Goal: Task Accomplishment & Management: Complete application form

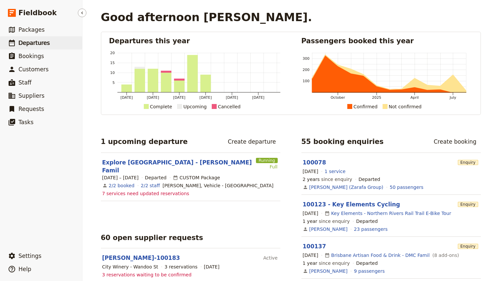
click at [33, 40] on span "Departures" at bounding box center [33, 43] width 31 height 7
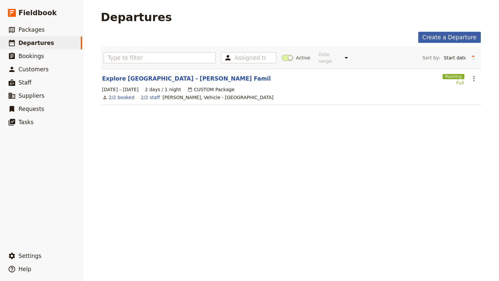
click at [457, 37] on link "Create a Departure" at bounding box center [449, 37] width 63 height 11
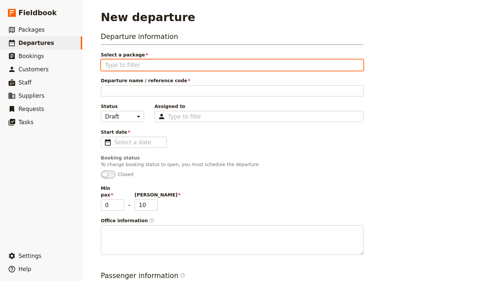
click at [121, 66] on input "Select a package" at bounding box center [232, 65] width 254 height 8
click at [130, 66] on input "Select a package" at bounding box center [232, 65] width 254 height 8
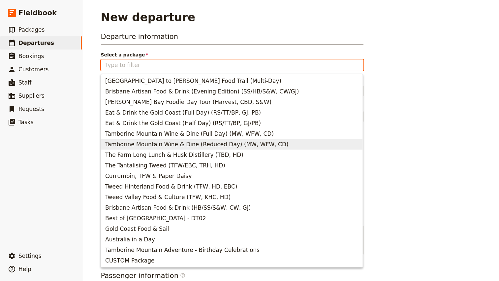
click at [151, 143] on span "Tamborine Mountain Wine & Dine (Reduced Day) (MW, WFW, CD)" at bounding box center [196, 144] width 183 height 8
type input "Tamborine Mountain Wine & Dine (Reduced Day) (MW, WFW, CD)"
type input "Tamborine Mountain Wine & Dine (Reduced Day)"
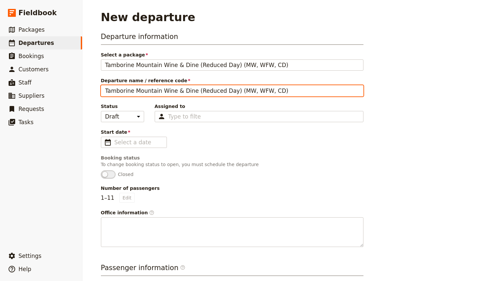
click at [142, 92] on input "Tamborine Mountain Wine & Dine (Reduced Day) (MW, WFW, CD)" at bounding box center [232, 90] width 263 height 11
type input "[PERSON_NAME] - [GEOGRAPHIC_DATA]"
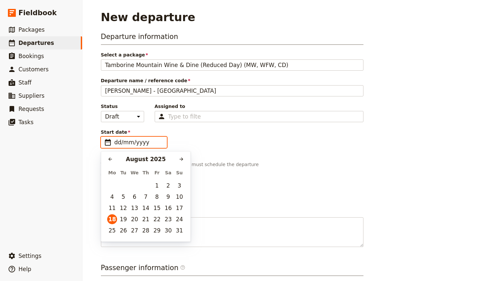
click at [127, 143] on input "dd/mm/yyyy" at bounding box center [139, 142] width 48 height 8
click at [167, 219] on button "23" at bounding box center [168, 219] width 10 height 10
type input "[DATE]"
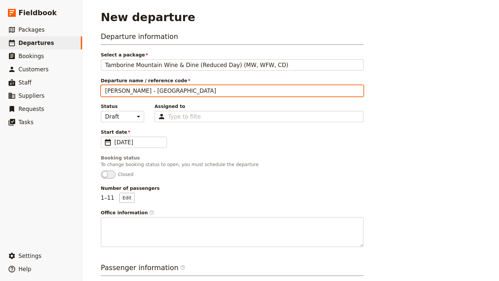
click at [143, 92] on input "[PERSON_NAME] - [GEOGRAPHIC_DATA]" at bounding box center [232, 90] width 263 height 11
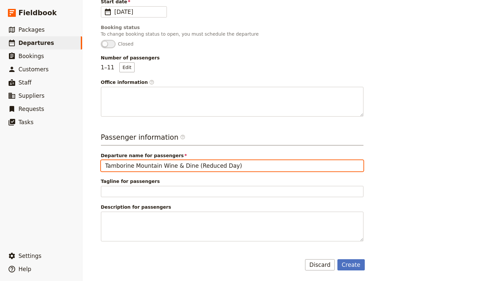
click at [158, 169] on input "Tamborine Mountain Wine & Dine (Reduced Day)" at bounding box center [232, 165] width 263 height 11
paste input "[PERSON_NAME] - [GEOGRAPHIC_DATA]"
type input "[PERSON_NAME] - [GEOGRAPHIC_DATA]"
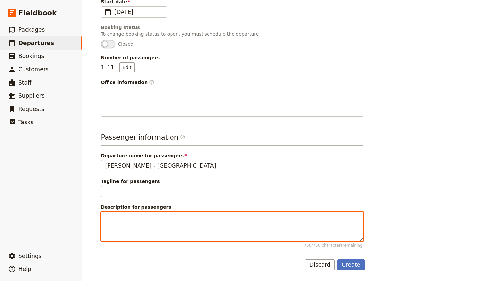
click at [129, 215] on textarea "Description for passengers 750 / 750 characters remaining" at bounding box center [232, 227] width 263 height 30
paste textarea "The organisers name is [PERSON_NAME] and their contact number is [PHONE_NUMBER]…"
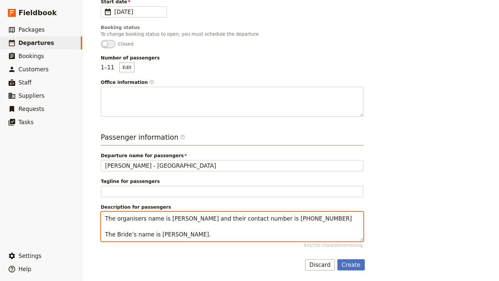
click at [105, 217] on textarea "The organisers name is [PERSON_NAME] and their contact number is [PHONE_NUMBER]…" at bounding box center [232, 227] width 263 height 30
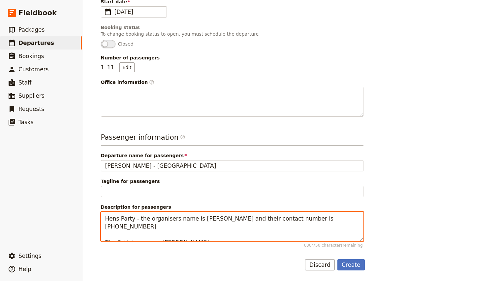
click at [243, 220] on textarea "Hens Party - the organisers name is [PERSON_NAME] and their contact number is […" at bounding box center [232, 227] width 263 height 30
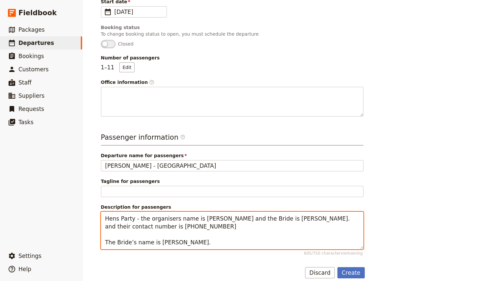
drag, startPoint x: 301, startPoint y: 217, endPoint x: 309, endPoint y: 259, distance: 42.6
click at [309, 259] on form "Departure information Select a package Tamborine Mountain Wine & Dine (Reduced …" at bounding box center [233, 89] width 264 height 377
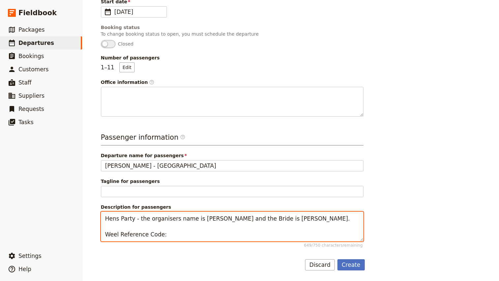
paste textarea "ZEXYC"
type textarea "Hens Party - the organisers name is [PERSON_NAME] and the Bride is [PERSON_NAME…"
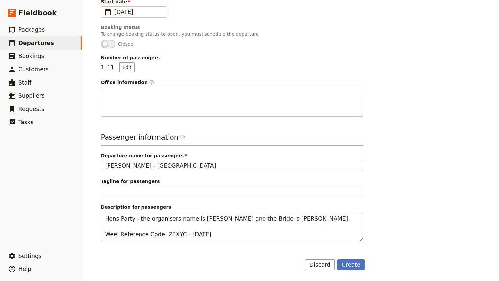
click at [390, 219] on div "Departure information Select a package Tamborine Mountain Wine & Dine (Reduced …" at bounding box center [291, 85] width 380 height 369
click at [355, 265] on button "Create" at bounding box center [351, 264] width 27 height 11
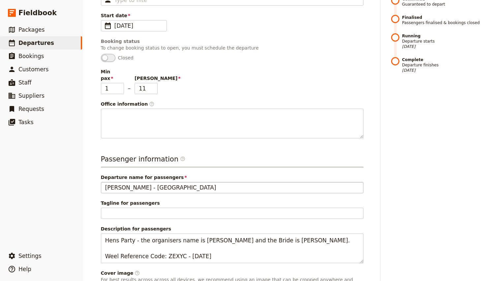
scroll to position [177, 0]
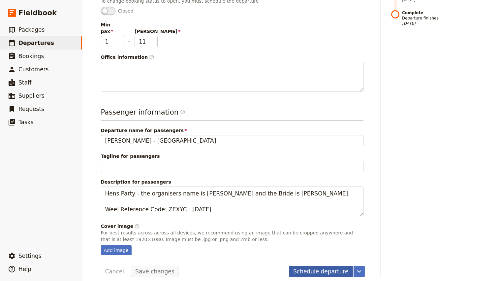
click at [316, 266] on button "Schedule departure" at bounding box center [321, 271] width 64 height 11
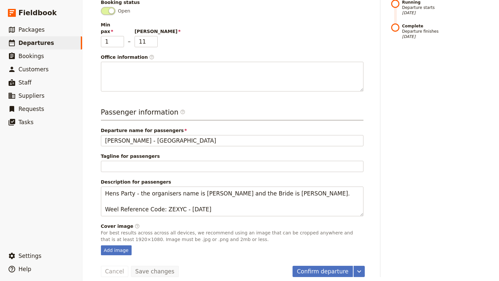
scroll to position [0, 0]
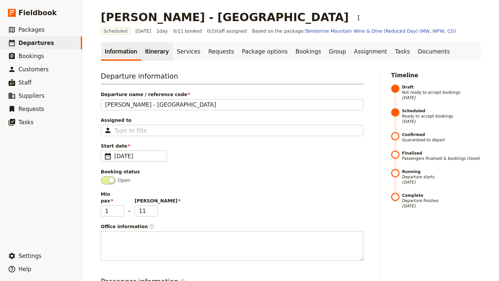
click at [147, 55] on link "Itinerary" at bounding box center [157, 51] width 32 height 18
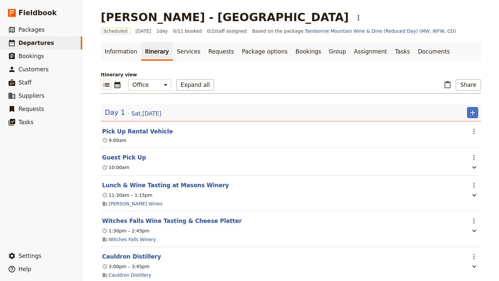
scroll to position [75, 0]
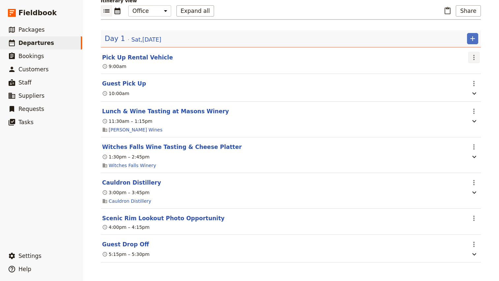
click at [476, 55] on icon "Actions" at bounding box center [474, 57] width 8 height 8
click at [456, 68] on span "Edit this itinerary item" at bounding box center [443, 71] width 52 height 7
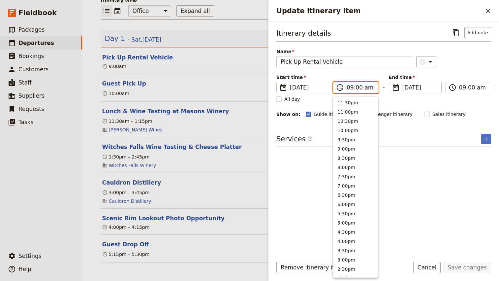
scroll to position [266, 0]
click at [350, 89] on input "09:00 am" at bounding box center [361, 87] width 28 height 8
type input "08:00 am"
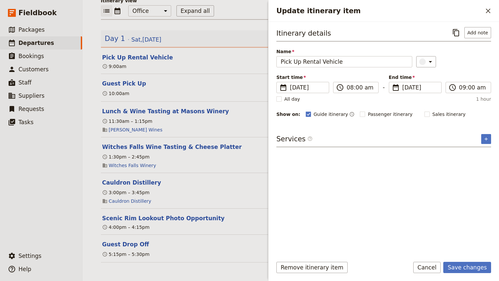
click at [480, 70] on div "Itinerary details ​ Add note Name Pick Up Rental Vehicle ​ Start time ​ [DATE] …" at bounding box center [384, 72] width 215 height 91
click at [463, 86] on input "09:00 am" at bounding box center [473, 87] width 28 height 8
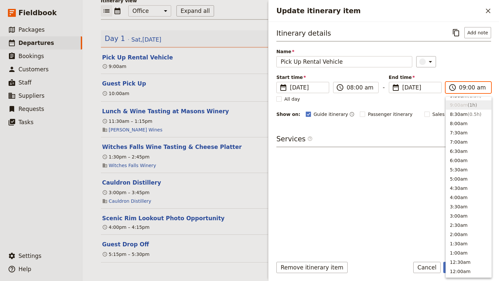
type input "08:00 am"
click at [478, 61] on div "​" at bounding box center [453, 61] width 75 height 11
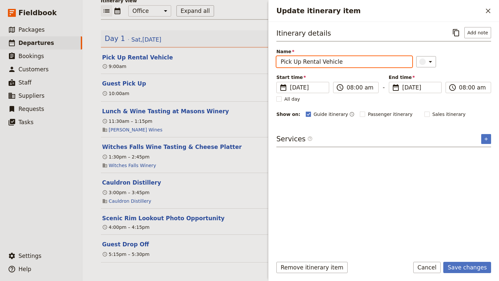
drag, startPoint x: 345, startPoint y: 62, endPoint x: 248, endPoint y: 62, distance: 96.4
click at [248, 62] on div "[PERSON_NAME] - Tamborine Mountain ​ Scheduled [DATE] 1 day 0/11 booked 0 / 2 s…" at bounding box center [290, 140] width 417 height 281
type input "Hire car collection - [PERSON_NAME]"
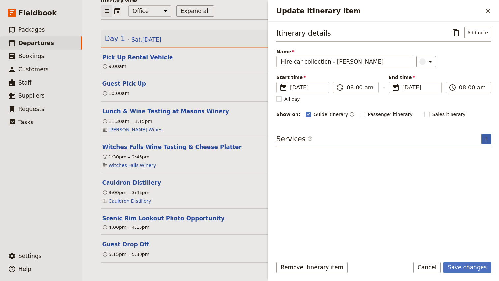
click at [485, 139] on icon "Add service inclusion" at bounding box center [486, 138] width 3 height 3
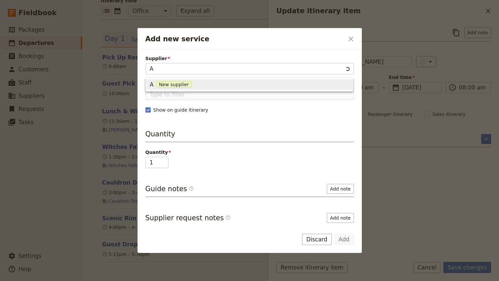
type input "A"
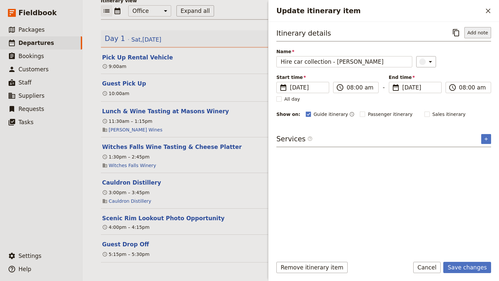
click at [479, 29] on button "Add note" at bounding box center [478, 32] width 27 height 11
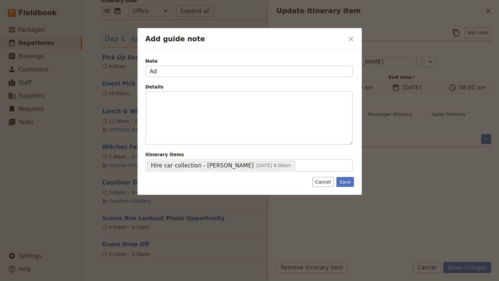
type input "A"
type input "[PERSON_NAME]"
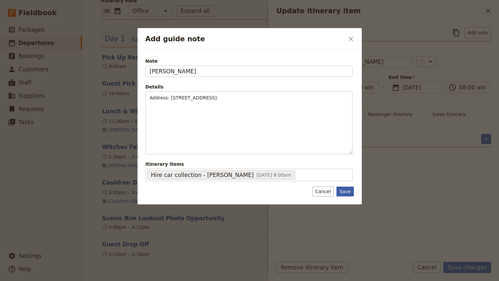
click at [349, 193] on button "Save" at bounding box center [345, 191] width 17 height 10
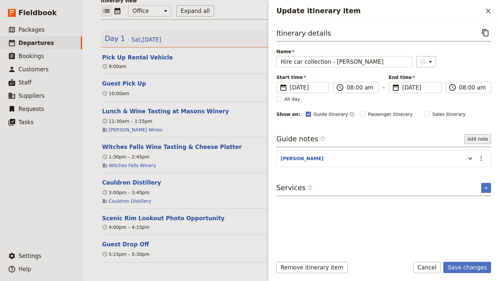
click at [477, 136] on button "Add note" at bounding box center [478, 139] width 27 height 10
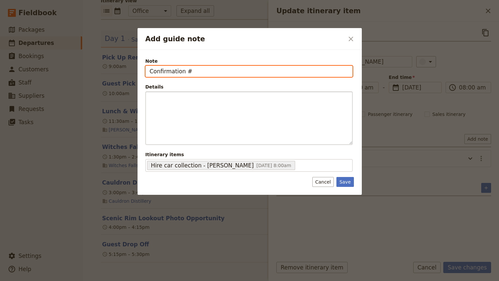
paste input "L312-1496353"
type input "Confirmation #L312-1496353"
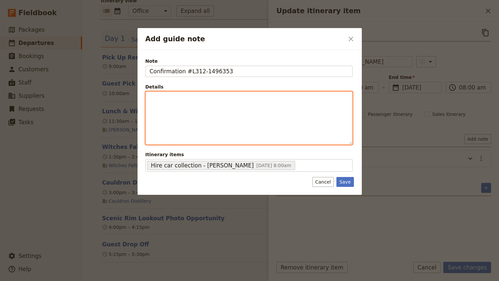
click at [230, 108] on div "Add guide note" at bounding box center [249, 118] width 207 height 52
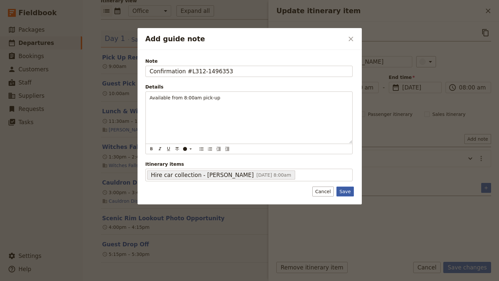
click at [351, 192] on button "Save" at bounding box center [345, 191] width 17 height 10
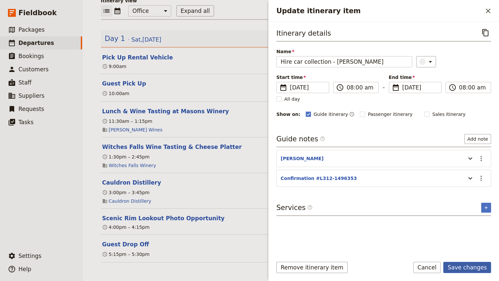
click at [476, 264] on button "Save changes" at bounding box center [467, 267] width 48 height 11
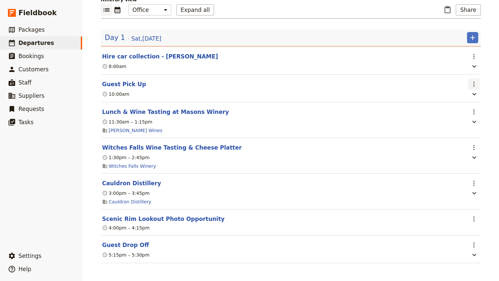
click at [471, 86] on icon "Actions" at bounding box center [474, 84] width 8 height 8
click at [464, 96] on span "Edit this itinerary item" at bounding box center [443, 99] width 52 height 7
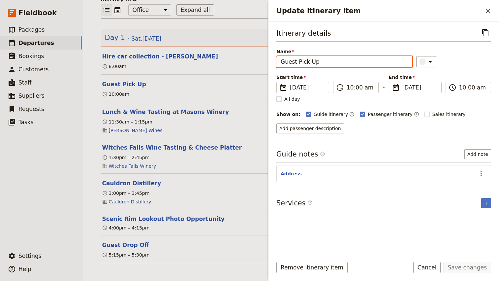
click at [312, 63] on input "Guest Pick Up" at bounding box center [345, 61] width 136 height 11
type input "C"
type input "Guest Collection"
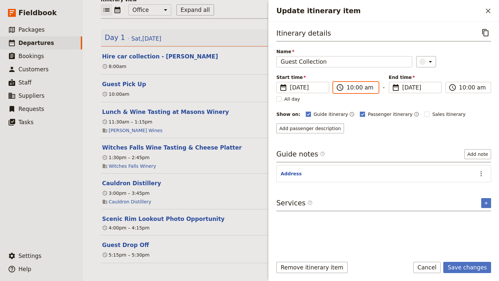
click at [351, 89] on input "10:00 am" at bounding box center [361, 87] width 28 height 8
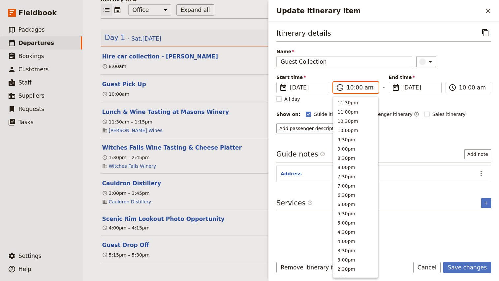
scroll to position [251, 0]
click at [358, 89] on input "10:00 am" at bounding box center [361, 87] width 28 height 8
type input "10:30 am"
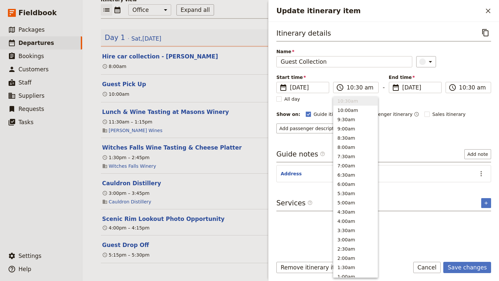
click at [477, 65] on div "​" at bounding box center [453, 61] width 75 height 11
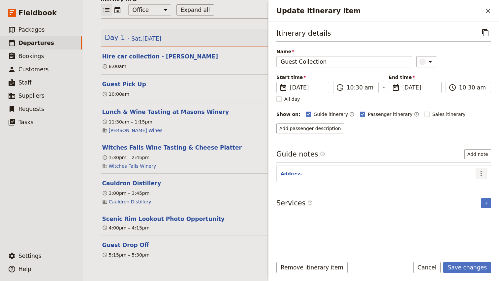
click at [483, 174] on icon "Actions" at bounding box center [481, 174] width 8 height 8
click at [468, 189] on span "Edit note" at bounding box center [462, 188] width 21 height 7
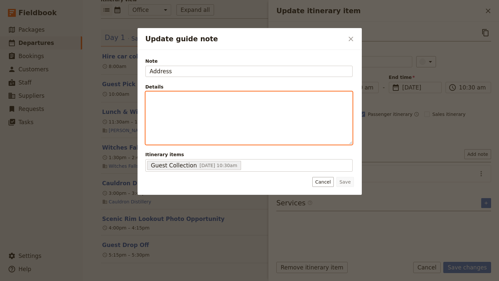
click at [193, 98] on p "Update guide note" at bounding box center [249, 97] width 199 height 7
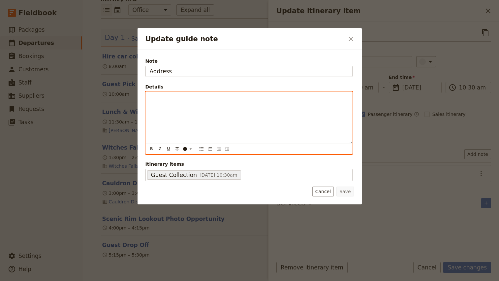
paste div "Update guide note"
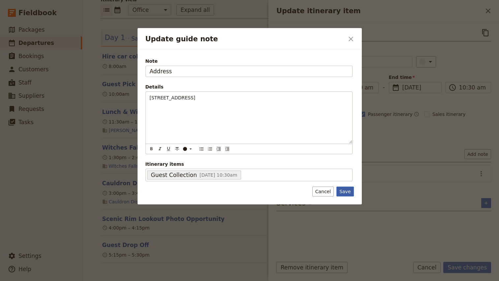
click at [346, 193] on button "Save" at bounding box center [345, 191] width 17 height 10
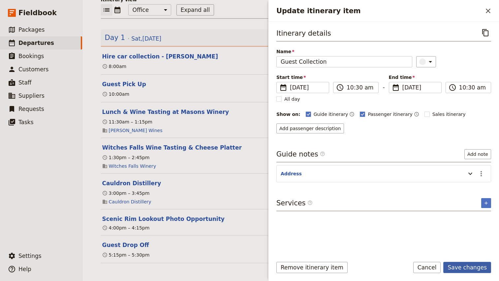
click at [464, 266] on button "Save changes" at bounding box center [467, 267] width 48 height 11
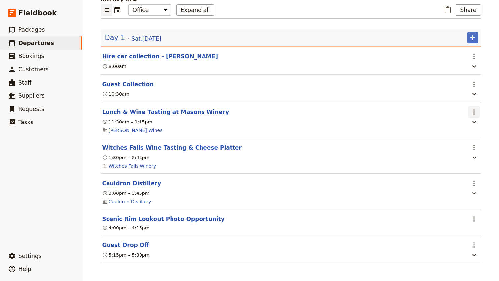
click at [473, 112] on icon "Actions" at bounding box center [474, 112] width 8 height 8
click at [464, 126] on span "Edit this itinerary item" at bounding box center [443, 126] width 52 height 7
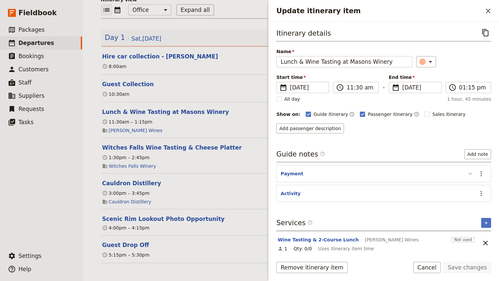
click at [470, 176] on icon "Update itinerary item" at bounding box center [471, 174] width 8 height 8
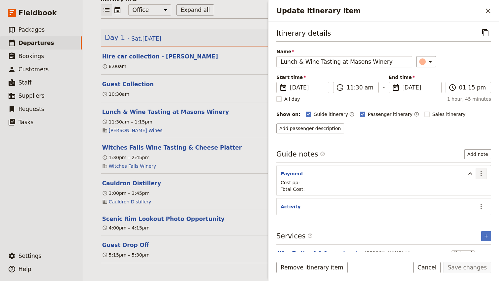
click at [481, 174] on icon "Actions" at bounding box center [481, 173] width 1 height 5
click at [470, 194] on span "Remove note" at bounding box center [467, 197] width 31 height 7
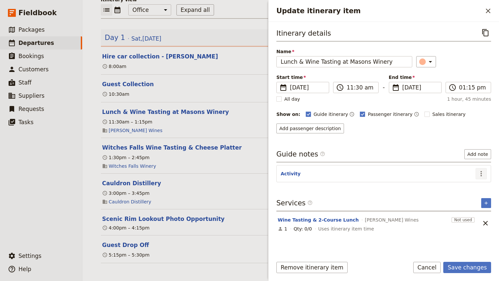
click at [478, 178] on button "​" at bounding box center [481, 173] width 11 height 11
click at [471, 186] on span "Edit note" at bounding box center [462, 188] width 21 height 7
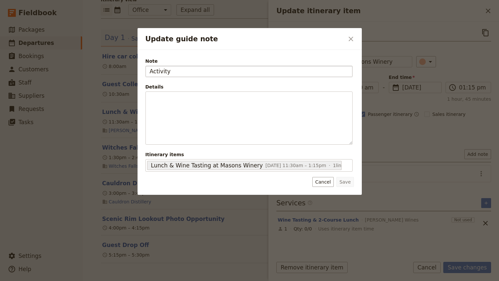
click at [164, 71] on input "Activity" at bounding box center [249, 71] width 207 height 11
type input "Meal Selection"
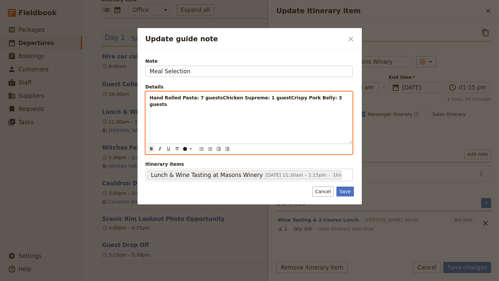
click at [212, 97] on strong "Hand Rolled Pasta: 7 guestsChicken Supreme: 1 guestCrispy Pork Belly: 3 guests" at bounding box center [247, 101] width 194 height 12
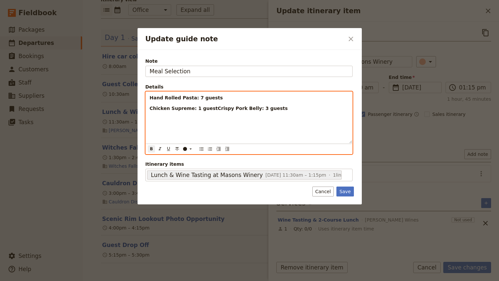
click at [209, 109] on strong "Chicken Supreme: 1 guestCrispy Pork Belly: 3 guests" at bounding box center [219, 108] width 138 height 5
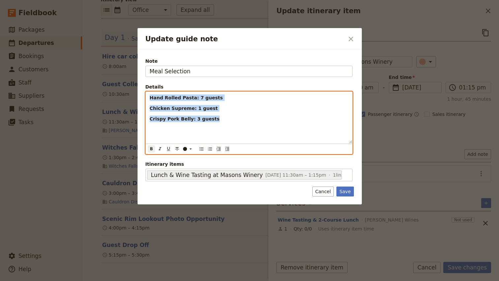
drag, startPoint x: 220, startPoint y: 119, endPoint x: 136, endPoint y: 90, distance: 89.7
click at [135, 280] on div "Update guide note ​ Note Meal Selection Details Hand Rolled Pasta: 7 guests Chi…" at bounding box center [249, 281] width 499 height 0
click at [160, 97] on span "Hand Rolled Pasta: 7 guests" at bounding box center [182, 97] width 64 height 5
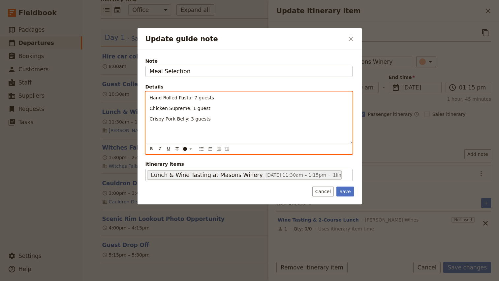
click at [150, 97] on span "Hand Rolled Pasta: 7 guests" at bounding box center [182, 97] width 64 height 5
click at [150, 107] on span "Chicken Supreme: 1 guest" at bounding box center [180, 108] width 61 height 5
click at [150, 115] on span "Crispy Pork Belly: 3 guests" at bounding box center [180, 114] width 61 height 5
click at [229, 113] on p "- Hand Rolled Pasta: 7 guests - Chicken Supreme: 1 guest - Crispy Pork Belly: 3…" at bounding box center [249, 104] width 199 height 20
click at [172, 119] on span "No names provided" at bounding box center [172, 121] width 45 height 5
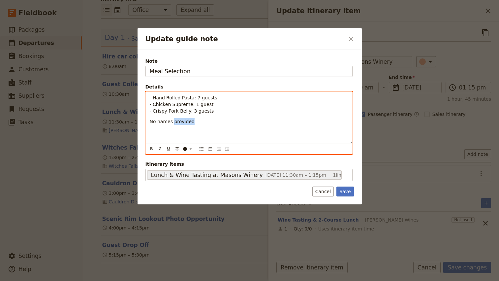
click at [172, 119] on span "No names provided" at bounding box center [172, 121] width 45 height 5
click at [215, 119] on p "No names provided" at bounding box center [249, 121] width 199 height 7
click at [158, 122] on em "No names provided" at bounding box center [172, 121] width 45 height 5
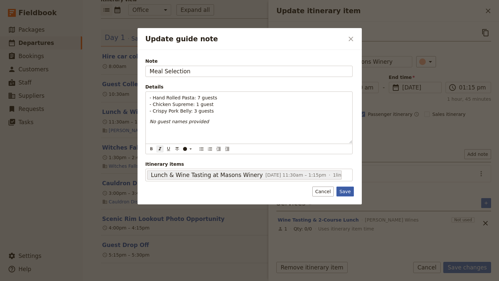
click at [348, 194] on button "Save" at bounding box center [345, 191] width 17 height 10
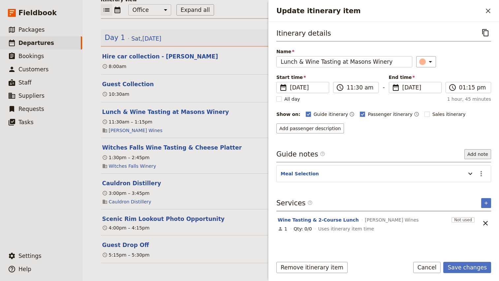
click at [479, 154] on button "Add note" at bounding box center [478, 154] width 27 height 10
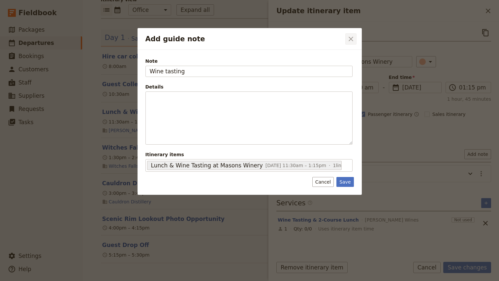
type input "Wine tasting"
click at [355, 40] on icon "Close dialog" at bounding box center [351, 39] width 8 height 8
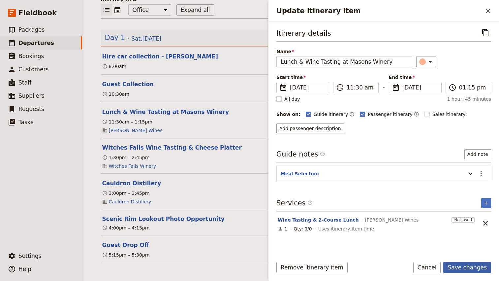
click at [475, 268] on button "Save changes" at bounding box center [467, 267] width 48 height 11
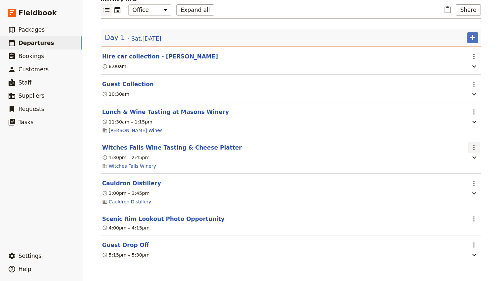
click at [473, 149] on icon "Actions" at bounding box center [474, 148] width 8 height 8
click at [459, 161] on span "Edit this itinerary item" at bounding box center [443, 162] width 52 height 7
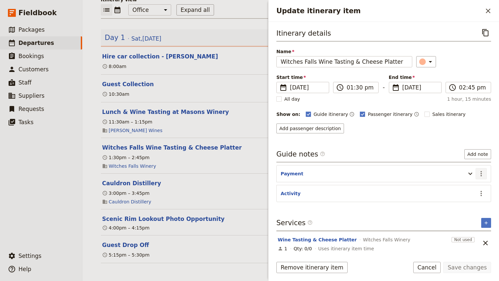
click at [480, 173] on icon "Actions" at bounding box center [481, 174] width 8 height 8
click at [471, 195] on span "Remove note" at bounding box center [467, 197] width 31 height 7
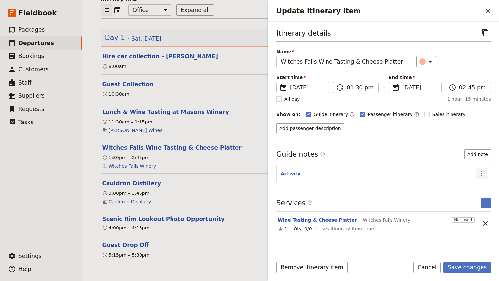
click at [480, 173] on icon "Actions" at bounding box center [481, 174] width 8 height 8
click at [465, 188] on span "Edit note" at bounding box center [462, 188] width 21 height 7
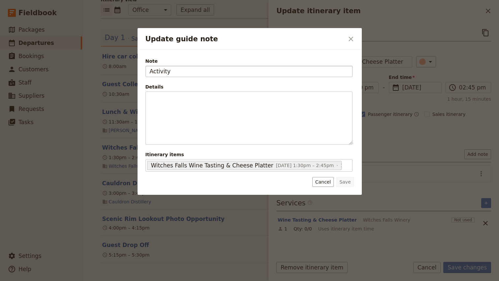
click at [168, 76] on input "Activity" at bounding box center [249, 71] width 207 height 11
type input "Address"
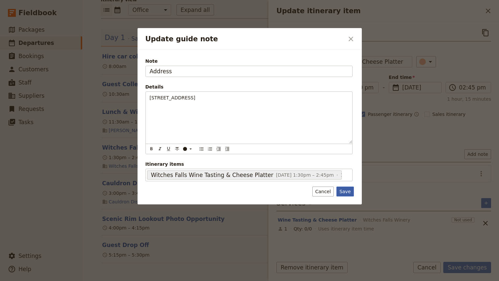
click at [347, 192] on button "Save" at bounding box center [345, 191] width 17 height 10
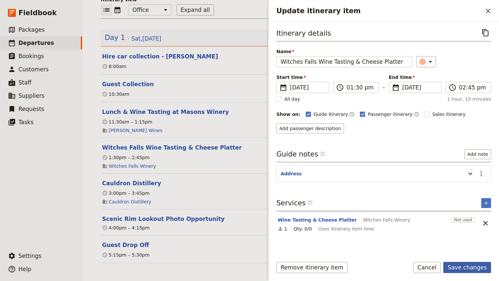
click at [470, 267] on button "Save changes" at bounding box center [467, 267] width 48 height 11
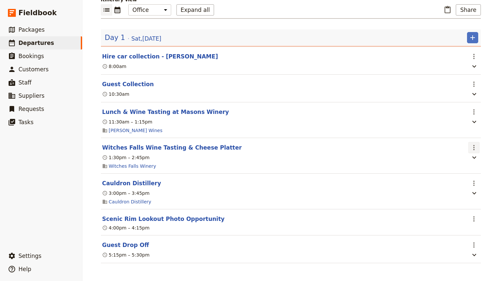
click at [475, 148] on icon "Actions" at bounding box center [474, 148] width 8 height 8
click at [456, 162] on span "Edit this itinerary item" at bounding box center [443, 162] width 52 height 7
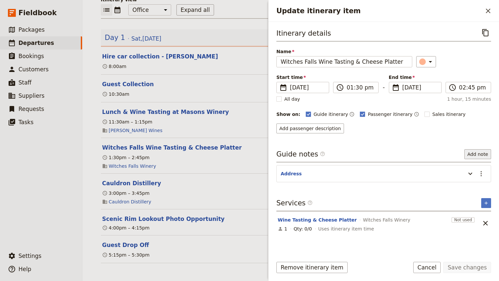
click at [479, 157] on button "Add note" at bounding box center [478, 154] width 27 height 10
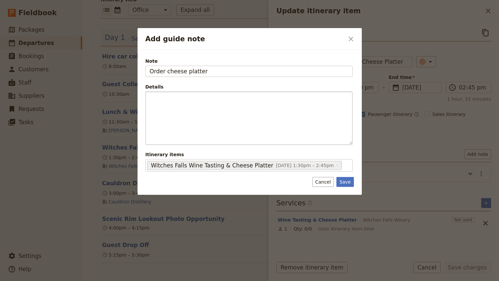
type input "Order cheese platter"
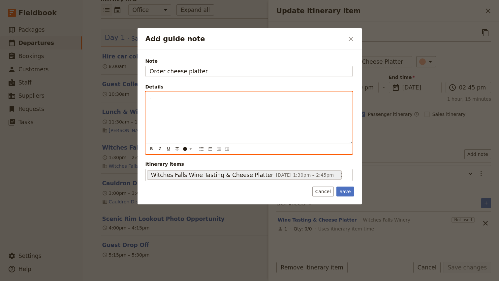
click at [169, 96] on p "-" at bounding box center [249, 97] width 199 height 7
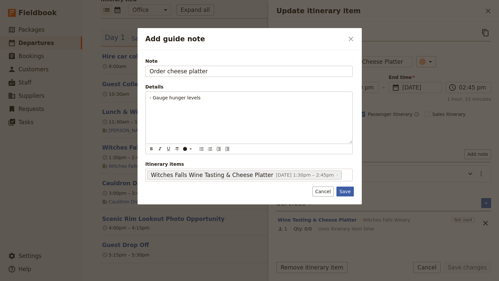
click at [344, 193] on button "Save" at bounding box center [345, 191] width 17 height 10
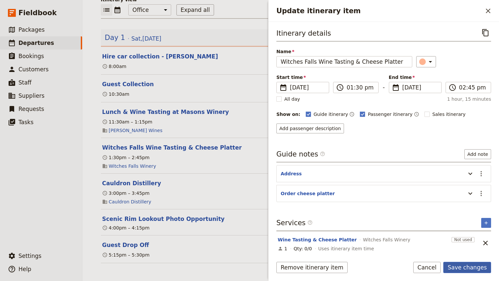
click at [467, 267] on button "Save changes" at bounding box center [467, 267] width 48 height 11
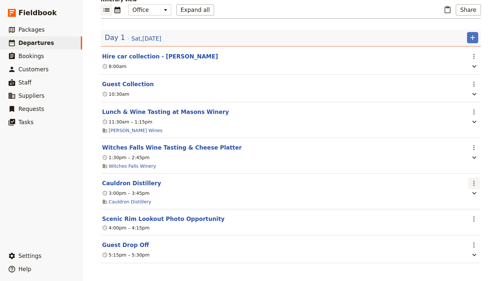
click at [476, 184] on icon "Actions" at bounding box center [474, 183] width 8 height 8
click at [460, 198] on span "Edit this itinerary item" at bounding box center [443, 198] width 52 height 7
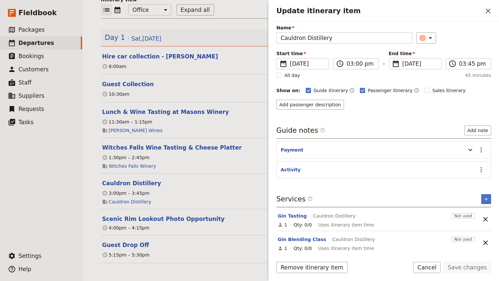
scroll to position [49, 0]
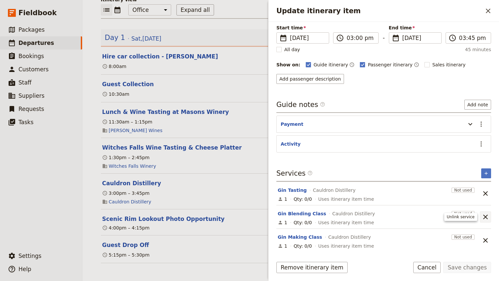
click at [485, 217] on icon "Unlink service" at bounding box center [486, 217] width 8 height 8
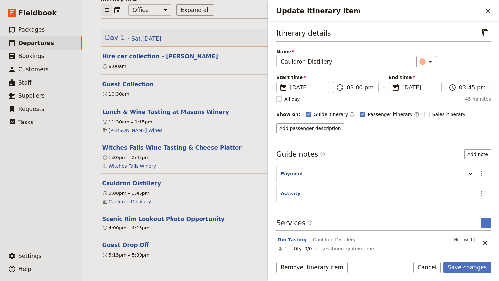
scroll to position [26, 0]
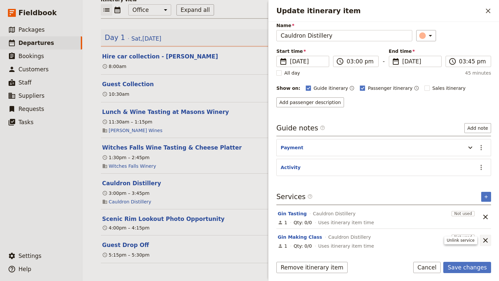
click at [487, 242] on icon "Unlink service" at bounding box center [485, 240] width 5 height 5
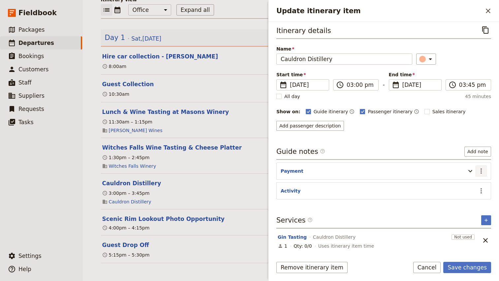
click at [486, 172] on button "​" at bounding box center [481, 170] width 11 height 11
click at [475, 195] on span "Remove note" at bounding box center [467, 194] width 31 height 7
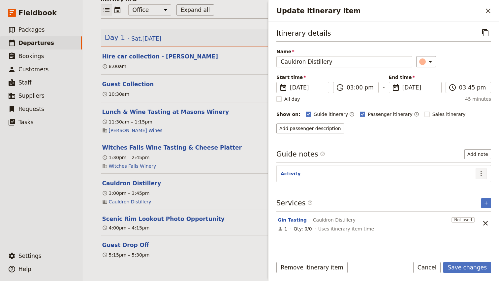
click at [486, 179] on button "​" at bounding box center [481, 173] width 11 height 11
click at [471, 189] on span "Edit note" at bounding box center [462, 188] width 21 height 7
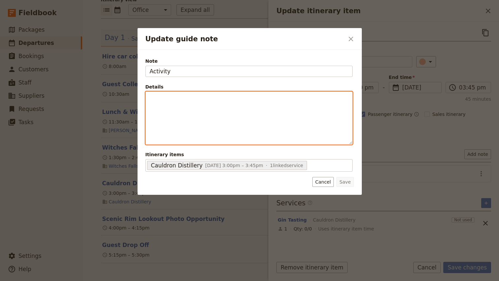
click at [230, 101] on p "Update guide note" at bounding box center [249, 97] width 199 height 7
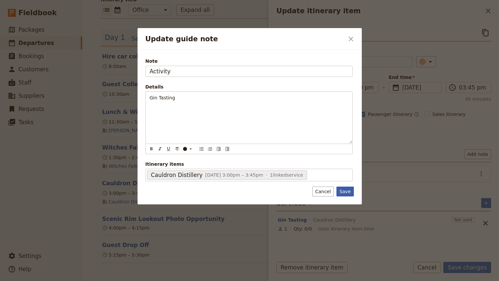
click at [344, 194] on button "Save" at bounding box center [345, 191] width 17 height 10
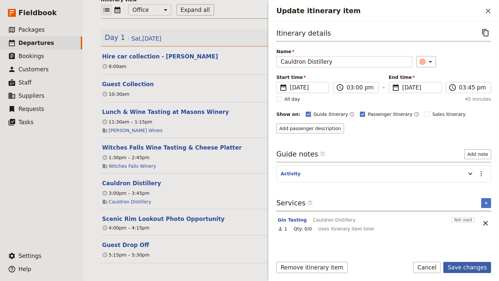
click at [471, 268] on button "Save changes" at bounding box center [467, 267] width 48 height 11
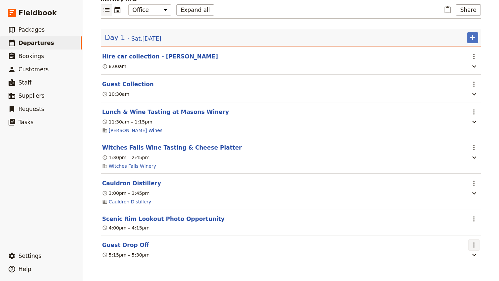
click at [475, 246] on icon "Actions" at bounding box center [474, 245] width 8 height 8
click at [443, 218] on header "Scenic Rim Lookout Photo Opportunity" at bounding box center [284, 219] width 364 height 8
click at [480, 217] on section "Scenic Rim Lookout Photo Opportunity ​ 4:00pm – 4:15pm" at bounding box center [291, 222] width 380 height 26
click at [476, 219] on icon "Actions" at bounding box center [474, 219] width 8 height 8
click at [459, 233] on span "Edit this itinerary item" at bounding box center [443, 234] width 52 height 7
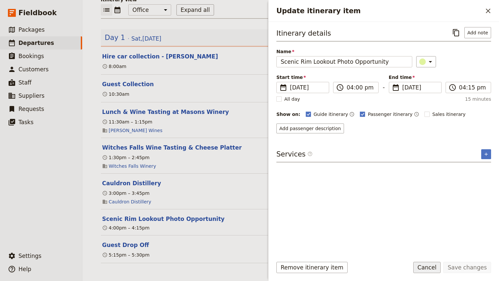
click at [430, 268] on button "Cancel" at bounding box center [427, 267] width 28 height 11
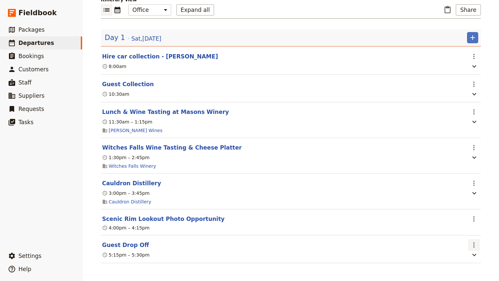
click at [475, 247] on icon "Actions" at bounding box center [474, 245] width 8 height 8
click at [456, 258] on span "Edit this itinerary item" at bounding box center [443, 260] width 52 height 7
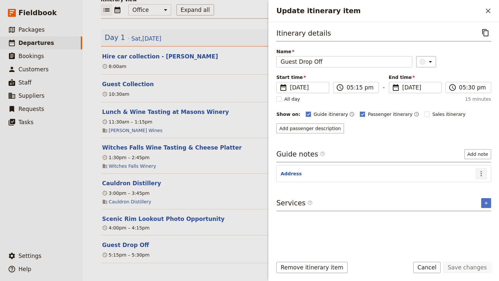
click at [477, 171] on icon "Actions" at bounding box center [481, 174] width 8 height 8
click at [462, 187] on span "Edit note" at bounding box center [462, 188] width 21 height 7
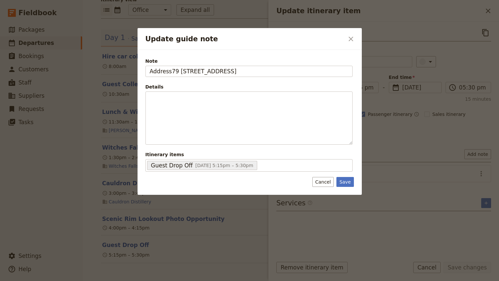
type input "Address"
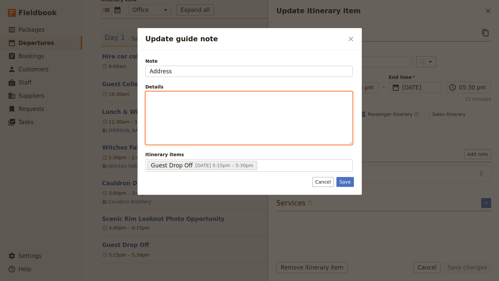
click at [186, 104] on div "Update guide note" at bounding box center [249, 118] width 207 height 52
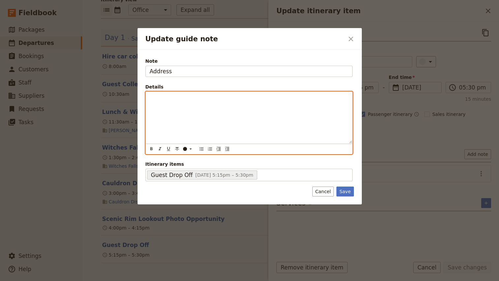
paste div "Update guide note"
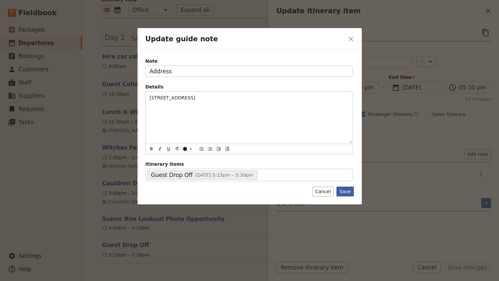
click at [348, 193] on button "Save" at bounding box center [345, 191] width 17 height 10
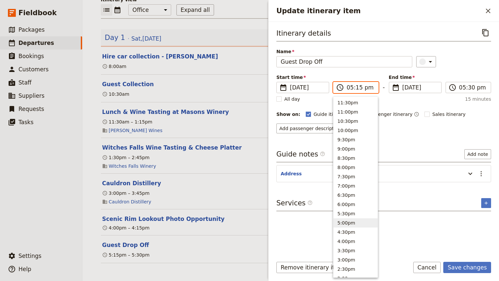
click at [349, 88] on input "05:15 pm" at bounding box center [361, 87] width 28 height 8
click at [357, 87] on input "05:15 pm" at bounding box center [361, 87] width 28 height 8
type input "05:00 pm"
click at [449, 65] on div "​" at bounding box center [453, 61] width 75 height 11
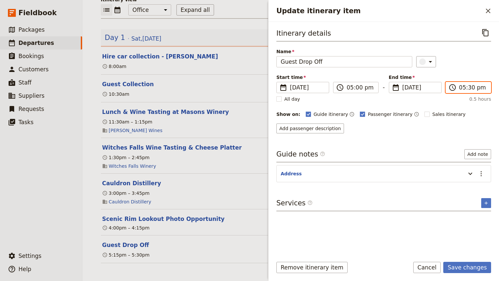
click at [464, 88] on input "05:30 pm" at bounding box center [473, 87] width 28 height 8
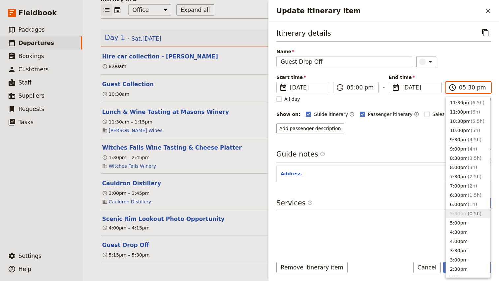
click at [471, 88] on input "05:30 pm" at bounding box center [473, 87] width 28 height 8
type input "05:00 pm"
click at [473, 69] on div "Itinerary details ​ Name Guest Drop Off ​ Start time ​ [DATE] [DATE] [DATE] 17:…" at bounding box center [384, 80] width 215 height 106
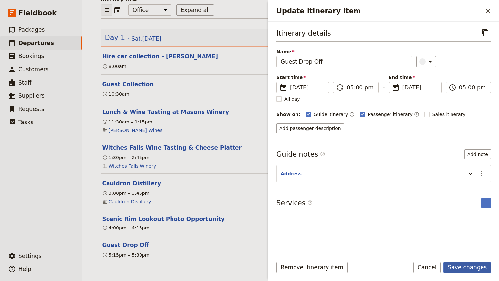
click at [463, 267] on button "Save changes" at bounding box center [467, 267] width 48 height 11
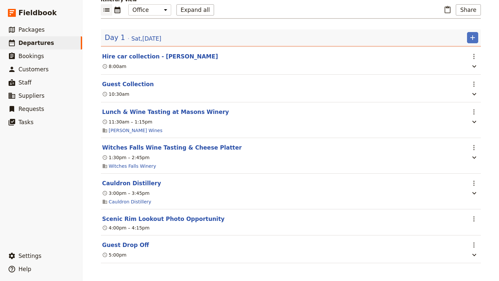
scroll to position [77, 0]
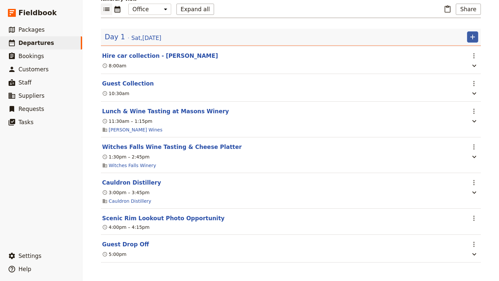
click at [477, 33] on button "​" at bounding box center [472, 36] width 11 height 11
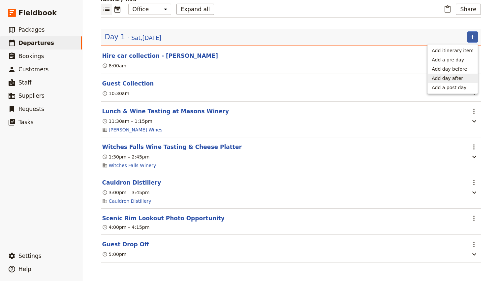
click at [460, 78] on span "Add day after" at bounding box center [447, 78] width 31 height 7
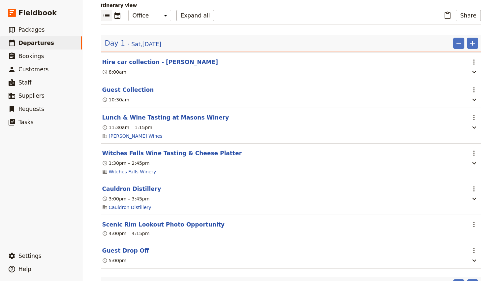
scroll to position [115, 0]
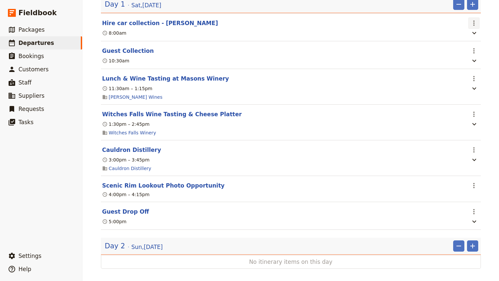
click at [476, 19] on icon "Actions" at bounding box center [474, 23] width 8 height 8
click at [474, 246] on div "Day 2 [DATE] ​ ​" at bounding box center [291, 247] width 380 height 15
click at [474, 242] on icon "Add" at bounding box center [473, 246] width 8 height 8
click at [459, 199] on span "Add itinerary item" at bounding box center [453, 197] width 42 height 7
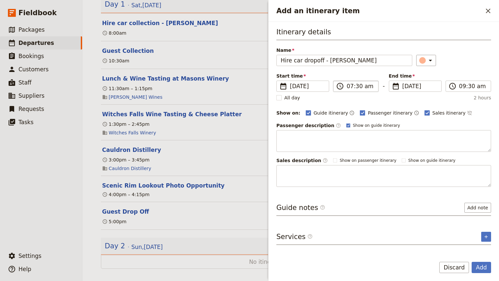
type input "Hire car dropoff - [PERSON_NAME]"
click at [349, 85] on input "07:30 am" at bounding box center [361, 86] width 28 height 8
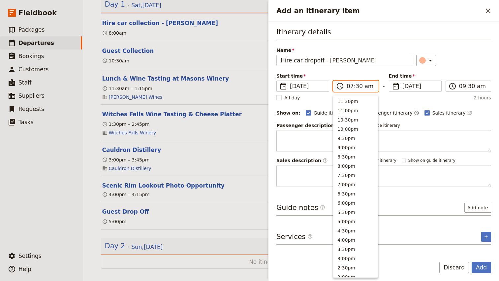
scroll to position [264, 0]
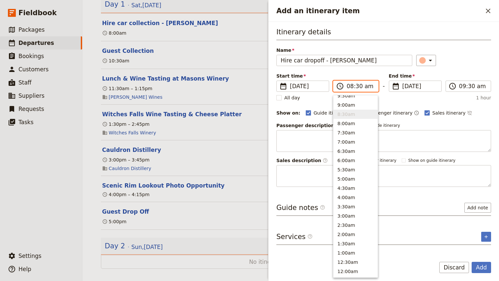
click at [359, 86] on input "08:30 am" at bounding box center [361, 86] width 28 height 8
type input "08:00 am"
click at [489, 57] on div "​" at bounding box center [453, 60] width 75 height 11
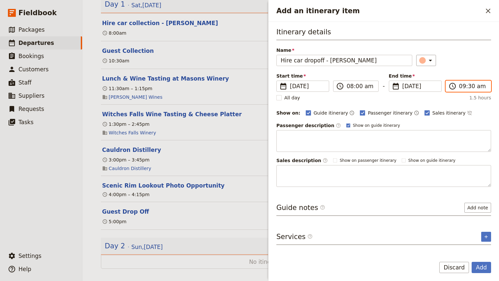
click at [462, 87] on input "09:30 am" at bounding box center [473, 86] width 28 height 8
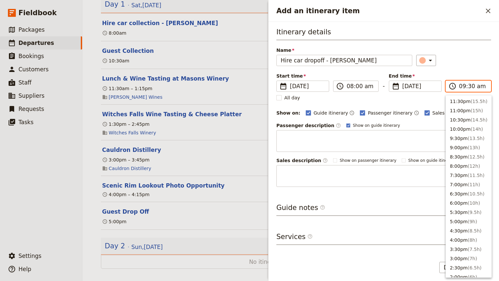
scroll to position [260, 0]
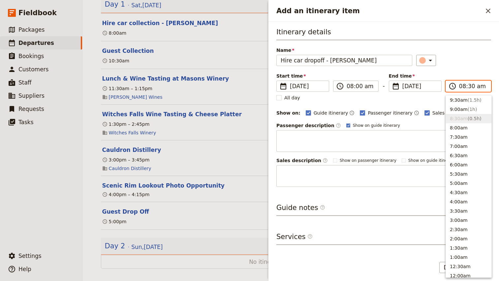
click at [471, 86] on input "08:30 am" at bounding box center [473, 86] width 28 height 8
type input "08:00 am"
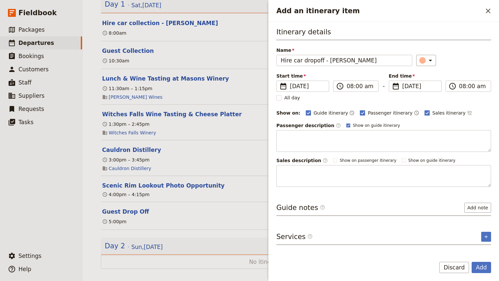
click at [473, 58] on div "​" at bounding box center [453, 60] width 75 height 11
click at [368, 113] on span "Passenger itinerary" at bounding box center [390, 113] width 45 height 7
click at [360, 110] on input "Passenger itinerary" at bounding box center [360, 109] width 0 height 0
checkbox input "false"
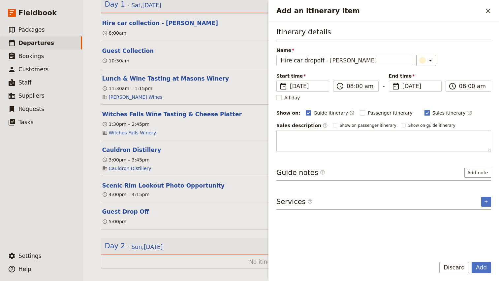
click at [433, 115] on span "Sales itinerary" at bounding box center [449, 113] width 33 height 7
click at [425, 110] on input "Sales itinerary" at bounding box center [424, 109] width 0 height 0
checkbox input "false"
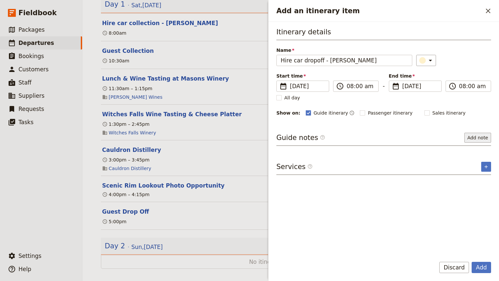
click at [475, 139] on button "Add note" at bounding box center [478, 138] width 27 height 10
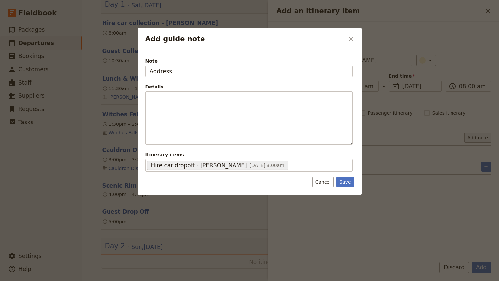
type input "Address"
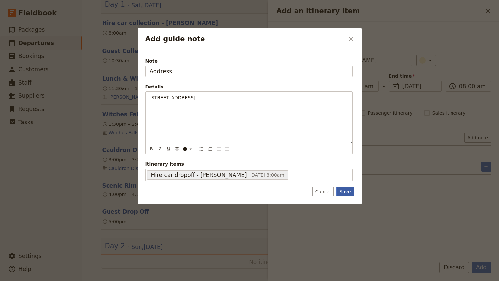
click at [352, 195] on button "Save" at bounding box center [345, 191] width 17 height 10
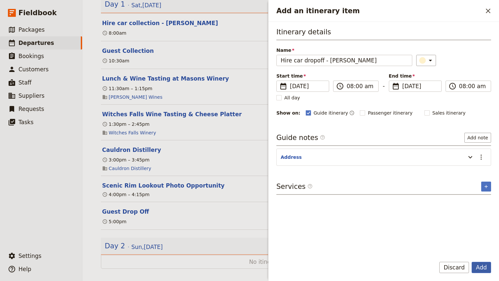
click at [484, 264] on button "Add" at bounding box center [481, 267] width 19 height 11
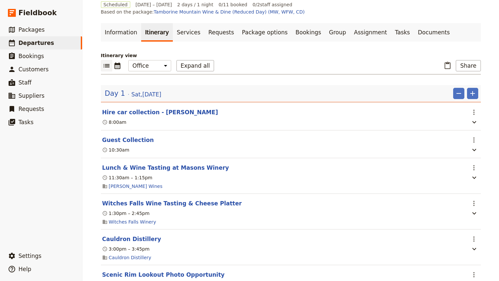
scroll to position [0, 0]
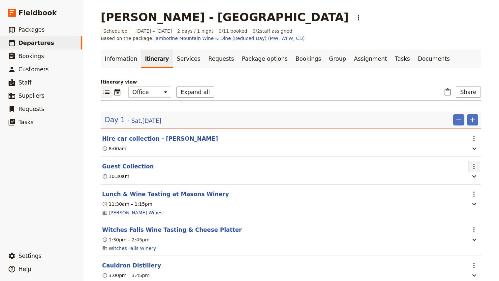
click at [478, 162] on icon "Actions" at bounding box center [474, 166] width 8 height 8
click at [463, 173] on span "Edit this itinerary item" at bounding box center [443, 174] width 52 height 7
click at [475, 135] on icon "Actions" at bounding box center [474, 139] width 8 height 8
click at [466, 143] on span "Edit this itinerary item" at bounding box center [443, 146] width 52 height 7
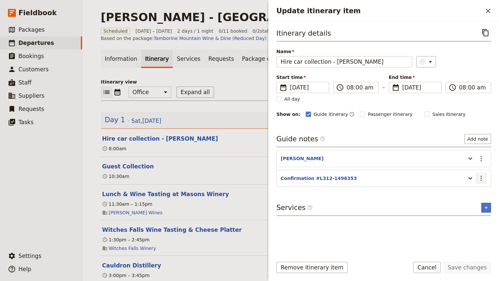
click at [483, 179] on icon "Actions" at bounding box center [481, 178] width 8 height 8
click at [472, 194] on span "Edit note" at bounding box center [462, 192] width 21 height 7
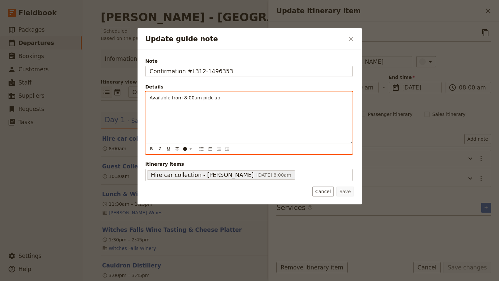
click at [238, 102] on div "Available from 8:00am pick-up" at bounding box center [249, 117] width 207 height 51
click at [150, 98] on span "Available from 8:00am pick-up" at bounding box center [185, 97] width 71 height 5
click at [225, 99] on p "- Available from 8:00am pick-up" at bounding box center [249, 97] width 199 height 7
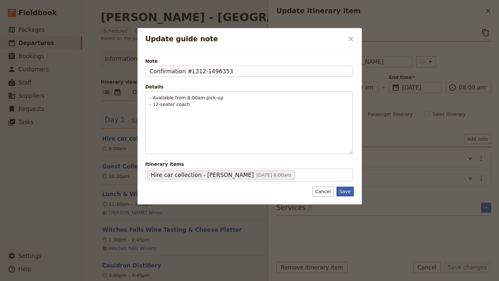
click at [349, 189] on button "Save" at bounding box center [345, 191] width 17 height 10
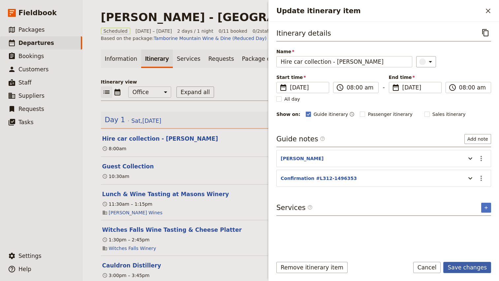
click at [472, 268] on button "Save changes" at bounding box center [467, 267] width 48 height 11
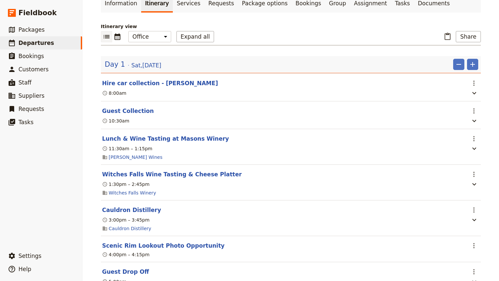
scroll to position [63, 0]
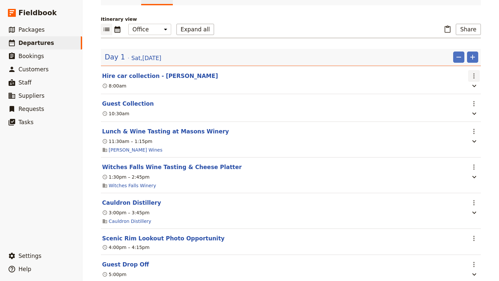
click at [472, 72] on icon "Actions" at bounding box center [474, 76] width 8 height 8
click at [468, 80] on span "Edit this itinerary item" at bounding box center [443, 83] width 52 height 7
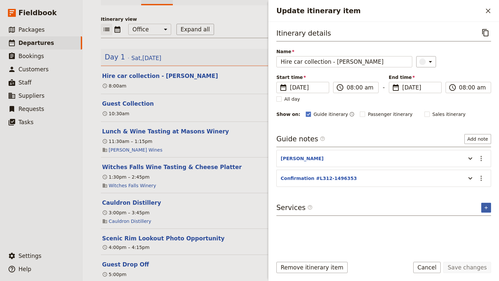
click at [488, 204] on button "​" at bounding box center [486, 208] width 10 height 10
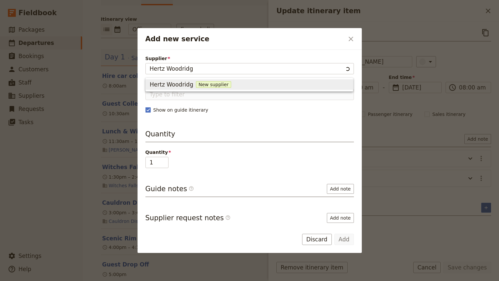
type input "[PERSON_NAME]"
click at [215, 86] on span "New supplier" at bounding box center [216, 84] width 35 height 7
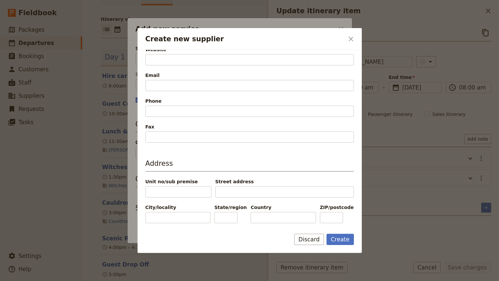
paste input "[STREET_ADDRESS]"
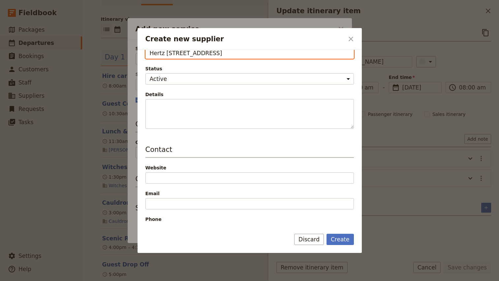
type input "[PERSON_NAME]"
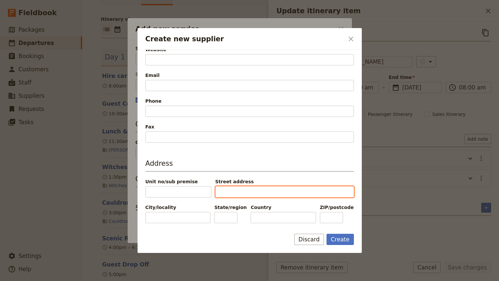
click at [252, 196] on input "Street address" at bounding box center [284, 191] width 139 height 11
paste input "[STREET_ADDRESS]"
drag, startPoint x: 230, startPoint y: 192, endPoint x: 212, endPoint y: 192, distance: 18.5
click at [212, 192] on div "Unit no/sub premise Street address [STREET_ADDRESS]" at bounding box center [250, 187] width 209 height 19
type input "[STREET_ADDRESS]"
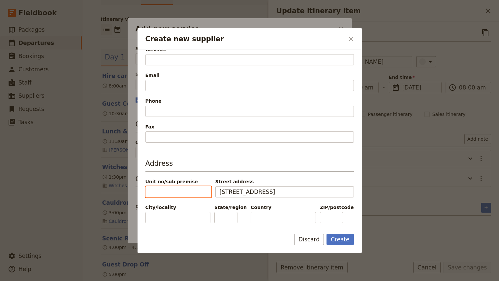
click at [182, 194] on input "Unit no/sub premise" at bounding box center [179, 191] width 66 height 11
paste input "155"
type input "155"
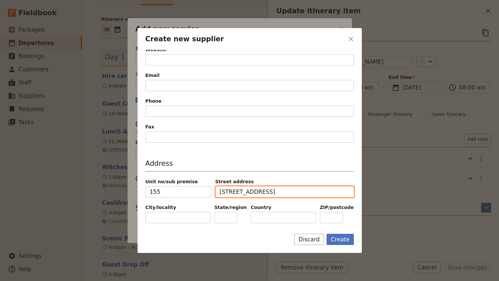
drag, startPoint x: 252, startPoint y: 191, endPoint x: 281, endPoint y: 192, distance: 28.4
click at [281, 192] on input "[STREET_ADDRESS]" at bounding box center [284, 191] width 139 height 11
type input "[STREET_ADDRESS]"
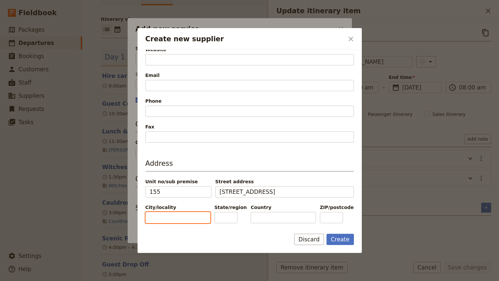
click at [183, 218] on input "City/locality" at bounding box center [178, 217] width 65 height 11
paste input "Woodridge"
type input "Woodridge"
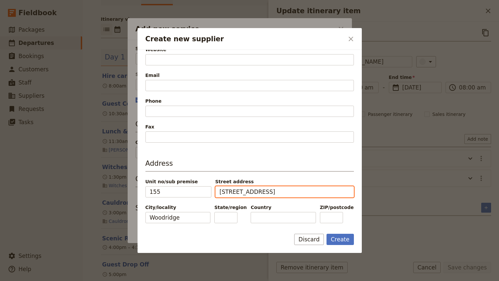
drag, startPoint x: 254, startPoint y: 191, endPoint x: 265, endPoint y: 192, distance: 10.9
click at [265, 192] on input "[STREET_ADDRESS]" at bounding box center [284, 191] width 139 height 11
type input "[STREET_ADDRESS]"
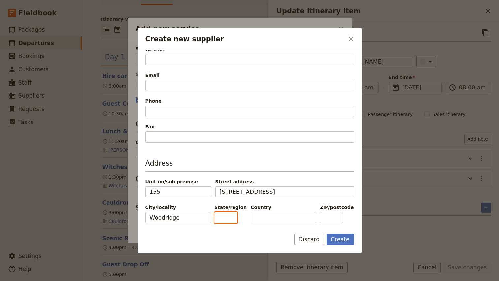
click at [235, 219] on input "State/region" at bounding box center [225, 217] width 23 height 11
paste input "QLD"
type input "QLD"
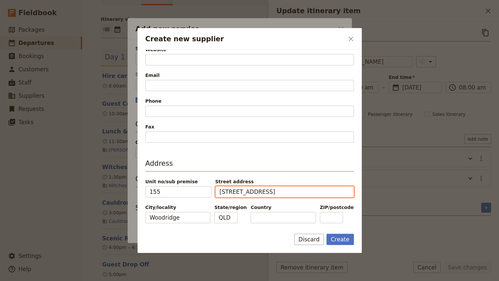
drag, startPoint x: 256, startPoint y: 191, endPoint x: 287, endPoint y: 191, distance: 31.0
click at [287, 191] on input "[STREET_ADDRESS]" at bounding box center [284, 191] width 139 height 11
type input "Kingston Rd,"
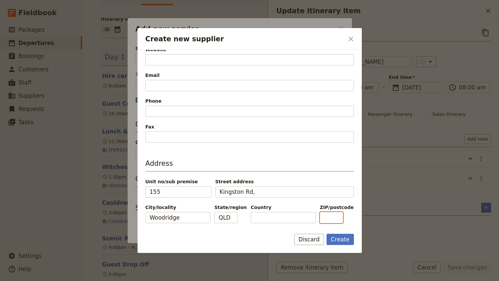
click at [334, 216] on input "ZIP/postcode" at bounding box center [331, 217] width 23 height 11
paste input "4114"
type input "4114"
click at [295, 220] on input "Country" at bounding box center [283, 217] width 65 height 11
type input "[GEOGRAPHIC_DATA]"
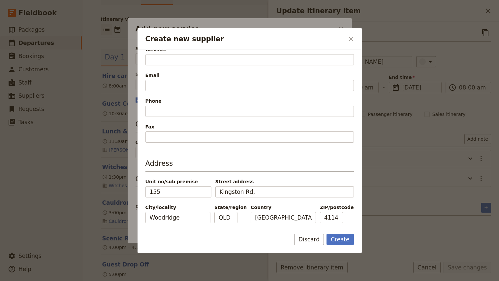
click at [263, 185] on div "Street address [GEOGRAPHIC_DATA]," at bounding box center [284, 187] width 139 height 19
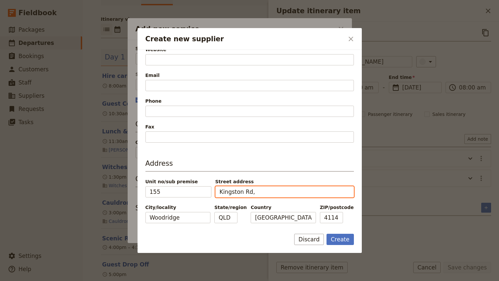
click at [261, 192] on input "Kingston Rd," at bounding box center [284, 191] width 139 height 11
type input "[GEOGRAPHIC_DATA]"
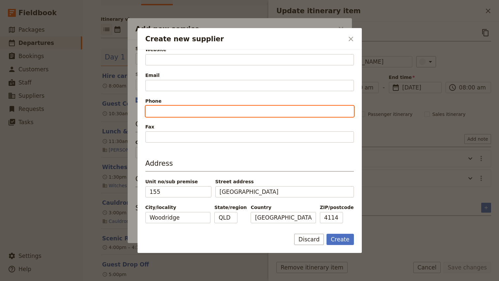
click at [164, 111] on input "Phone" at bounding box center [250, 111] width 209 height 11
paste input "[PHONE_NUMBER]"
type input "[PHONE_NUMBER]"
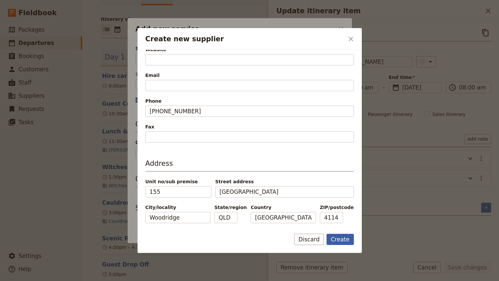
click at [340, 241] on button "Create" at bounding box center [340, 239] width 27 height 11
type input "[PERSON_NAME]"
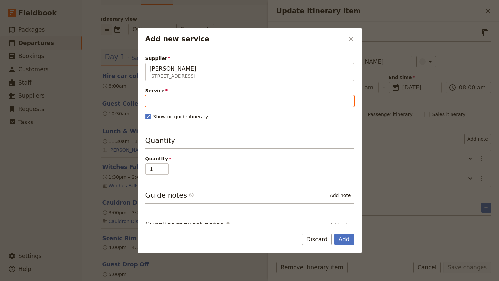
click at [168, 99] on input "Service" at bounding box center [250, 100] width 209 height 11
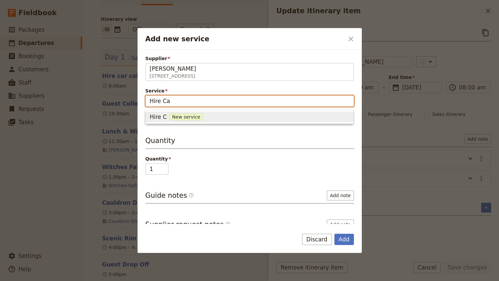
type input "Hire Car"
click at [164, 113] on span "Hire Car" at bounding box center [161, 117] width 23 height 8
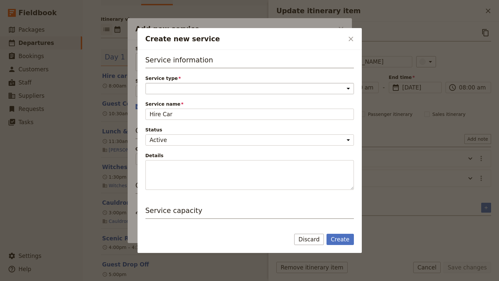
click at [180, 88] on select "Accommodation Activity Transport Flight Food and beverage Other" at bounding box center [250, 88] width 209 height 11
select select "TransportService"
click at [341, 242] on button "Create" at bounding box center [340, 239] width 27 height 11
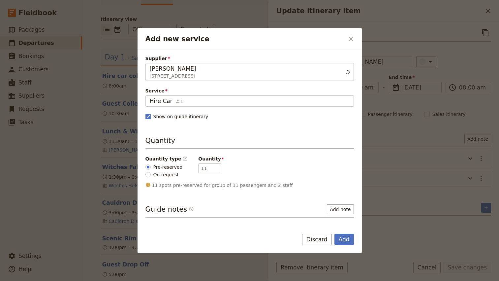
type input "Hire Car"
click at [163, 176] on span "On request" at bounding box center [166, 174] width 26 height 7
click at [151, 176] on input "On request" at bounding box center [148, 174] width 5 height 5
radio input "true"
type input "0"
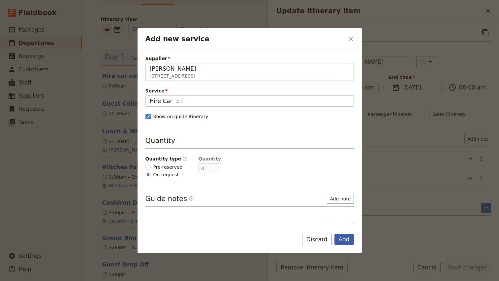
click at [347, 241] on button "Add" at bounding box center [344, 239] width 19 height 11
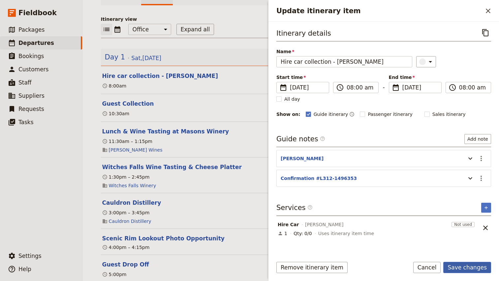
click at [475, 265] on button "Save changes" at bounding box center [467, 267] width 48 height 11
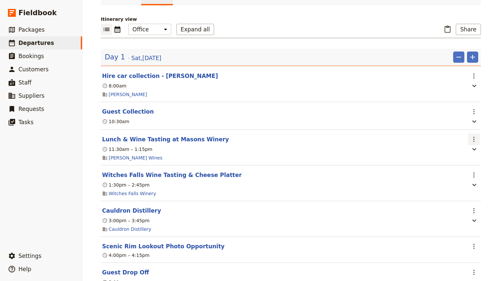
click at [474, 135] on icon "Actions" at bounding box center [474, 139] width 8 height 8
click at [464, 148] on span "Edit this itinerary item" at bounding box center [443, 147] width 52 height 7
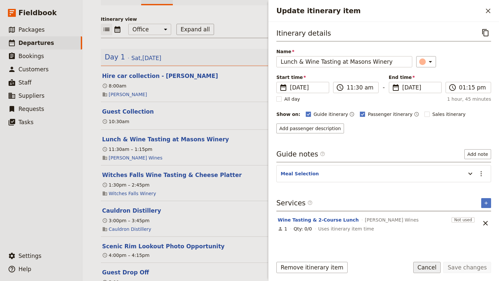
click at [436, 271] on button "Cancel" at bounding box center [427, 267] width 28 height 11
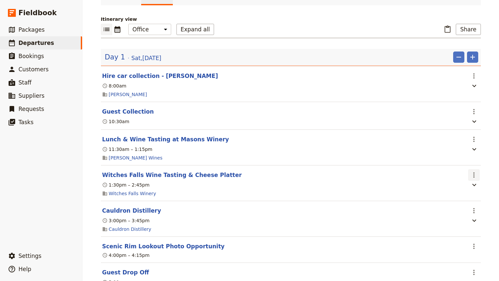
click at [472, 171] on icon "Actions" at bounding box center [474, 175] width 8 height 8
click at [461, 182] on span "Edit this itinerary item" at bounding box center [443, 183] width 52 height 7
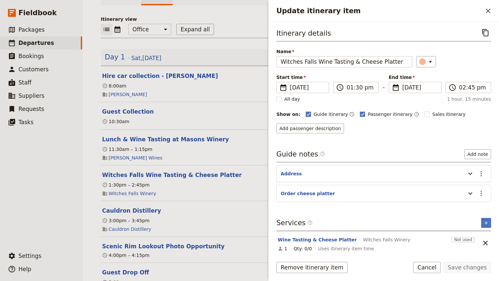
scroll to position [3, 0]
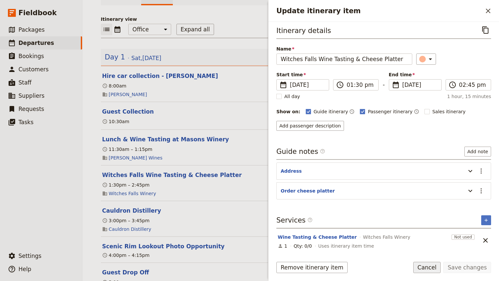
click at [430, 269] on button "Cancel" at bounding box center [427, 267] width 28 height 11
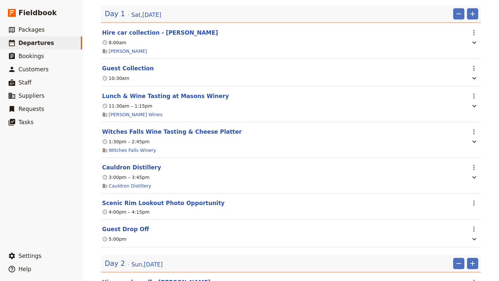
scroll to position [120, 0]
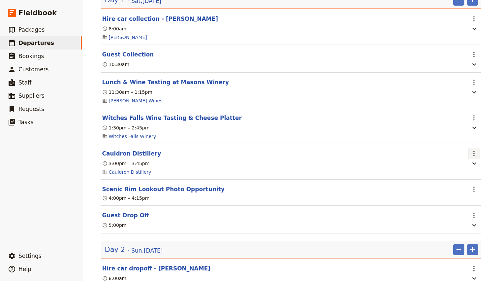
click at [475, 149] on icon "Actions" at bounding box center [474, 153] width 8 height 8
click at [461, 162] on span "Edit this itinerary item" at bounding box center [443, 161] width 52 height 7
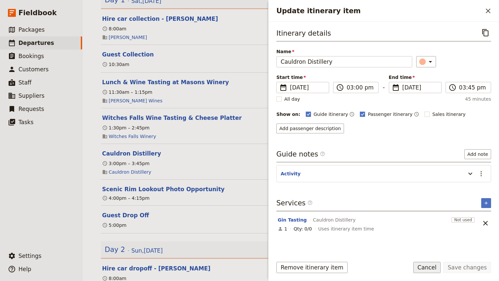
click at [431, 271] on button "Cancel" at bounding box center [427, 267] width 28 height 11
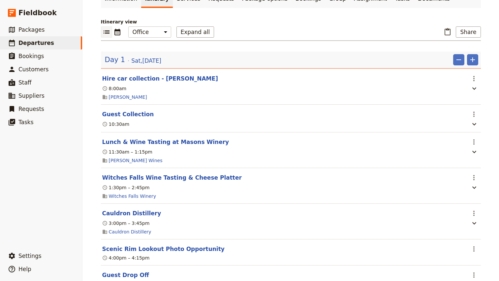
scroll to position [0, 0]
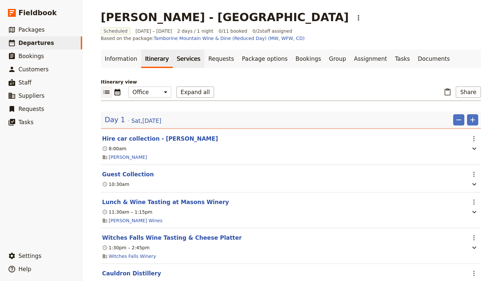
click at [178, 52] on link "Services" at bounding box center [189, 58] width 32 height 18
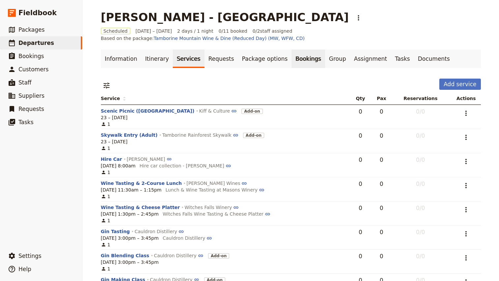
click at [292, 52] on link "Bookings" at bounding box center [308, 58] width 33 height 18
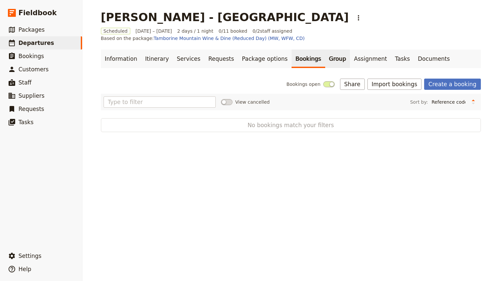
click at [325, 54] on link "Group" at bounding box center [337, 58] width 25 height 18
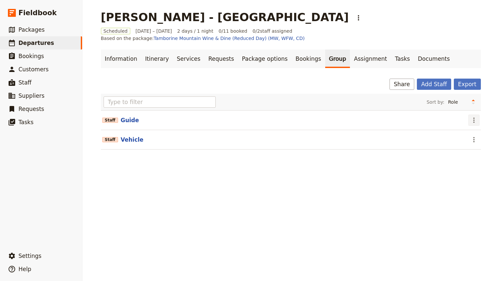
click at [471, 116] on icon "Actions" at bounding box center [474, 120] width 8 height 8
click at [462, 124] on span "Edit staff" at bounding box center [455, 127] width 21 height 7
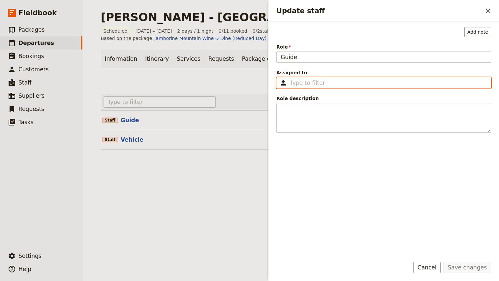
click at [334, 82] on input "Assigned to ​" at bounding box center [388, 83] width 197 height 8
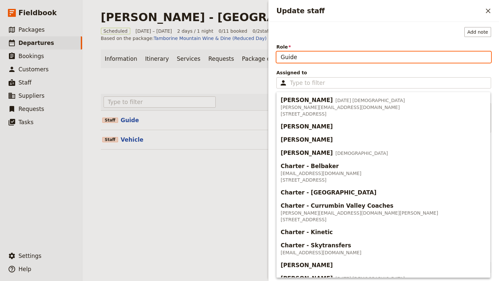
click at [291, 57] on input "Guide" at bounding box center [384, 56] width 215 height 11
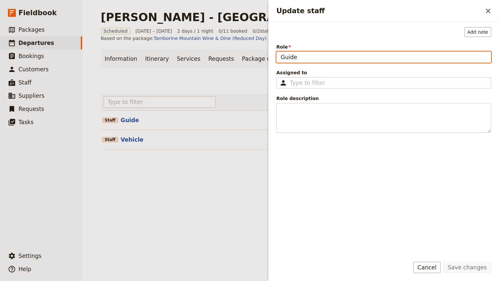
click at [291, 57] on input "Guide" at bounding box center [384, 56] width 215 height 11
type input "GUIDE"
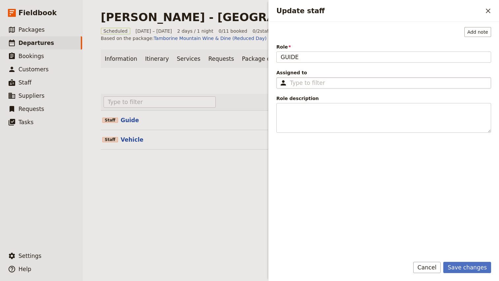
click at [303, 87] on fieldset "​" at bounding box center [384, 82] width 215 height 11
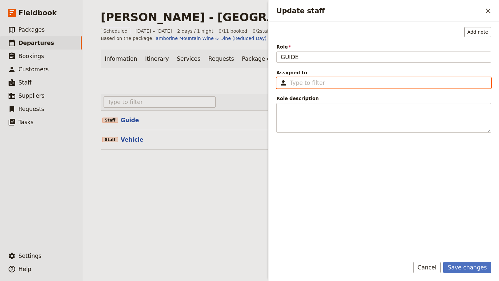
click at [303, 87] on input "Assigned to ​" at bounding box center [388, 83] width 197 height 8
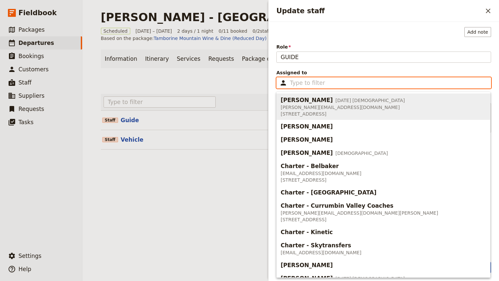
click at [325, 82] on input "Assigned to ​" at bounding box center [388, 83] width 197 height 8
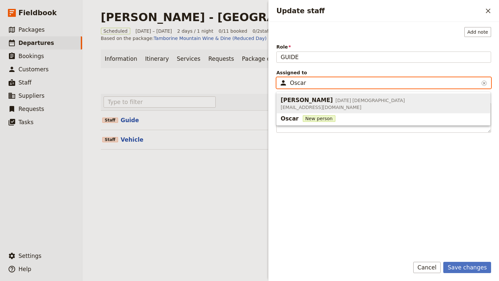
click at [333, 107] on span "[EMAIL_ADDRESS][DOMAIN_NAME]" at bounding box center [343, 107] width 124 height 7
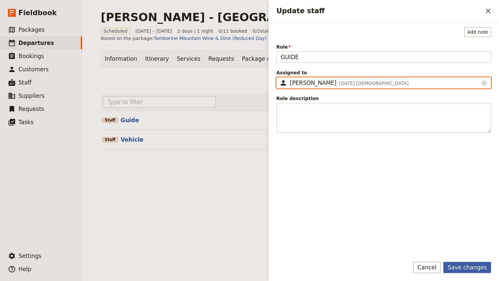
type input "[PERSON_NAME]"
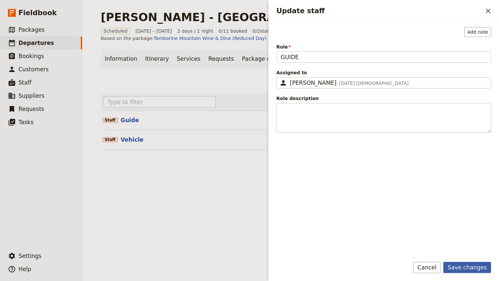
click at [467, 270] on button "Save changes" at bounding box center [467, 267] width 48 height 11
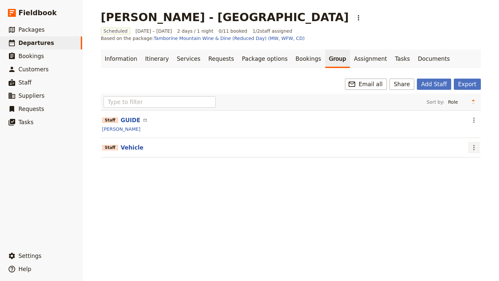
click at [472, 144] on icon "Actions" at bounding box center [474, 148] width 8 height 8
click at [466, 154] on span "Edit staff" at bounding box center [455, 154] width 21 height 7
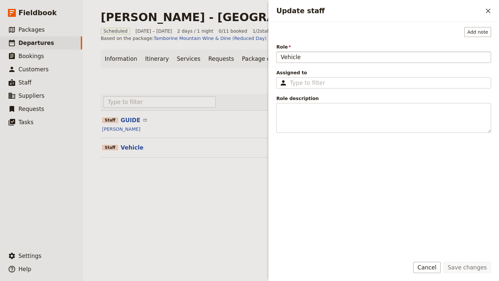
click at [295, 59] on input "Vehicle" at bounding box center [384, 56] width 215 height 11
type input "v"
type input "VEHICLE"
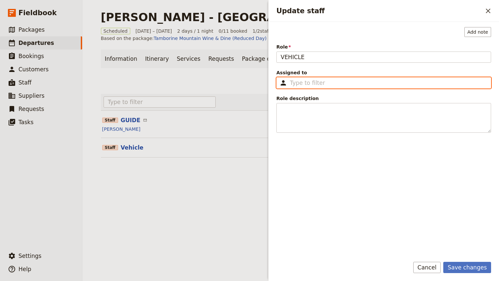
click at [303, 82] on input "Assigned to ​" at bounding box center [388, 83] width 197 height 8
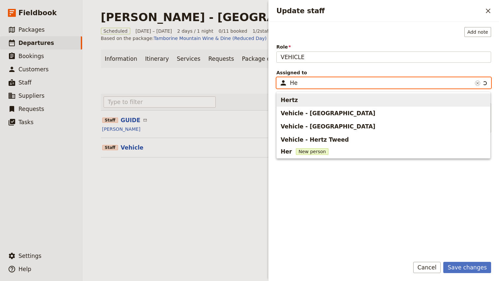
type input "H"
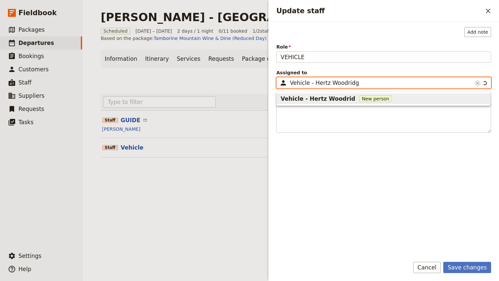
type input "Vehicle - Hertz Woodridge"
click at [316, 95] on span "Vehicle - Hertz Woodridge" at bounding box center [322, 99] width 82 height 8
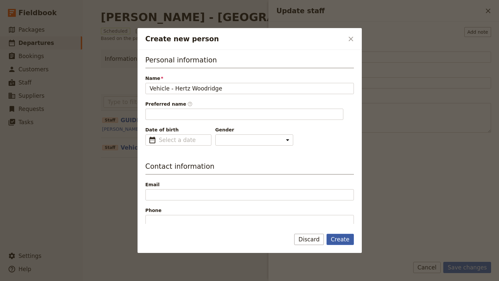
type input "Vehicle"
click at [342, 239] on button "Create" at bounding box center [340, 239] width 27 height 11
type input "Vehicle - Hertz Woodridge"
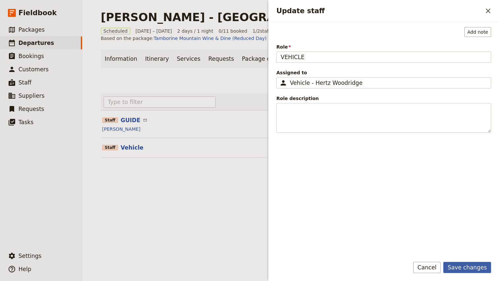
click at [475, 271] on button "Save changes" at bounding box center [467, 267] width 48 height 11
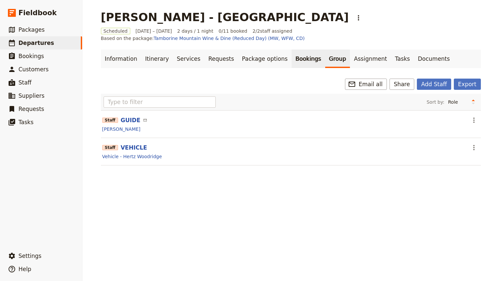
click at [302, 53] on link "Bookings" at bounding box center [308, 58] width 33 height 18
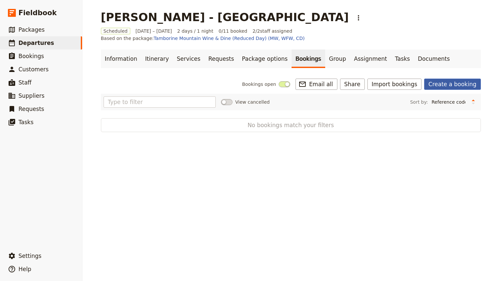
click at [462, 79] on link "Create a booking" at bounding box center [452, 84] width 56 height 11
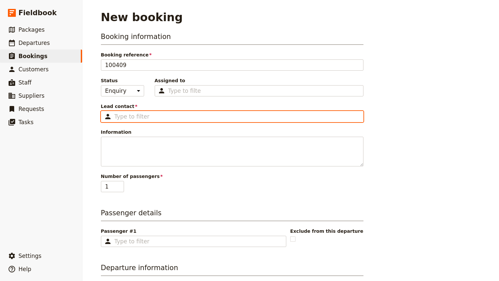
click at [134, 115] on input "Lead contact ​" at bounding box center [237, 117] width 245 height 8
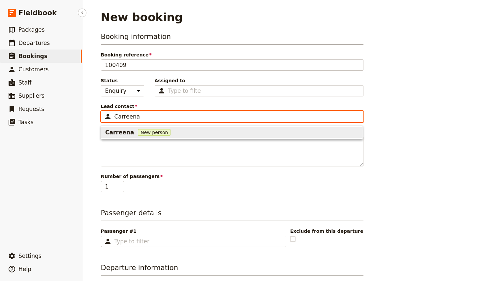
type input "Carreena"
type input "[PERSON_NAME]"
click at [150, 130] on span "[PERSON_NAME]" at bounding box center [131, 132] width 52 height 8
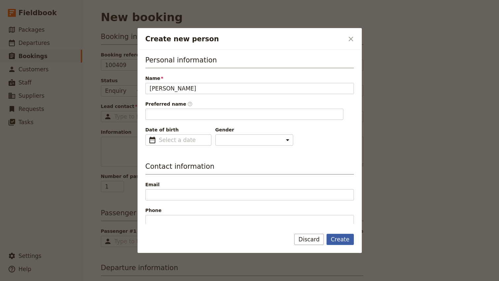
click at [342, 240] on button "Create" at bounding box center [340, 239] width 27 height 11
type input "Carreena"
type input "[PERSON_NAME]"
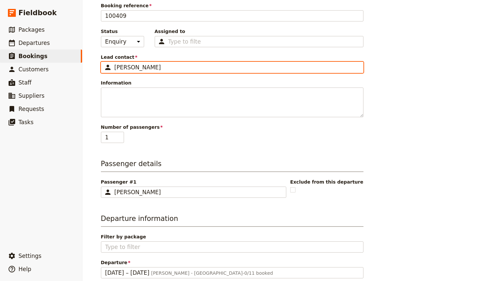
scroll to position [53, 0]
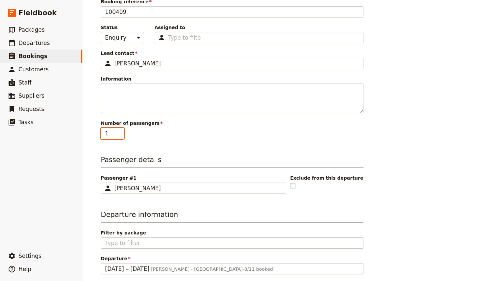
click at [120, 132] on input "2" at bounding box center [112, 133] width 23 height 11
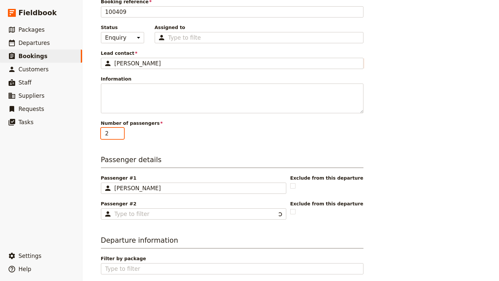
click at [120, 132] on input "3" at bounding box center [112, 133] width 23 height 11
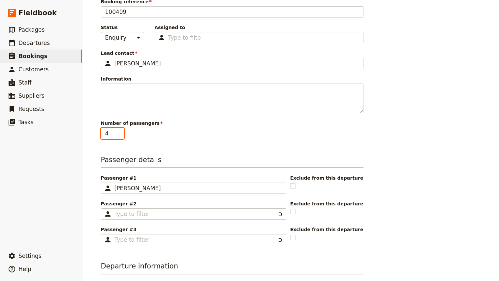
click at [120, 132] on input "4" at bounding box center [112, 133] width 23 height 11
click at [120, 132] on input "5" at bounding box center [112, 133] width 23 height 11
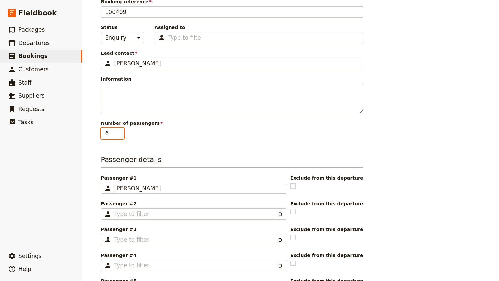
click at [120, 132] on input "6" at bounding box center [112, 133] width 23 height 11
click at [120, 132] on input "7" at bounding box center [112, 133] width 23 height 11
click at [120, 132] on input "8" at bounding box center [112, 133] width 23 height 11
click at [120, 132] on input "9" at bounding box center [112, 133] width 23 height 11
click at [120, 132] on input "10" at bounding box center [112, 133] width 23 height 11
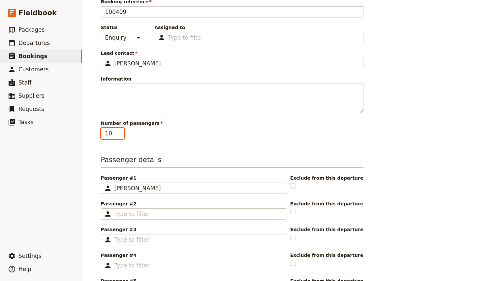
type input "11"
click at [120, 132] on input "11" at bounding box center [112, 133] width 23 height 11
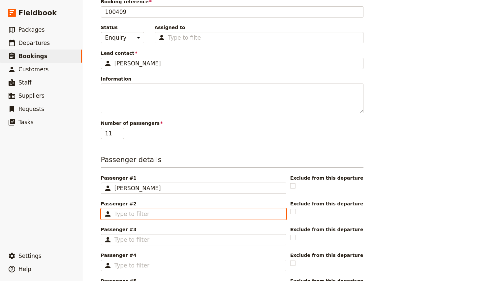
click at [143, 216] on input "Passenger #2 ​" at bounding box center [199, 214] width 168 height 8
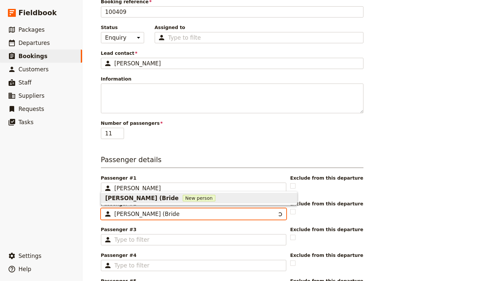
type input "[PERSON_NAME] (Bride)"
click at [133, 198] on span "[PERSON_NAME] (Bride)" at bounding box center [143, 198] width 76 height 8
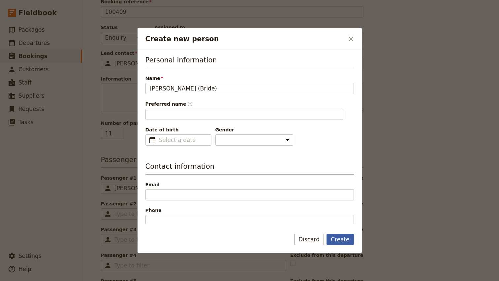
click at [347, 239] on button "Create" at bounding box center [340, 239] width 27 height 11
type input "[PERSON_NAME] (Bride)"
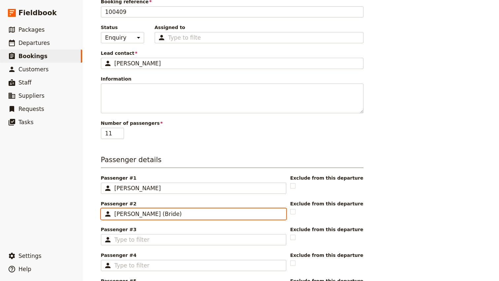
scroll to position [0, 0]
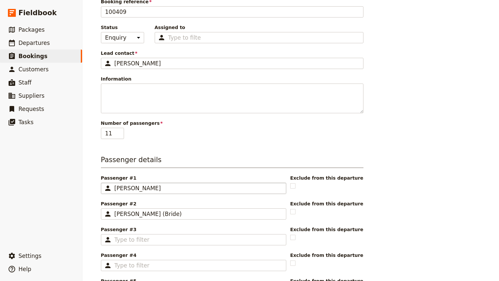
click at [182, 189] on div "[PERSON_NAME]" at bounding box center [199, 188] width 168 height 8
click at [104, 183] on input "[PERSON_NAME]" at bounding box center [104, 182] width 0 height 0
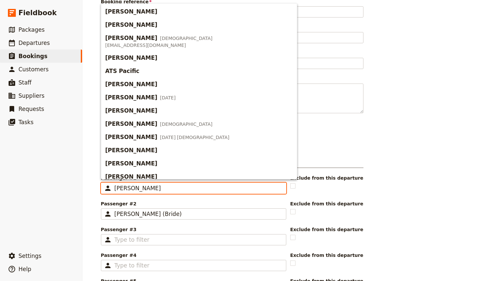
scroll to position [122, 0]
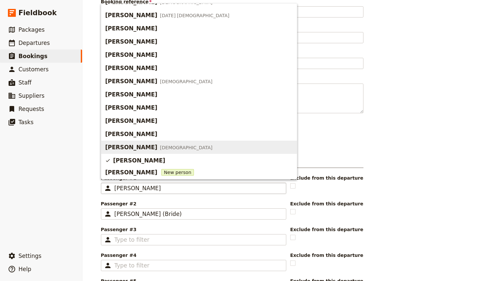
click at [88, 148] on div "New booking Booking information Booking reference 100409 Status Enquiry On hold…" at bounding box center [290, 140] width 417 height 281
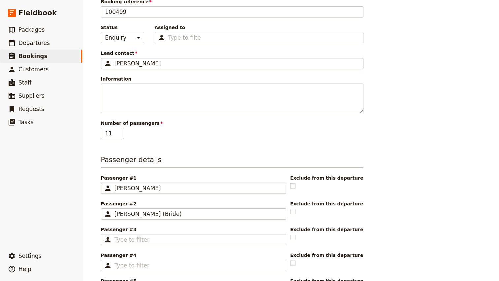
click at [177, 61] on div "[PERSON_NAME]" at bounding box center [237, 63] width 245 height 8
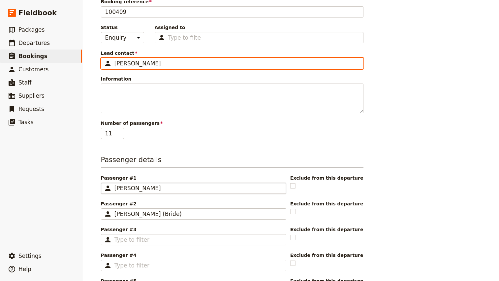
click at [104, 58] on input "[PERSON_NAME]" at bounding box center [104, 58] width 0 height 0
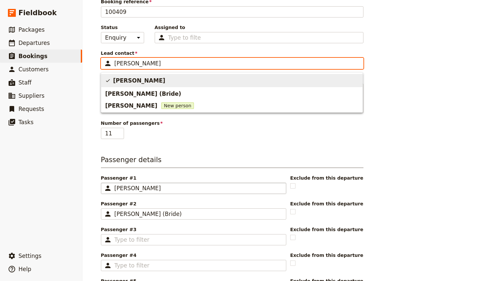
scroll to position [0, 0]
click at [144, 80] on span "[PERSON_NAME]" at bounding box center [139, 81] width 52 height 8
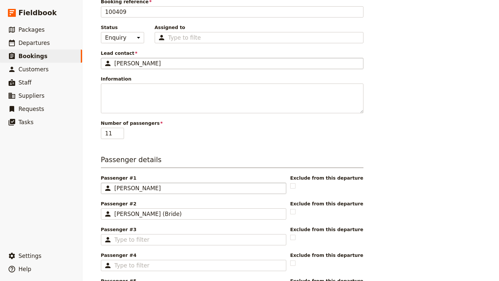
click at [170, 189] on div "[PERSON_NAME]" at bounding box center [199, 188] width 168 height 8
click at [104, 183] on input "[PERSON_NAME]" at bounding box center [104, 182] width 0 height 0
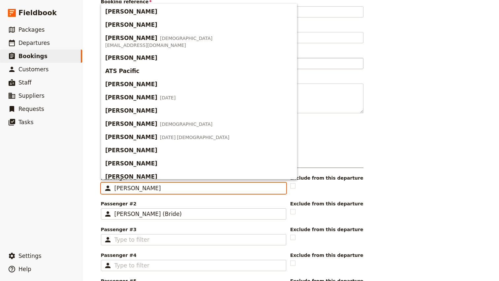
scroll to position [122, 0]
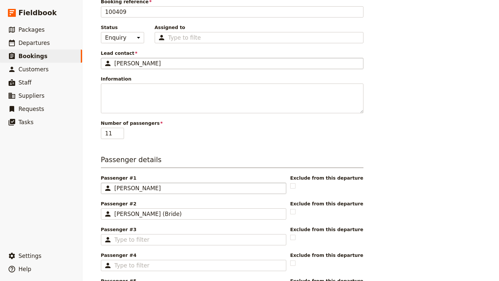
click at [89, 173] on div "New booking Booking information Booking reference 100409 Status Enquiry On hold…" at bounding box center [290, 140] width 417 height 281
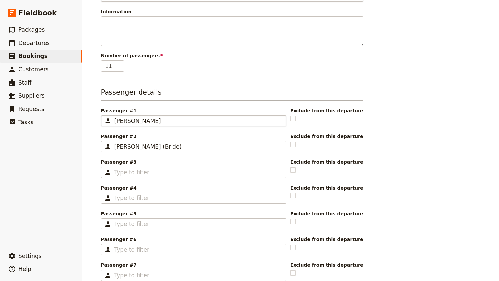
scroll to position [0, 0]
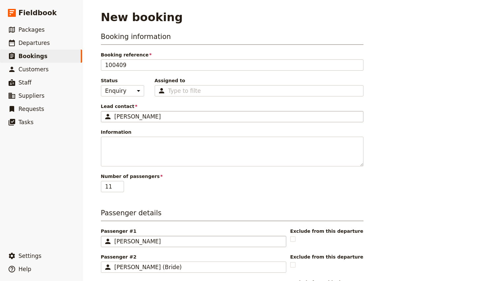
click at [152, 115] on span "[PERSON_NAME]" at bounding box center [138, 116] width 47 height 7
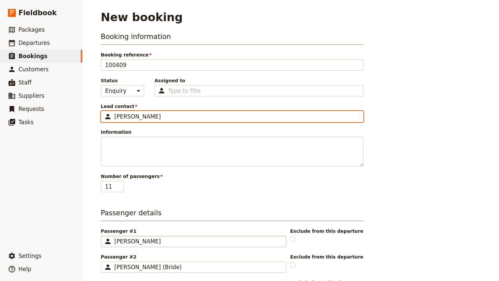
click at [104, 111] on input "[PERSON_NAME]" at bounding box center [104, 111] width 0 height 0
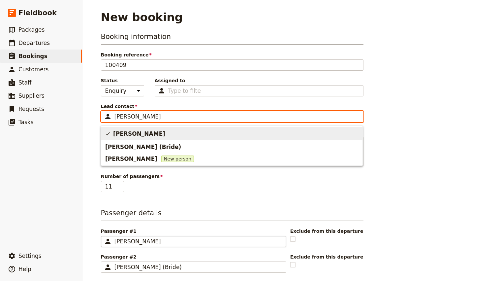
click at [152, 115] on input "[PERSON_NAME]" at bounding box center [237, 117] width 245 height 8
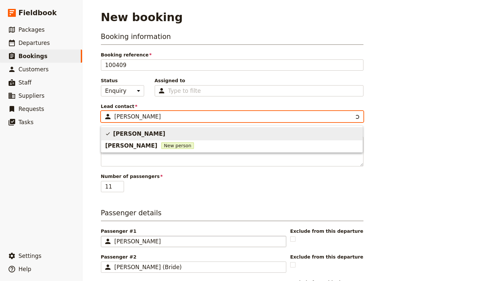
type input "[PERSON_NAME]"
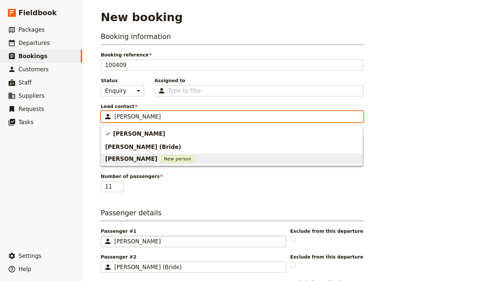
click at [151, 160] on span "[PERSON_NAME]" at bounding box center [131, 159] width 52 height 8
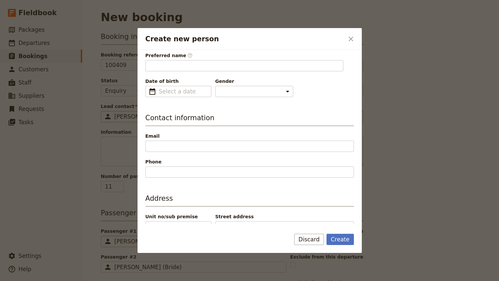
scroll to position [54, 0]
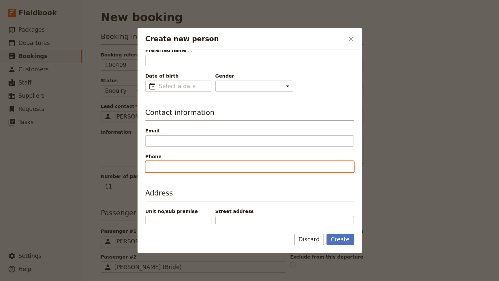
type input "Carreena"
click at [179, 171] on input "Phone" at bounding box center [250, 166] width 209 height 11
paste input "0439246456"
type input "0439246456"
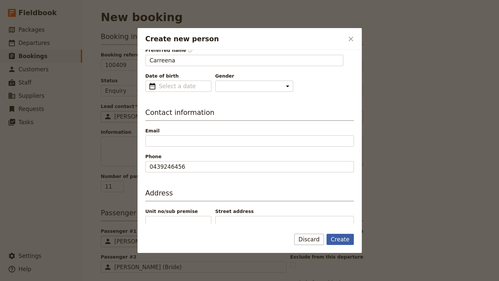
click at [341, 240] on button "Create" at bounding box center [340, 239] width 27 height 11
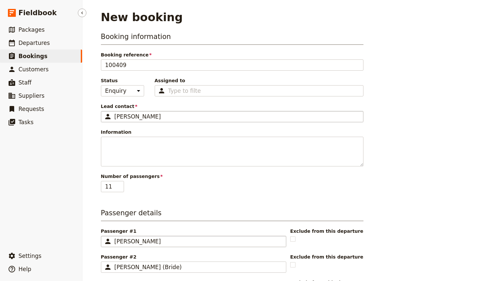
click at [69, 157] on ul "​ Packages ​ Departures ​ Bookings ​ Customers ​ Staff ​ Suppliers ​ Requests ​…" at bounding box center [41, 134] width 82 height 223
click at [185, 239] on div "[PERSON_NAME]" at bounding box center [199, 241] width 168 height 8
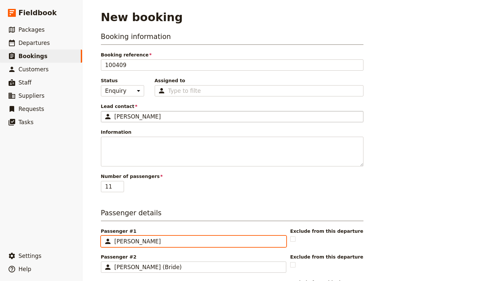
click at [104, 236] on input "[PERSON_NAME]" at bounding box center [104, 236] width 0 height 0
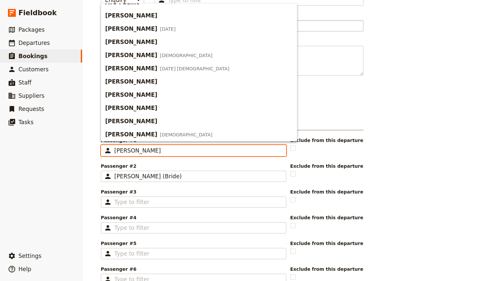
scroll to position [91, 0]
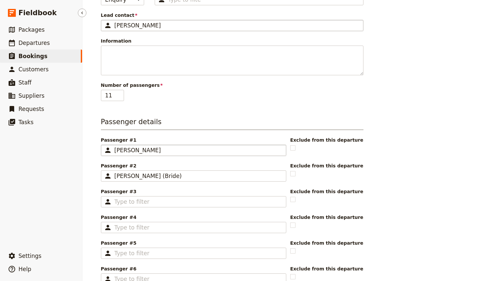
click at [69, 199] on ul "​ Packages ​ Departures ​ Bookings ​ Customers ​ Staff ​ Suppliers ​ Requests ​…" at bounding box center [41, 134] width 82 height 223
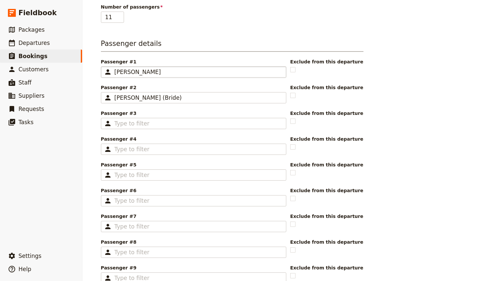
scroll to position [170, 0]
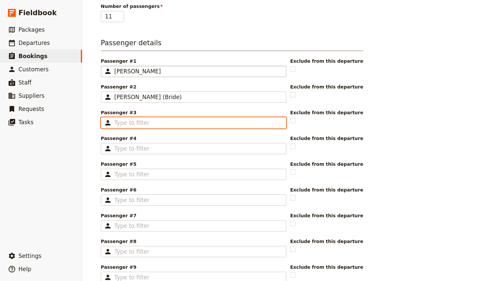
click at [152, 122] on input "Passenger #3 ​" at bounding box center [199, 123] width 168 height 8
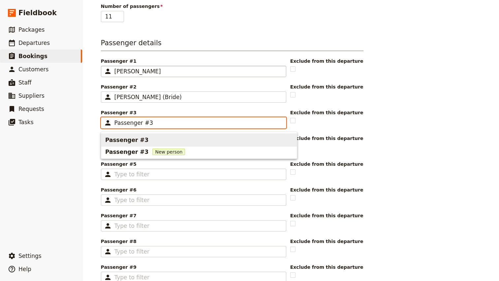
click at [125, 121] on input "Passenger #3" at bounding box center [199, 123] width 168 height 8
click at [124, 140] on span "Passenger #3" at bounding box center [126, 140] width 43 height 8
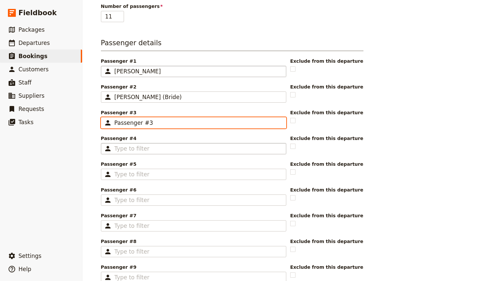
type input "Passenger #3"
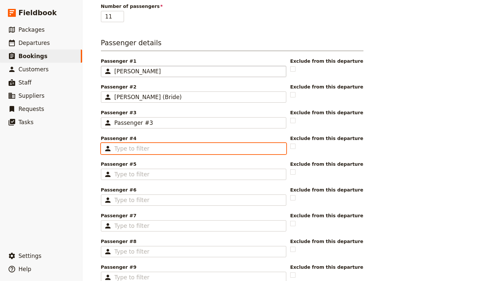
click at [128, 150] on input "Passenger #4 ​" at bounding box center [199, 149] width 168 height 8
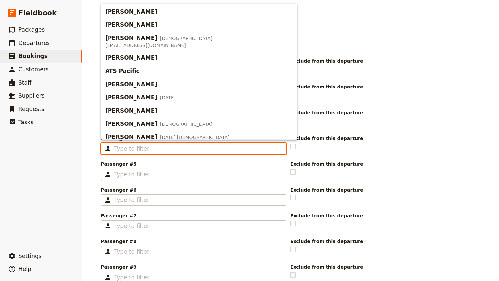
paste input "Passenger #3"
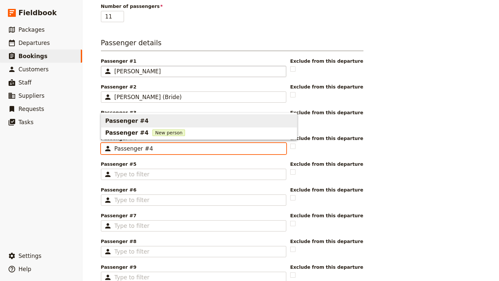
click at [146, 121] on span "Passenger #4" at bounding box center [199, 120] width 188 height 11
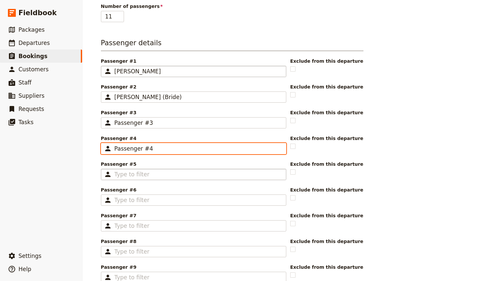
type input "Passenger #4"
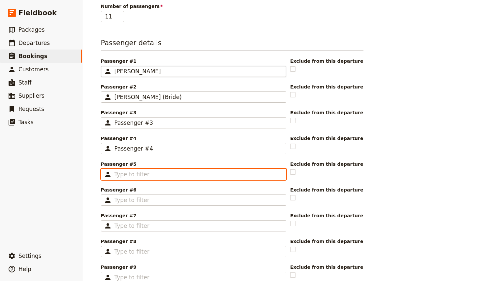
click at [143, 178] on input "Passenger #5 ​" at bounding box center [199, 174] width 168 height 8
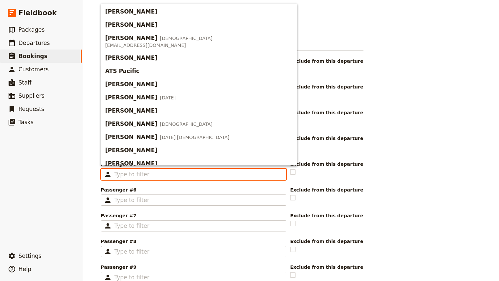
paste input "Passenger #3"
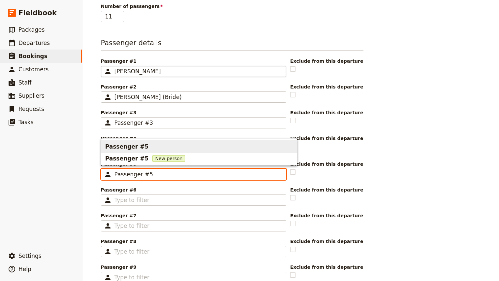
click at [148, 147] on span "Passenger #5" at bounding box center [199, 146] width 188 height 11
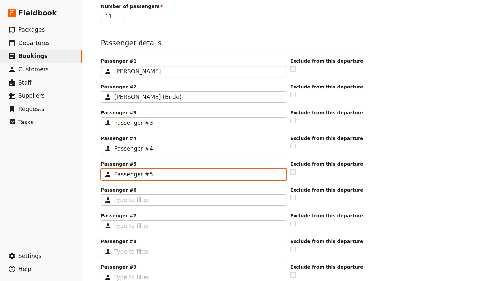
type input "Passenger #5"
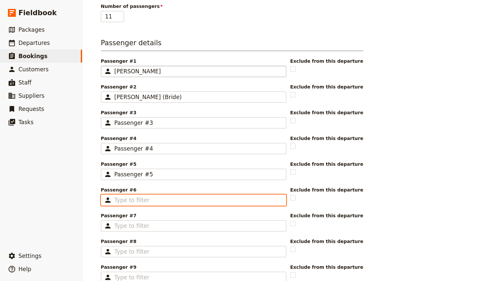
click at [140, 201] on input "Passenger #6 ​" at bounding box center [199, 200] width 168 height 8
paste input "Passenger #3"
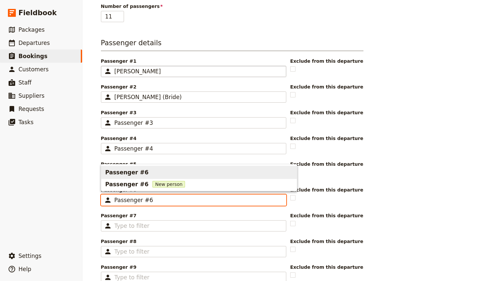
click at [135, 171] on span "Passenger #6" at bounding box center [126, 172] width 43 height 8
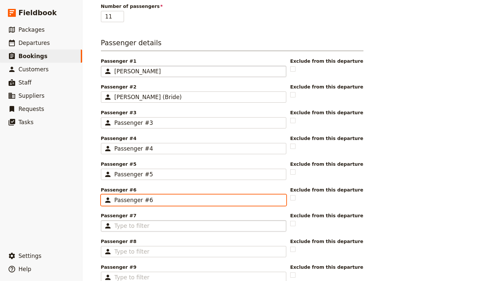
type input "Passenger #6"
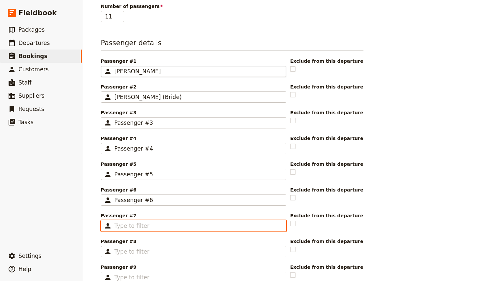
click at [142, 226] on input "Passenger #7 ​" at bounding box center [199, 226] width 168 height 8
paste input "Passenger #3"
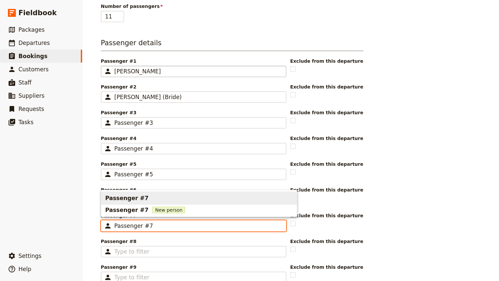
click at [140, 198] on span "Passenger #7" at bounding box center [126, 198] width 43 height 8
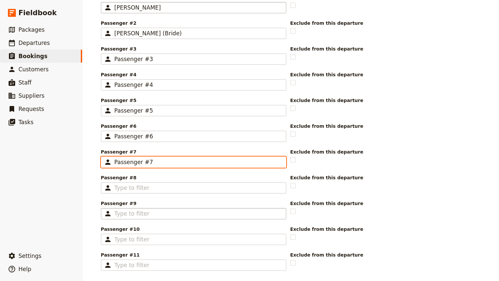
scroll to position [235, 0]
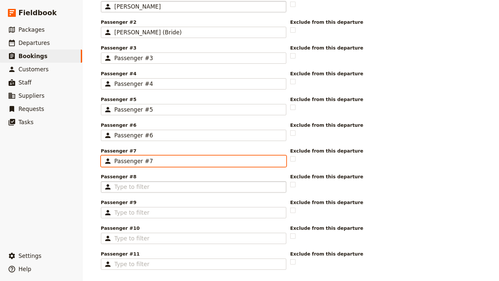
type input "Passenger #7"
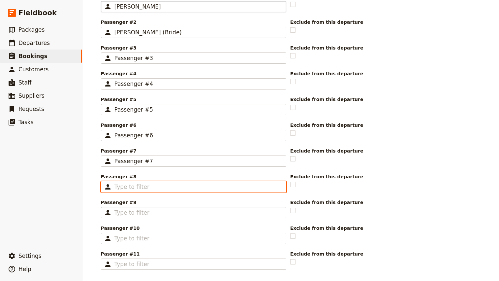
click at [139, 190] on input "Passenger #8 ​" at bounding box center [199, 187] width 168 height 8
paste input "Passenger #3"
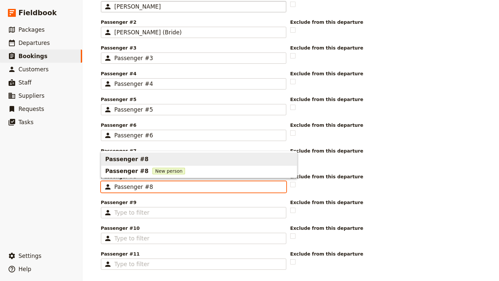
click at [137, 160] on span "Passenger #8" at bounding box center [126, 159] width 43 height 8
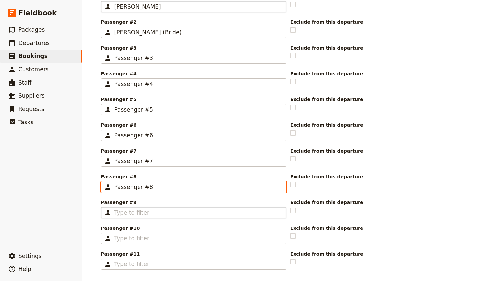
type input "Passenger #8"
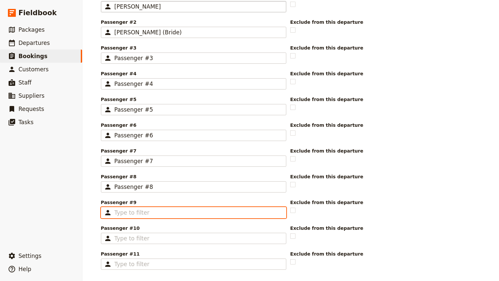
click at [145, 211] on input "Passenger #9 ​" at bounding box center [199, 213] width 168 height 8
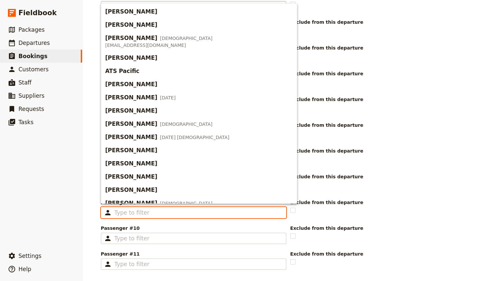
paste input "Passenger #3"
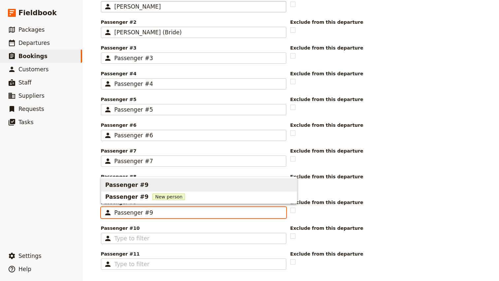
click at [146, 185] on span "Passenger #9" at bounding box center [199, 185] width 188 height 11
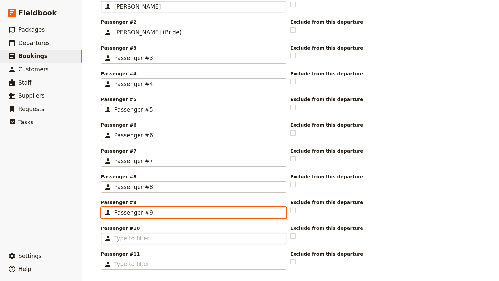
type input "Passenger #9"
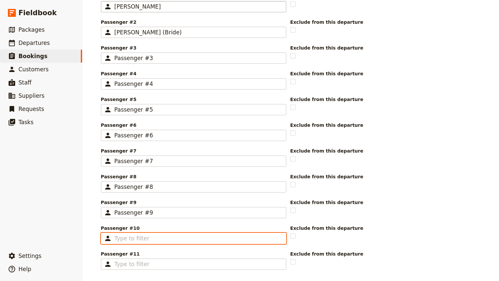
click at [145, 241] on input "Passenger #10 ​" at bounding box center [199, 238] width 168 height 8
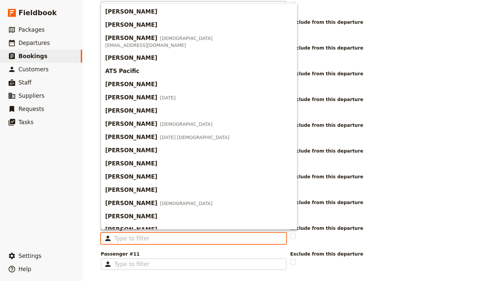
paste input "Passenger #3"
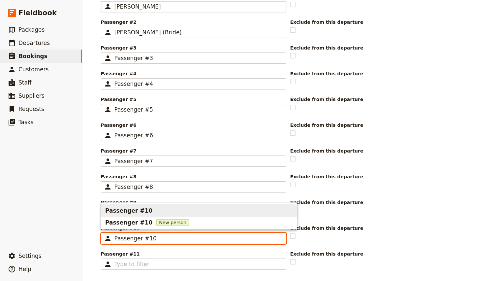
click at [152, 209] on span "Passenger #10" at bounding box center [199, 210] width 188 height 11
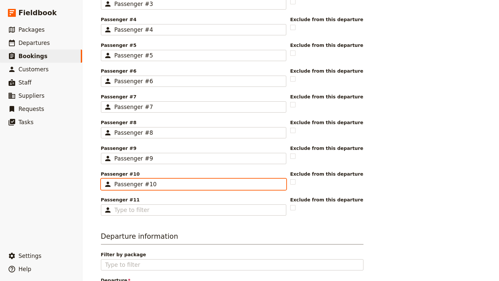
scroll to position [301, 0]
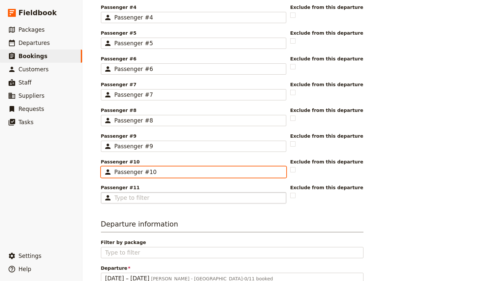
type input "Passenger #10"
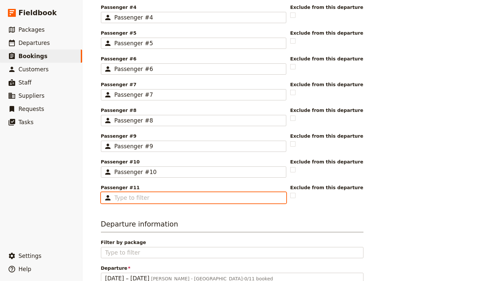
click at [141, 199] on input "Passenger #11 ​" at bounding box center [199, 198] width 168 height 8
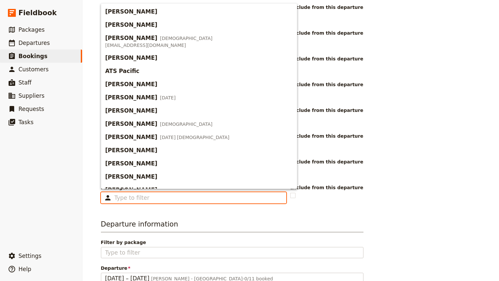
paste input "Passenger #3"
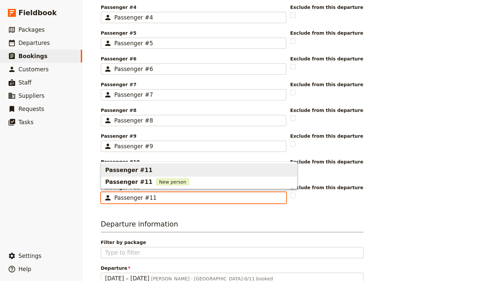
click at [133, 171] on span "Passenger #11" at bounding box center [128, 170] width 47 height 8
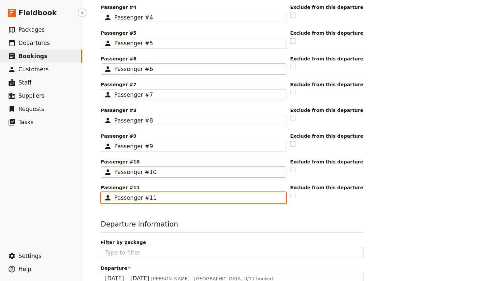
type input "Passenger #11"
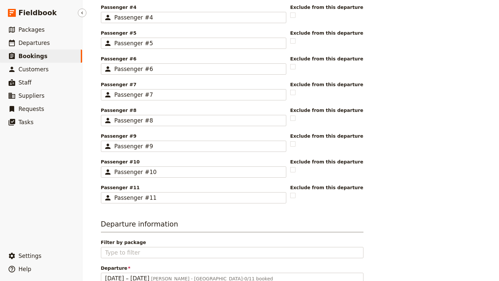
click at [76, 211] on ul "​ Packages ​ Departures ​ Bookings ​ Customers ​ Staff ​ Suppliers ​ Requests ​…" at bounding box center [41, 134] width 82 height 223
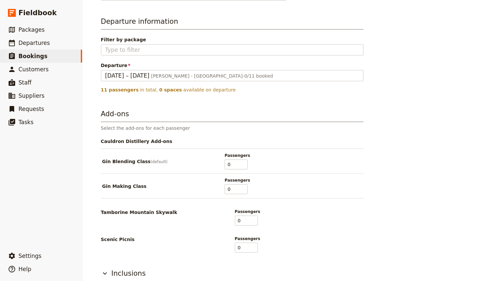
scroll to position [537, 0]
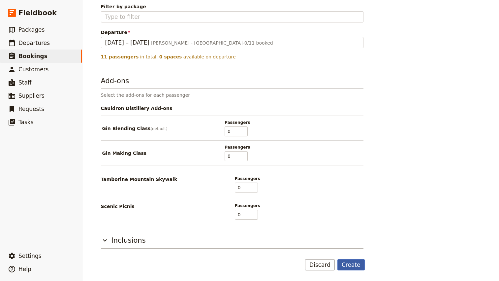
click at [354, 267] on button "Create" at bounding box center [351, 264] width 27 height 11
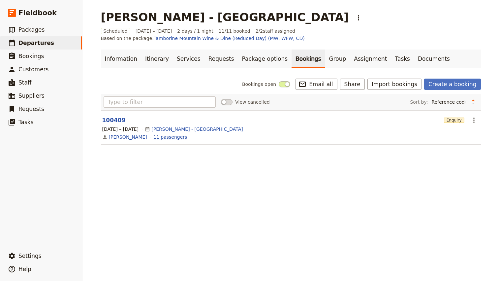
click at [173, 134] on link "11 passengers" at bounding box center [170, 137] width 34 height 7
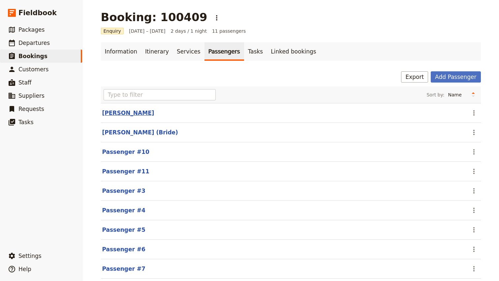
click at [126, 114] on button "[PERSON_NAME]" at bounding box center [128, 113] width 52 height 8
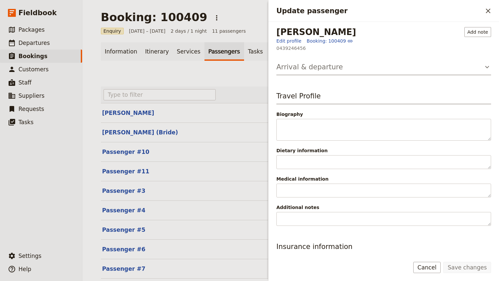
click at [485, 67] on icon "Update passenger" at bounding box center [487, 67] width 8 height 8
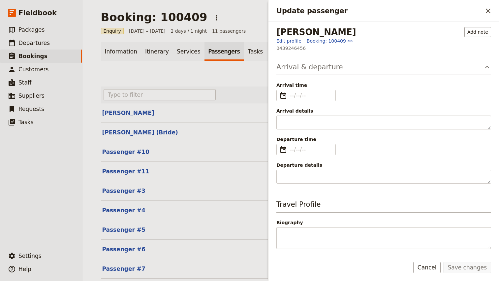
click at [485, 67] on icon "Update passenger" at bounding box center [487, 67] width 8 height 8
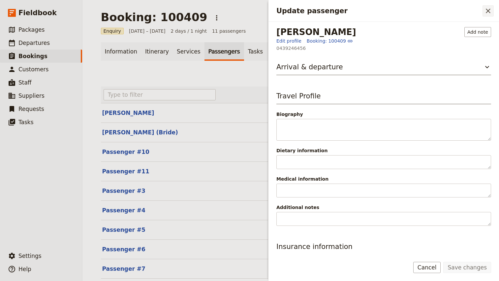
click at [490, 12] on icon "Close drawer" at bounding box center [488, 11] width 8 height 8
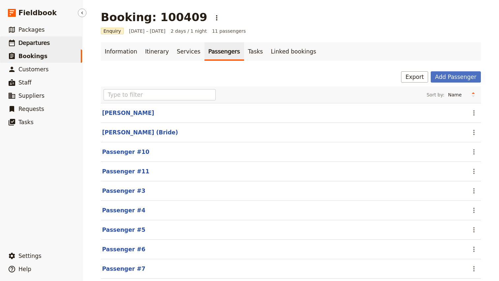
click at [28, 44] on span "Departures" at bounding box center [33, 43] width 31 height 7
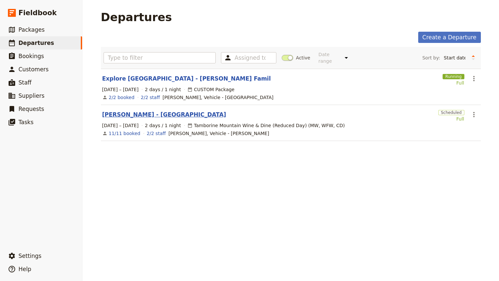
click at [174, 111] on link "[PERSON_NAME] - [GEOGRAPHIC_DATA]" at bounding box center [164, 115] width 124 height 8
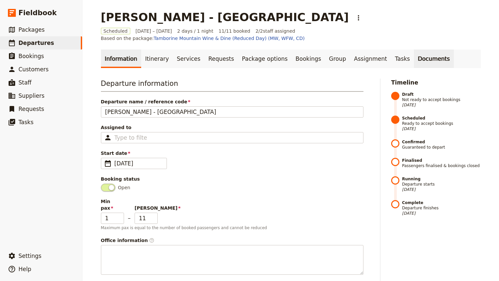
click at [414, 52] on link "Documents" at bounding box center [434, 58] width 40 height 18
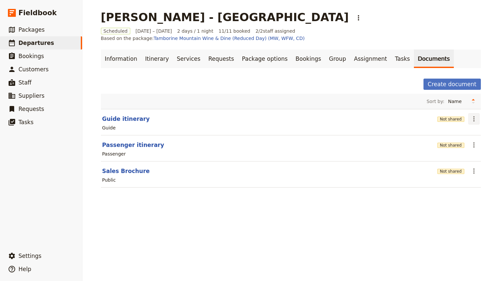
click at [472, 115] on icon "Actions" at bounding box center [474, 119] width 8 height 8
click at [464, 125] on span "Share" at bounding box center [455, 126] width 40 height 7
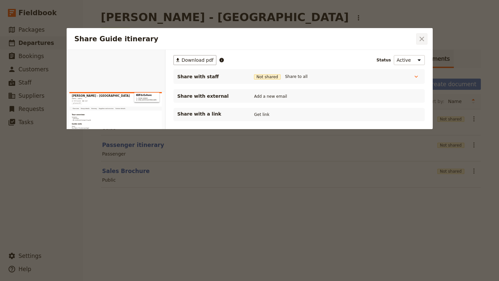
click at [424, 38] on icon "Close dialog" at bounding box center [422, 39] width 8 height 8
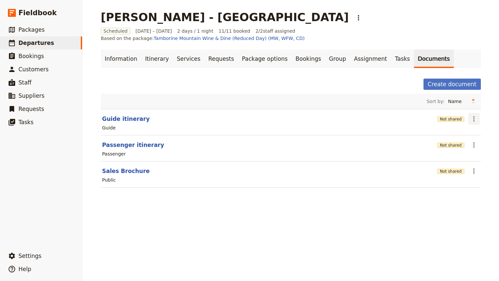
click at [475, 115] on icon "Actions" at bounding box center [474, 119] width 8 height 8
click at [465, 131] on button "Edit document" at bounding box center [455, 135] width 48 height 9
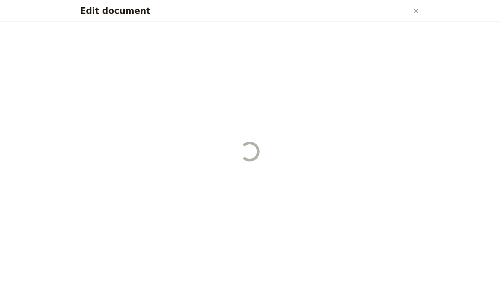
select select "STAFF"
select select "RUN_SHEET"
select select "DEFAULT"
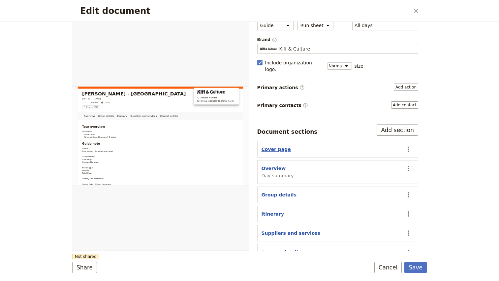
scroll to position [41, 0]
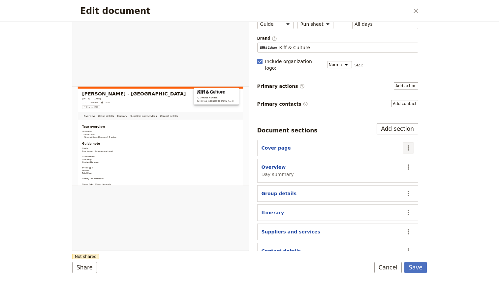
click at [410, 144] on icon "Actions" at bounding box center [409, 148] width 8 height 8
click at [391, 153] on span "Edit section" at bounding box center [382, 155] width 53 height 7
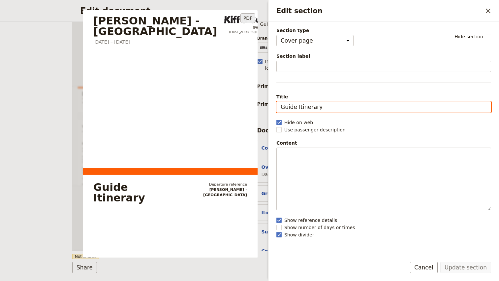
drag, startPoint x: 297, startPoint y: 108, endPoint x: 235, endPoint y: 107, distance: 61.4
click at [277, 107] on div "Section type Cover page Day summary Itinerary Group details Contact details Sup…" at bounding box center [384, 139] width 215 height 224
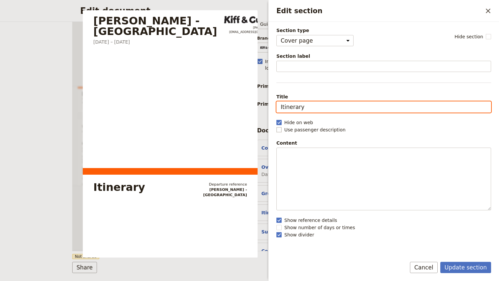
type input "Itinerary"
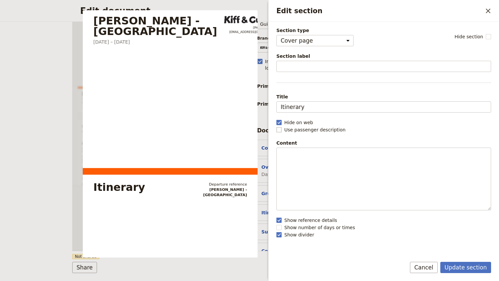
click at [299, 128] on span "Use passenger description" at bounding box center [314, 129] width 61 height 7
click at [277, 126] on input "Use passenger description" at bounding box center [276, 126] width 0 height 0
checkbox input "true"
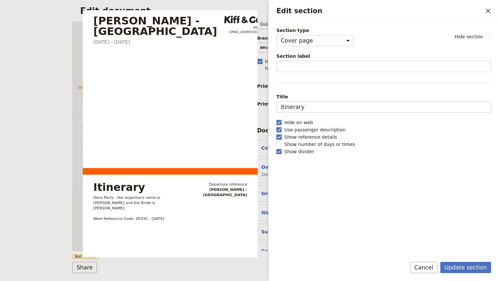
click at [297, 137] on span "Show reference details" at bounding box center [310, 137] width 53 height 7
click at [277, 134] on input "Show reference details" at bounding box center [276, 133] width 0 height 0
checkbox input "false"
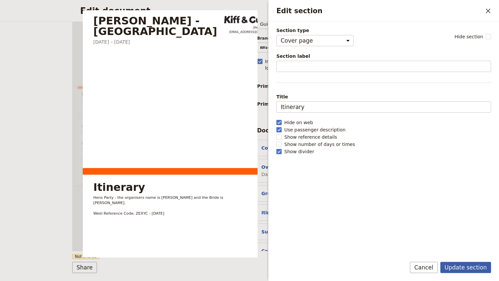
click at [469, 268] on button "Update section" at bounding box center [466, 267] width 51 height 11
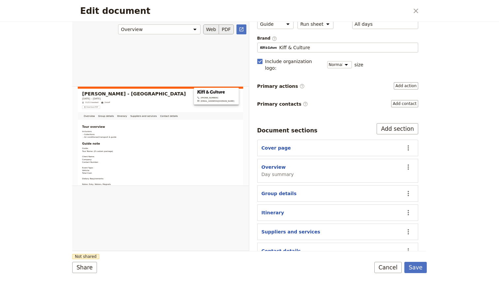
click at [226, 30] on button "PDF" at bounding box center [226, 29] width 15 height 10
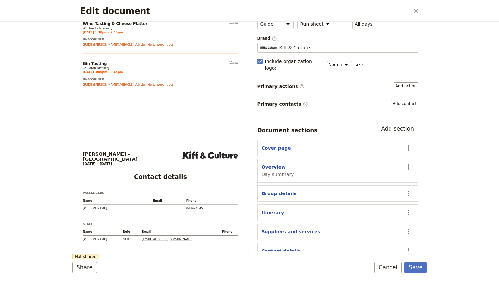
scroll to position [2031, 0]
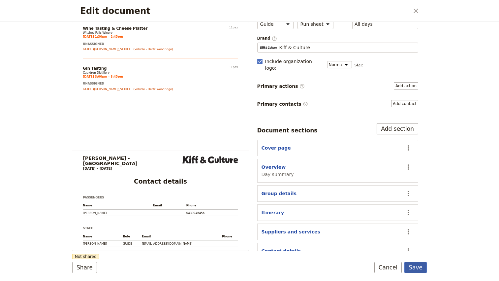
click at [416, 267] on button "Save" at bounding box center [416, 267] width 22 height 11
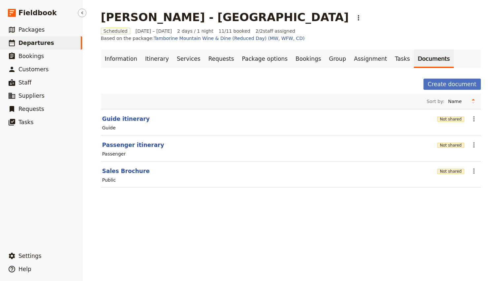
click at [46, 41] on span "Departures" at bounding box center [36, 43] width 36 height 7
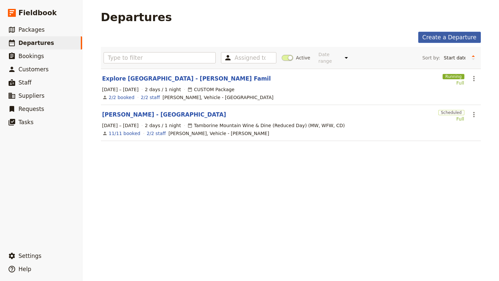
click at [457, 39] on link "Create a Departure" at bounding box center [449, 37] width 63 height 11
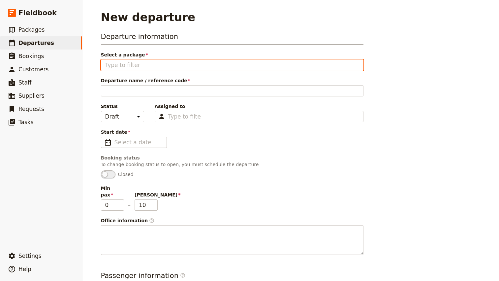
click at [156, 68] on input "Select a package" at bounding box center [232, 65] width 254 height 8
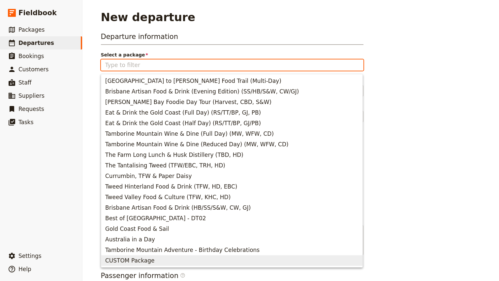
click at [144, 264] on span "CUSTOM Package" at bounding box center [129, 260] width 49 height 8
type input "CUSTOM Package"
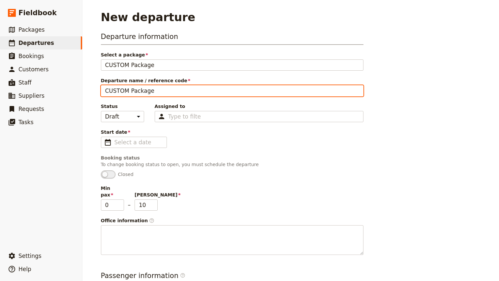
click at [119, 91] on input "CUSTOM Package" at bounding box center [232, 90] width 263 height 11
type input "[PERSON_NAME] - Lunch & Distillery"
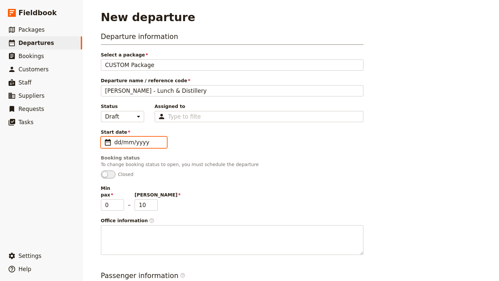
click at [127, 144] on input "dd/mm/yyyy" at bounding box center [139, 142] width 48 height 8
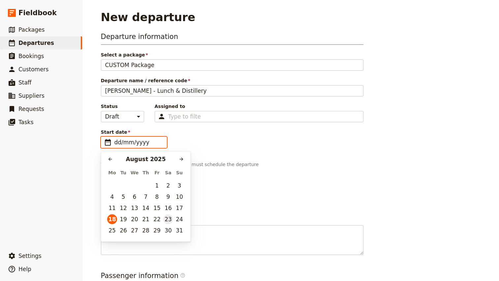
click at [168, 217] on button "23" at bounding box center [168, 219] width 10 height 10
type input "[DATE]"
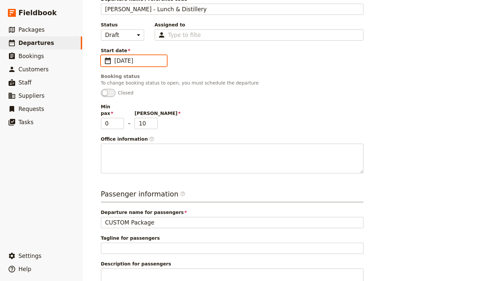
scroll to position [87, 0]
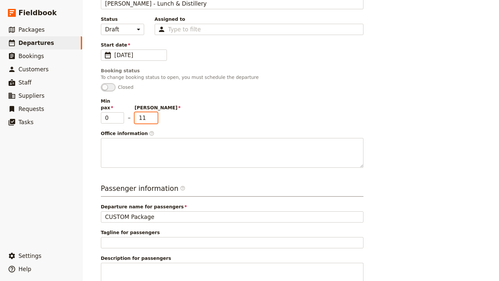
type input "11"
click at [154, 112] on input "11" at bounding box center [146, 117] width 23 height 11
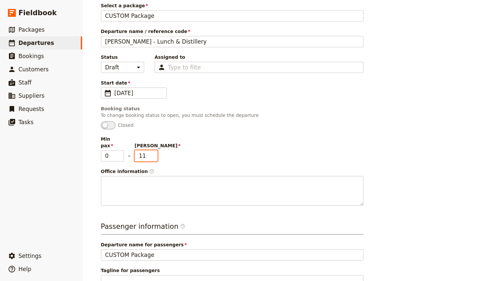
scroll to position [0, 0]
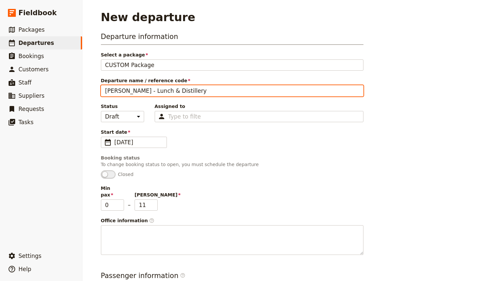
click at [138, 88] on input "[PERSON_NAME] - Lunch & Distillery" at bounding box center [232, 90] width 263 height 11
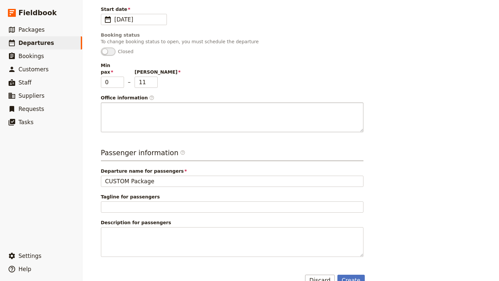
scroll to position [132, 0]
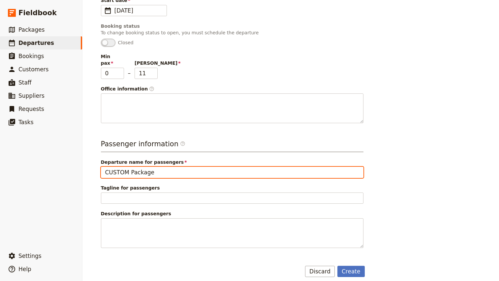
click at [147, 167] on input "CUSTOM Package" at bounding box center [232, 172] width 263 height 11
paste input "[PERSON_NAME] - Lunch & Distillery"
type input "[PERSON_NAME] - Lunch & Distillery"
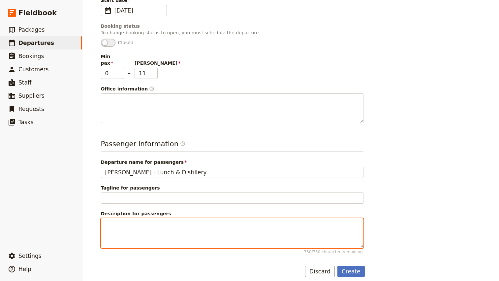
click at [137, 220] on textarea "Description for passengers 750 / 750 characters remaining" at bounding box center [232, 233] width 263 height 30
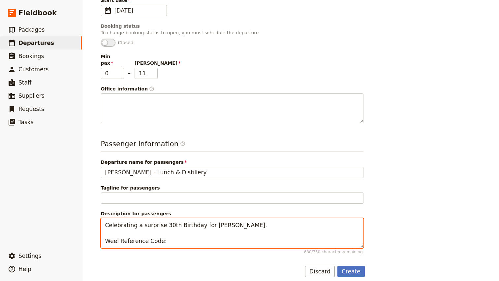
paste textarea "QSZYU"
type textarea "Celebrating a surprise 30th Birthday for [PERSON_NAME]. Weel Reference Code: QS…"
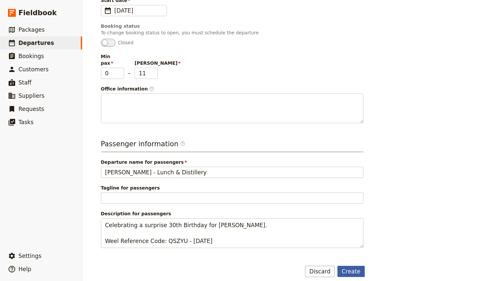
click at [352, 268] on button "Create" at bounding box center [351, 271] width 27 height 11
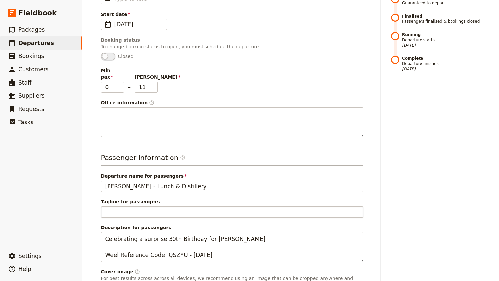
scroll to position [177, 0]
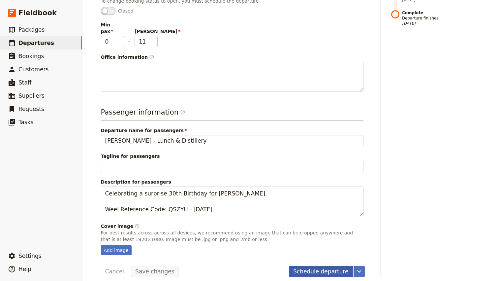
click at [328, 266] on button "Schedule departure" at bounding box center [321, 271] width 64 height 11
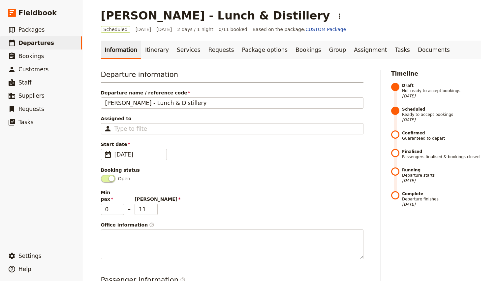
scroll to position [0, 0]
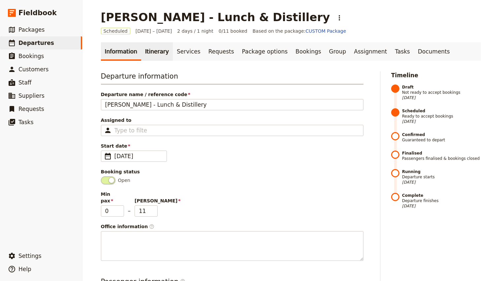
click at [148, 50] on link "Itinerary" at bounding box center [157, 51] width 32 height 18
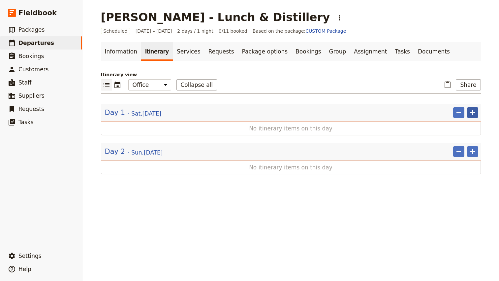
click at [475, 112] on icon "Add" at bounding box center [473, 113] width 8 height 8
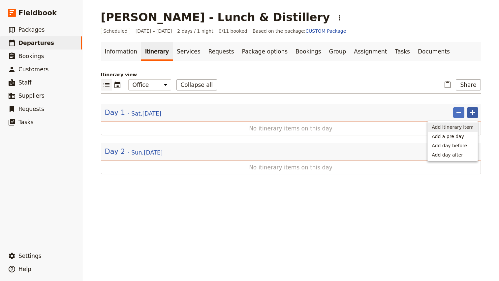
click at [447, 128] on span "Add itinerary item" at bounding box center [453, 127] width 42 height 7
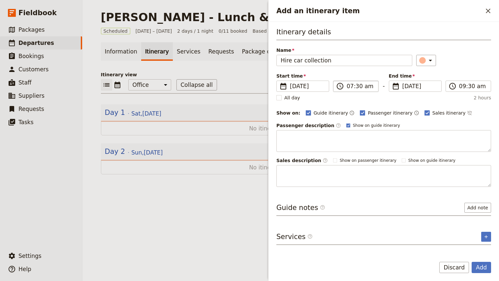
type input "Hire car collection"
click at [349, 87] on input "07:30 am" at bounding box center [361, 86] width 28 height 8
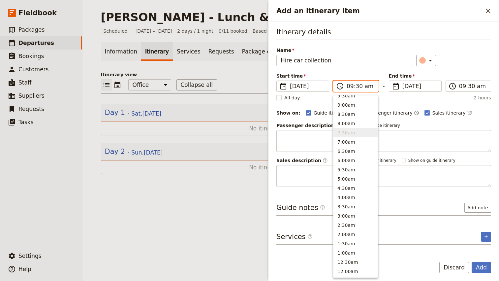
scroll to position [260, 0]
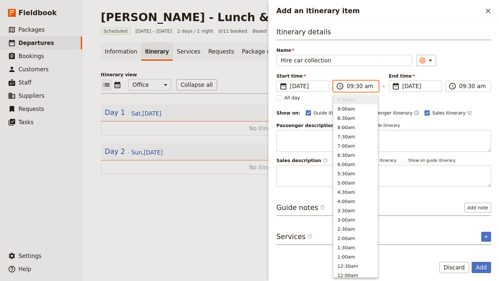
click at [358, 87] on input "09:30 am" at bounding box center [361, 86] width 28 height 8
type input "09:00 am"
click at [468, 61] on div "​" at bounding box center [453, 60] width 75 height 11
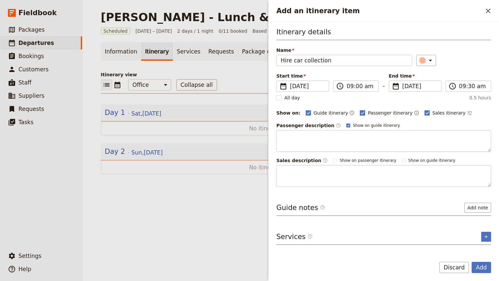
click at [373, 114] on span "Passenger itinerary" at bounding box center [390, 113] width 45 height 7
click at [360, 110] on input "Passenger itinerary" at bounding box center [360, 109] width 0 height 0
checkbox input "false"
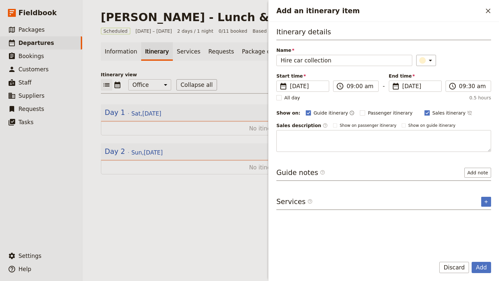
click at [437, 115] on span "Sales itinerary" at bounding box center [449, 113] width 33 height 7
click at [425, 110] on input "Sales itinerary" at bounding box center [424, 109] width 0 height 0
checkbox input "false"
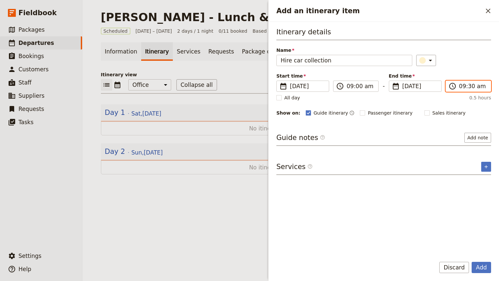
click at [471, 85] on input "09:30 am" at bounding box center [473, 86] width 28 height 8
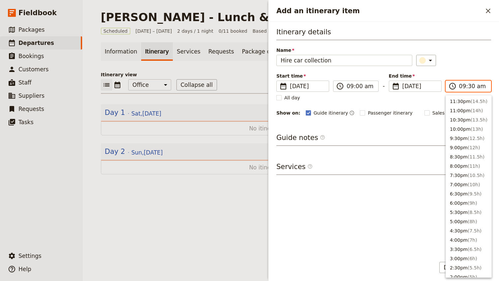
scroll to position [260, 0]
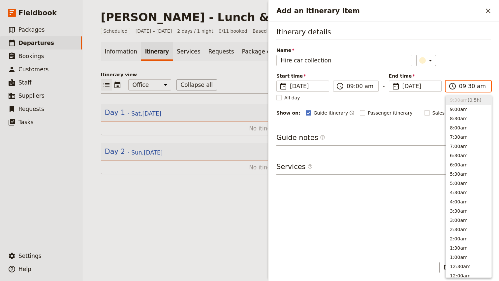
type input "12:30 am"
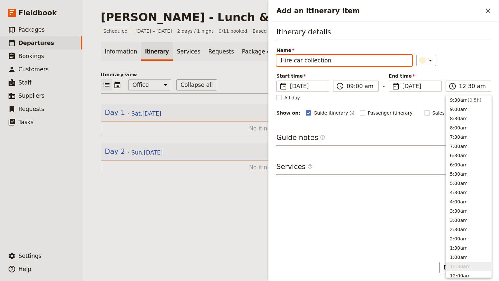
type input "12:30 am"
click at [473, 60] on div "​" at bounding box center [453, 60] width 75 height 11
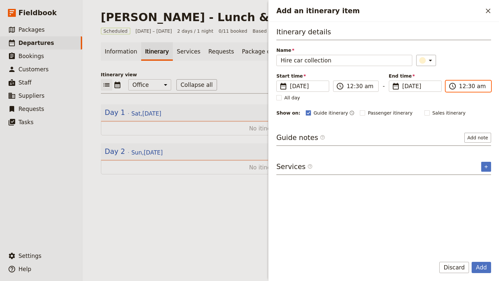
click at [461, 87] on input "12:30 am" at bounding box center [473, 86] width 28 height 8
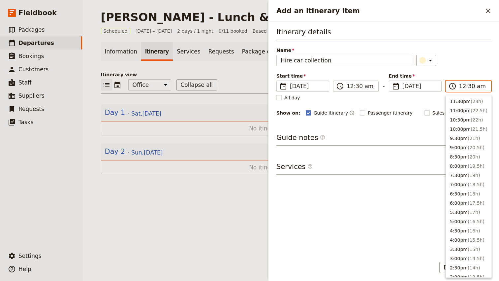
scroll to position [264, 0]
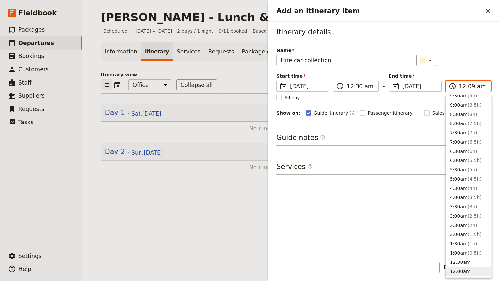
click at [463, 86] on input "12:09 am" at bounding box center [473, 86] width 28 height 8
click at [472, 86] on input "09:09 am" at bounding box center [473, 86] width 28 height 8
type input "09:00 am"
click at [473, 58] on div "​" at bounding box center [453, 60] width 75 height 11
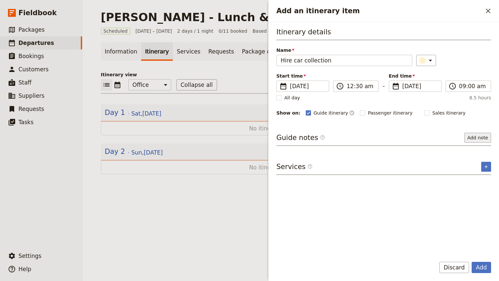
click at [482, 139] on button "Add note" at bounding box center [478, 138] width 27 height 10
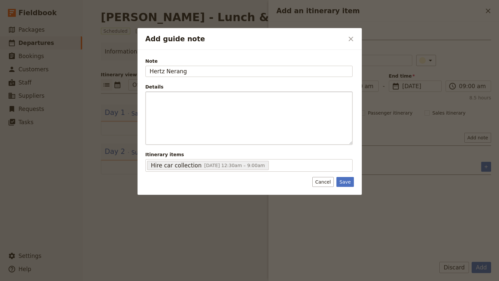
type input "Hertz Nerang"
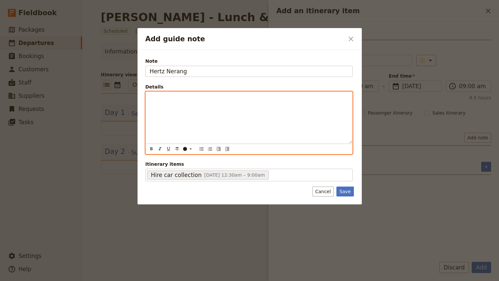
paste div "Add guide note"
click at [148, 98] on div "[STREET_ADDRESS][PERSON_NAME]" at bounding box center [249, 117] width 207 height 51
click at [248, 97] on p "Address: [STREET_ADDRESS]" at bounding box center [249, 97] width 199 height 7
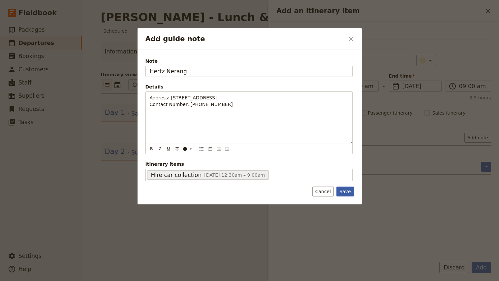
click at [350, 193] on button "Save" at bounding box center [345, 191] width 17 height 10
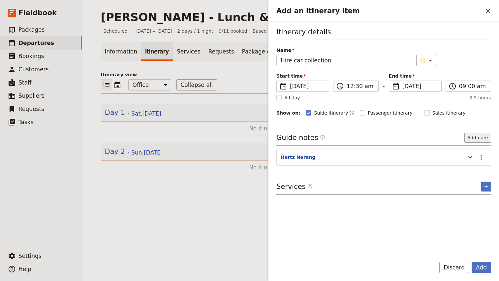
click at [478, 140] on button "Add note" at bounding box center [478, 138] width 27 height 10
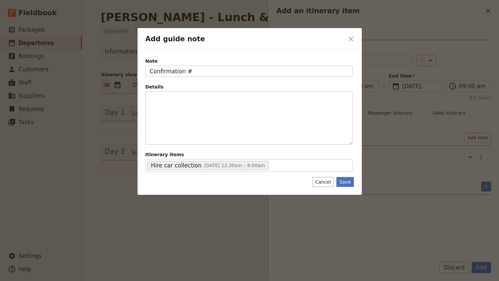
type input "Confirmation #"
click at [351, 180] on button "Save" at bounding box center [345, 182] width 17 height 10
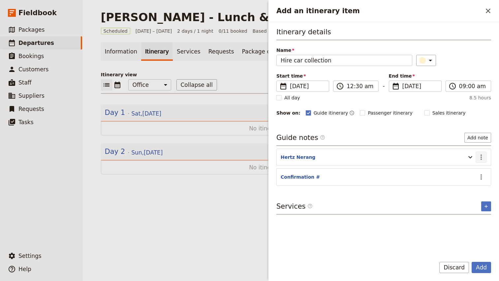
click at [481, 155] on icon "Actions" at bounding box center [481, 156] width 1 height 5
click at [467, 172] on span "Edit note" at bounding box center [462, 171] width 21 height 7
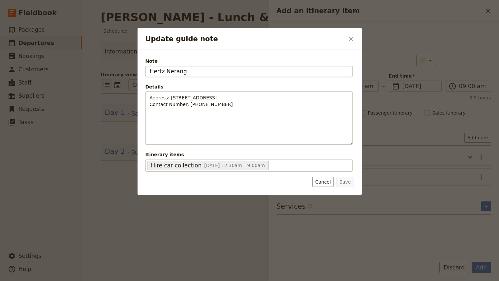
click at [155, 72] on input "Hertz Nerang" at bounding box center [249, 71] width 207 height 11
type input "Avis Nerang"
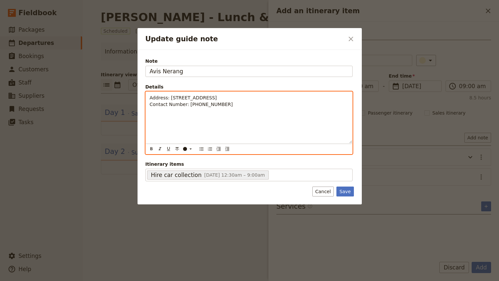
drag, startPoint x: 169, startPoint y: 98, endPoint x: 299, endPoint y: 98, distance: 130.3
click at [299, 98] on p "Address: [STREET_ADDRESS] Contact Number: [PHONE_NUMBER]" at bounding box center [249, 100] width 199 height 13
drag, startPoint x: 170, startPoint y: 98, endPoint x: 292, endPoint y: 97, distance: 122.4
click at [292, 97] on p "Address: [STREET_ADDRESS] Contact Number: [PHONE_NUMBER]" at bounding box center [249, 100] width 199 height 13
drag, startPoint x: 225, startPoint y: 104, endPoint x: 188, endPoint y: 105, distance: 37.0
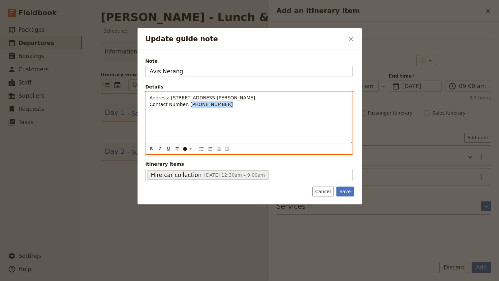
click at [188, 105] on p "Address: [STREET_ADDRESS][PERSON_NAME] Contact Number: [PHONE_NUMBER]" at bounding box center [249, 100] width 199 height 13
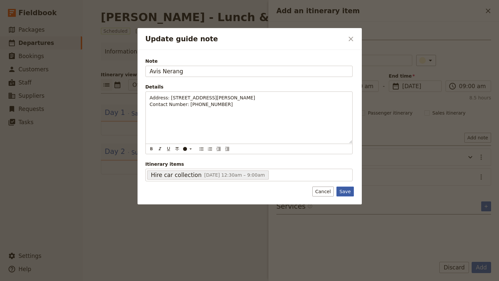
click at [347, 191] on button "Save" at bounding box center [345, 191] width 17 height 10
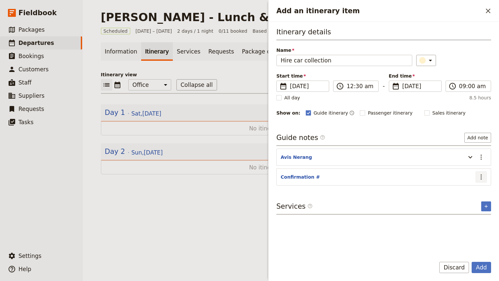
click at [483, 177] on icon "Actions" at bounding box center [481, 177] width 8 height 8
click at [475, 190] on span "Edit note" at bounding box center [467, 191] width 31 height 7
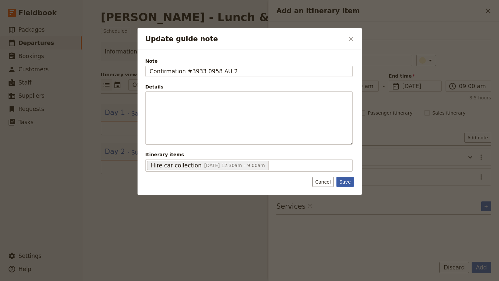
type input "Confirmation #3933 0958 AU 2"
click at [349, 186] on button "Save" at bounding box center [345, 182] width 17 height 10
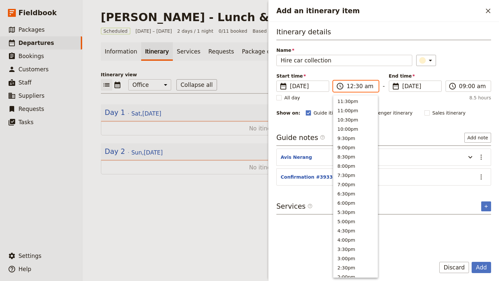
click at [348, 87] on input "12:30 am" at bounding box center [361, 86] width 28 height 8
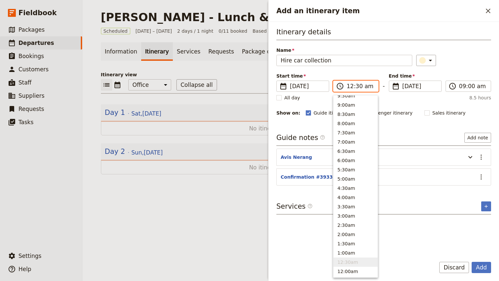
click at [349, 87] on input "12:30 am" at bounding box center [361, 86] width 28 height 8
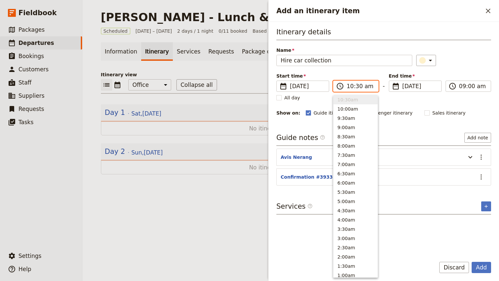
type input "10:00 am"
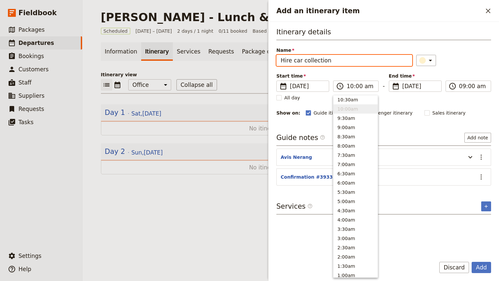
type input "10:00 am"
click at [465, 70] on div "Itinerary details Name Hire car collection ​ Start time ​ [DATE] [DATE] [DATE] …" at bounding box center [384, 72] width 215 height 90
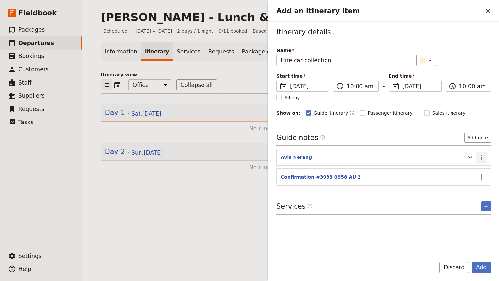
click at [480, 156] on icon "Actions" at bounding box center [481, 157] width 8 height 8
click at [468, 167] on button "Edit note" at bounding box center [467, 171] width 39 height 9
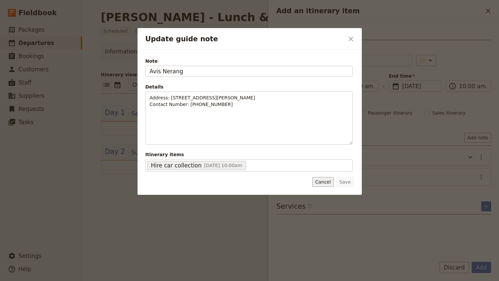
click at [322, 183] on button "Cancel" at bounding box center [322, 182] width 21 height 10
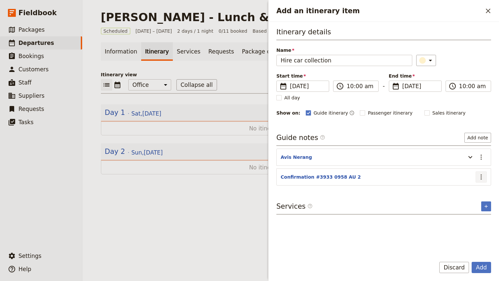
click at [481, 178] on icon "Actions" at bounding box center [481, 177] width 8 height 8
click at [475, 191] on span "Edit note" at bounding box center [467, 191] width 31 height 7
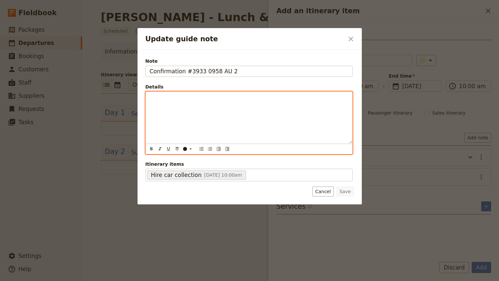
click at [233, 99] on p "Update guide note" at bounding box center [249, 97] width 199 height 7
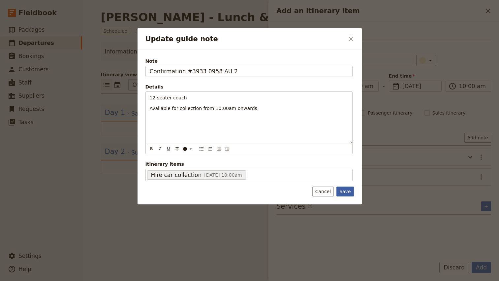
click at [343, 190] on button "Save" at bounding box center [345, 191] width 17 height 10
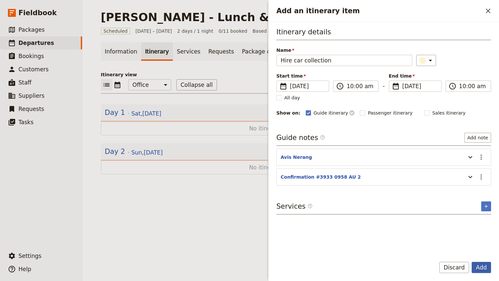
click at [479, 268] on button "Add" at bounding box center [481, 267] width 19 height 11
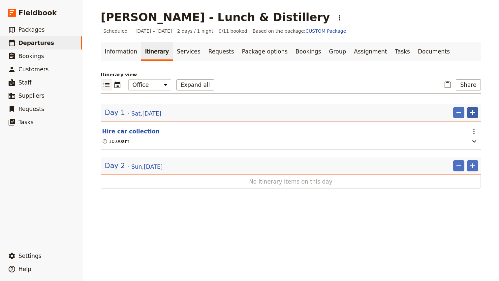
click at [473, 115] on icon "Add" at bounding box center [473, 112] width 5 height 5
click at [458, 129] on span "Add itinerary item" at bounding box center [453, 127] width 42 height 7
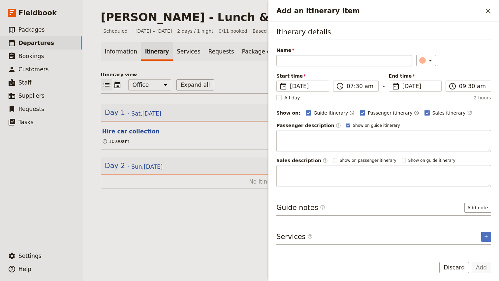
click at [290, 60] on input "Name" at bounding box center [345, 60] width 136 height 11
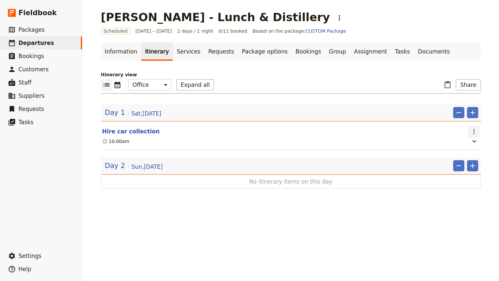
click at [477, 130] on icon "Actions" at bounding box center [474, 131] width 8 height 8
click at [460, 146] on span "Edit this itinerary item" at bounding box center [443, 146] width 52 height 7
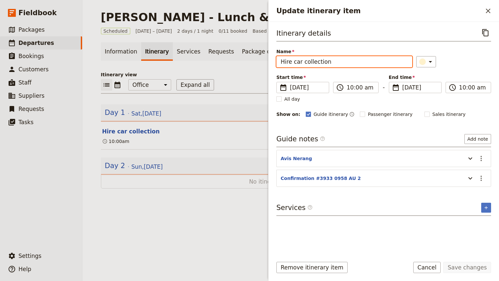
drag, startPoint x: 301, startPoint y: 62, endPoint x: 368, endPoint y: 62, distance: 67.0
click at [368, 62] on input "Hire car collection" at bounding box center [345, 61] width 136 height 11
type input "Hire car pick-up"
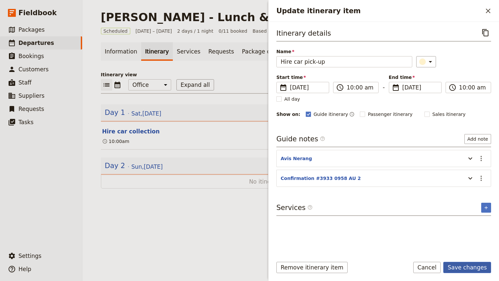
click at [468, 268] on button "Save changes" at bounding box center [467, 267] width 48 height 11
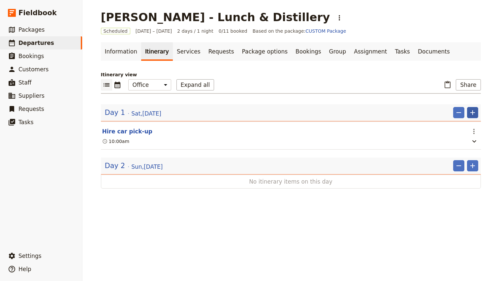
click at [476, 114] on icon "Add" at bounding box center [473, 113] width 8 height 8
click at [466, 127] on span "Add itinerary item" at bounding box center [453, 127] width 42 height 7
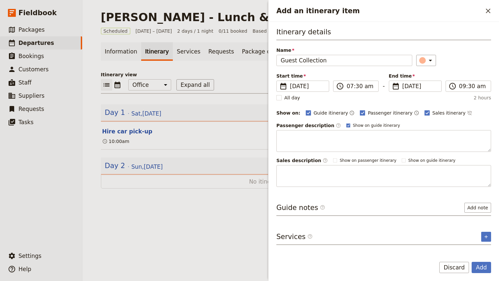
type input "Guest Collection"
click at [351, 86] on input "07:30 am" at bounding box center [361, 86] width 28 height 8
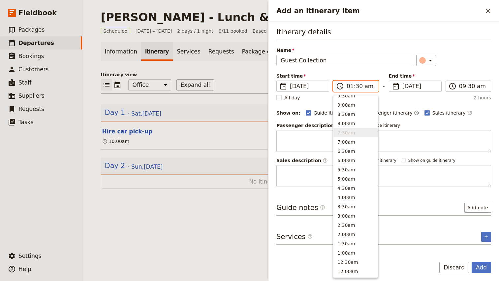
type input "11:30 am"
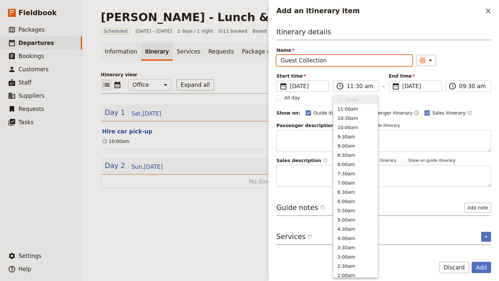
type input "11:30 am"
click at [460, 66] on div "Itinerary details Name Guest Collection ​ Start time ​ [DATE] [DATE] [DATE] 11:…" at bounding box center [384, 107] width 215 height 160
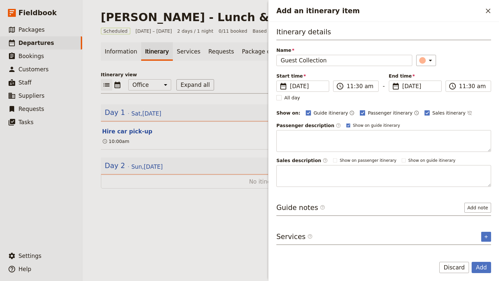
click at [374, 113] on span "Passenger itinerary" at bounding box center [390, 113] width 45 height 7
click at [360, 110] on input "Passenger itinerary" at bounding box center [360, 109] width 0 height 0
checkbox input "false"
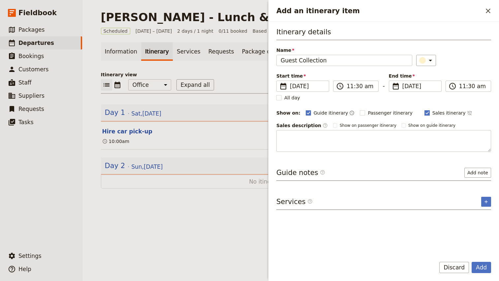
click at [433, 113] on span "Sales itinerary" at bounding box center [449, 113] width 33 height 7
click at [425, 110] on input "Sales itinerary" at bounding box center [424, 109] width 0 height 0
checkbox input "false"
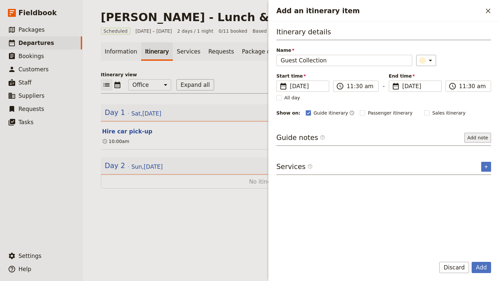
click at [487, 140] on button "Add note" at bounding box center [478, 138] width 27 height 10
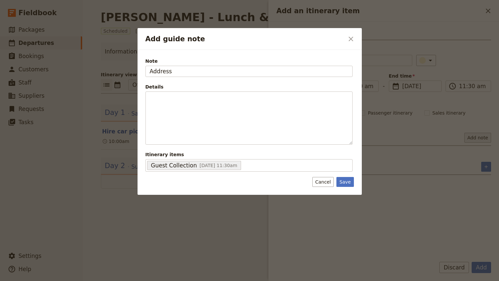
type input "Address"
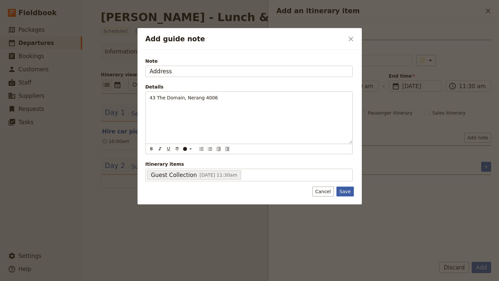
click at [344, 193] on button "Save" at bounding box center [345, 191] width 17 height 10
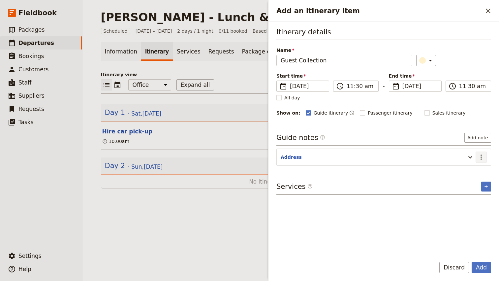
click at [486, 156] on button "​" at bounding box center [481, 156] width 11 height 11
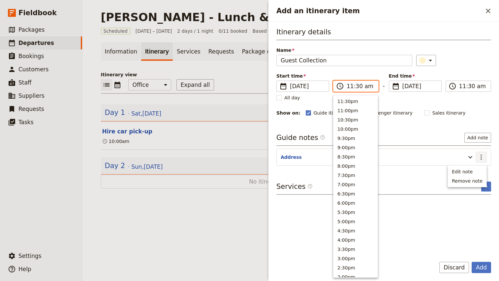
click at [356, 83] on input "11:30 am" at bounding box center [361, 86] width 28 height 8
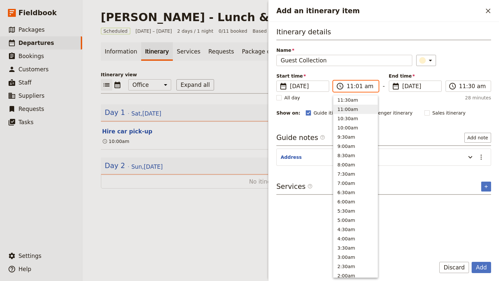
type input "11:15 am"
click at [480, 67] on div "Itinerary details Name Guest Collection ​ Start time ​ [DATE] [DATE] [DATE] 11:…" at bounding box center [384, 72] width 215 height 90
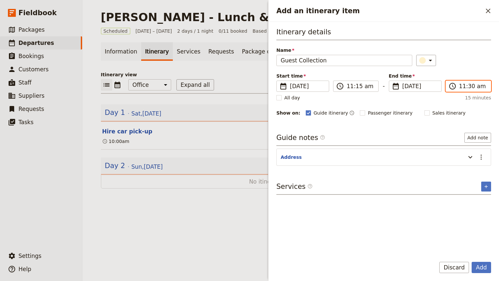
click at [471, 86] on input "11:30 am" at bounding box center [473, 86] width 28 height 8
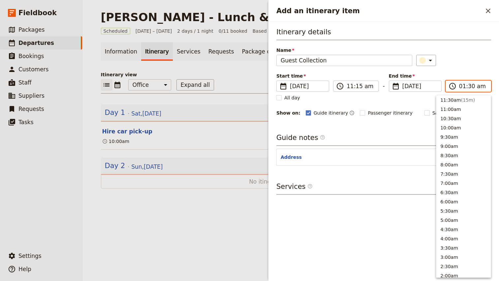
scroll to position [264, 0]
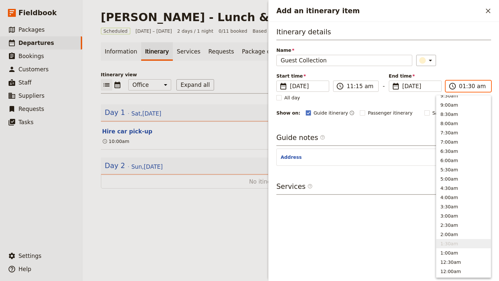
type input "12:30 am"
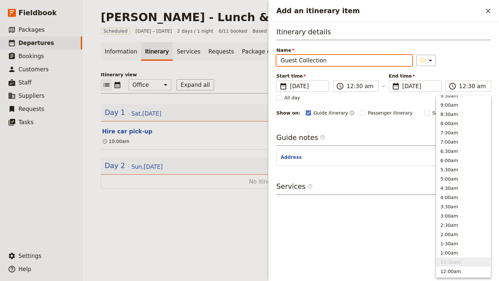
click at [471, 58] on div "​" at bounding box center [453, 60] width 75 height 11
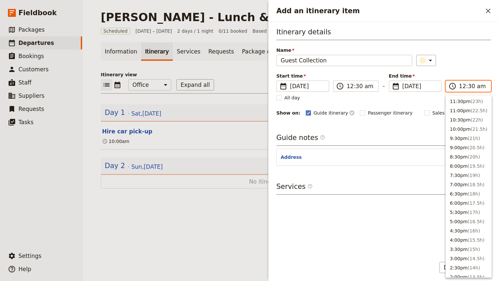
click at [462, 86] on input "12:30 am" at bounding box center [473, 86] width 28 height 8
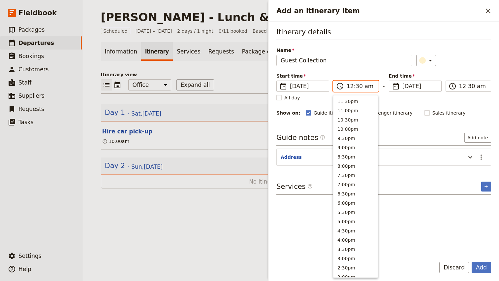
click at [348, 88] on input "12:30 am" at bounding box center [361, 86] width 28 height 8
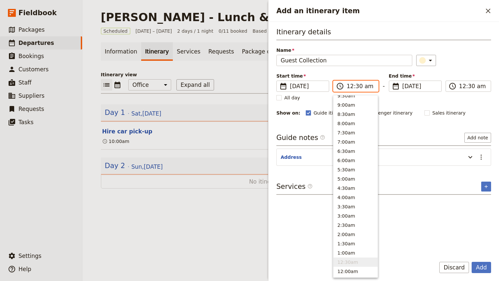
click at [348, 86] on input "12:30 am" at bounding box center [361, 86] width 28 height 8
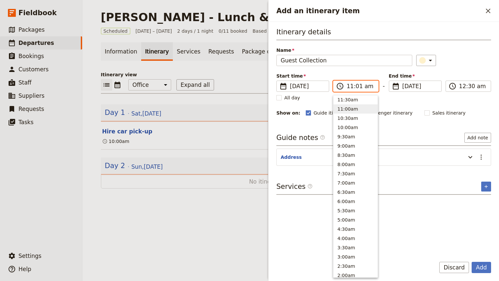
type input "11:15 am"
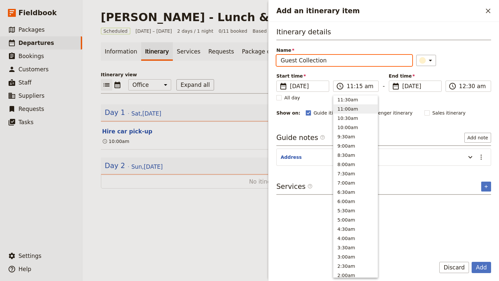
click at [460, 61] on div "​" at bounding box center [453, 60] width 75 height 11
type input "11:15 am"
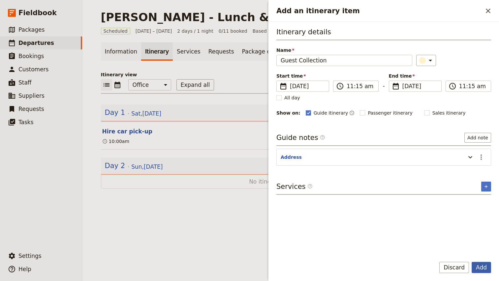
click at [484, 269] on button "Add" at bounding box center [481, 267] width 19 height 11
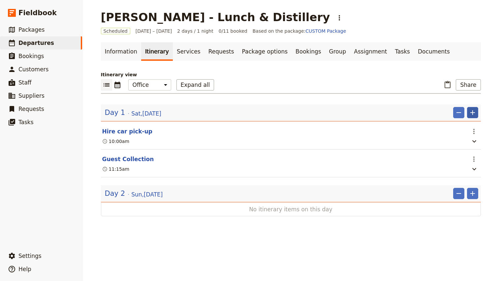
click at [473, 113] on icon "Add" at bounding box center [473, 113] width 8 height 8
click at [461, 125] on span "Add itinerary item" at bounding box center [453, 127] width 42 height 7
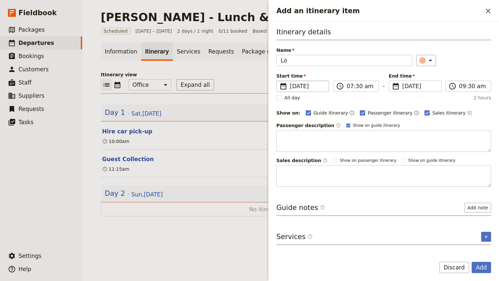
type input "L"
type input "Lunch at [GEOGRAPHIC_DATA][PERSON_NAME][GEOGRAPHIC_DATA]"
click at [349, 87] on input "07:30 am" at bounding box center [361, 86] width 28 height 8
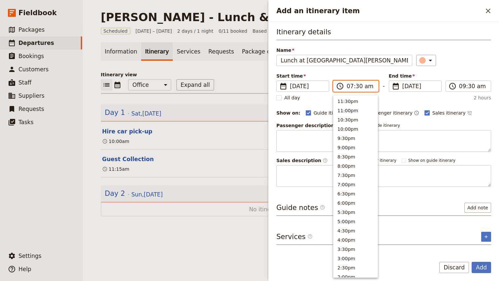
scroll to position [264, 0]
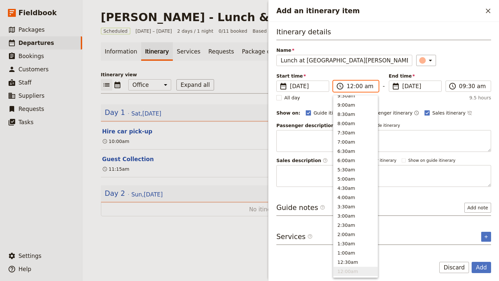
type input "12:00 pm"
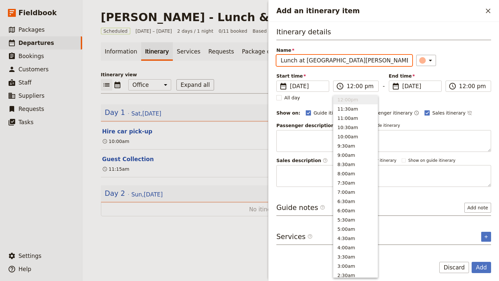
click at [464, 69] on div "Itinerary details Name Lunch at [GEOGRAPHIC_DATA][PERSON_NAME] ​ Start time ​ […" at bounding box center [384, 107] width 215 height 160
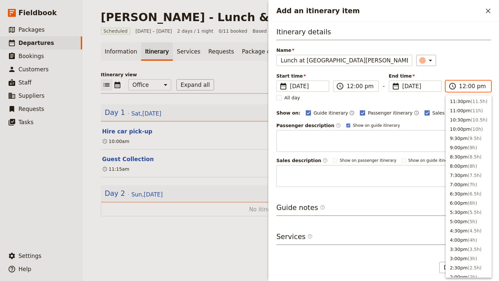
click at [459, 87] on input "12:00 pm" at bounding box center [473, 86] width 28 height 8
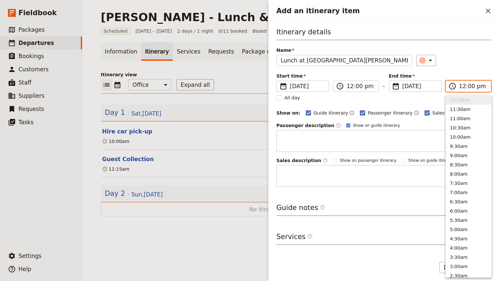
type input "02:00 pm"
click at [481, 64] on div "​" at bounding box center [453, 60] width 75 height 11
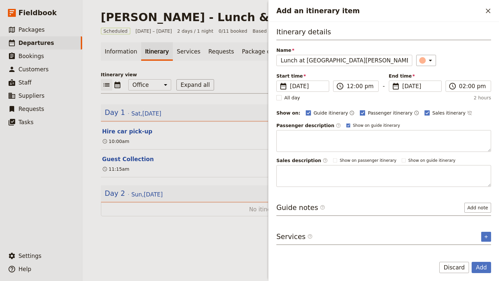
click at [371, 113] on span "Passenger itinerary" at bounding box center [390, 113] width 45 height 7
click at [360, 110] on input "Passenger itinerary" at bounding box center [360, 109] width 0 height 0
checkbox input "false"
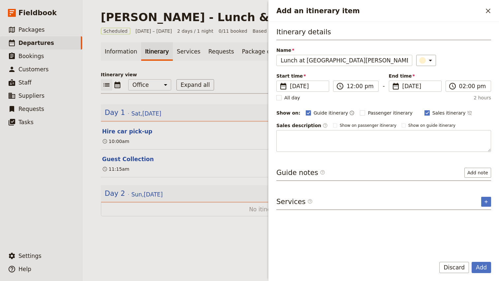
click at [433, 116] on span "Sales itinerary" at bounding box center [449, 113] width 33 height 7
click at [425, 110] on input "Sales itinerary" at bounding box center [424, 109] width 0 height 0
checkbox input "false"
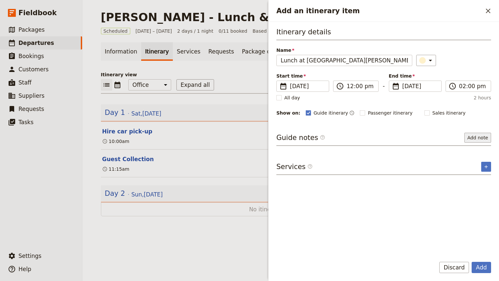
click at [482, 137] on button "Add note" at bounding box center [478, 138] width 27 height 10
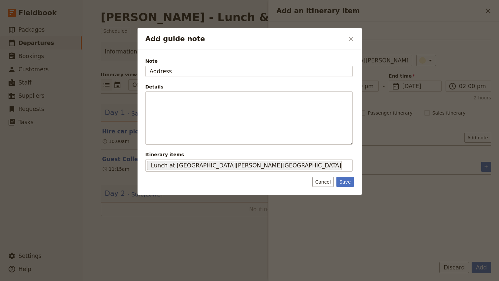
type input "Address"
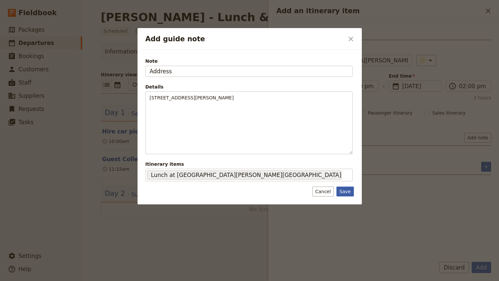
click at [342, 193] on button "Save" at bounding box center [345, 191] width 17 height 10
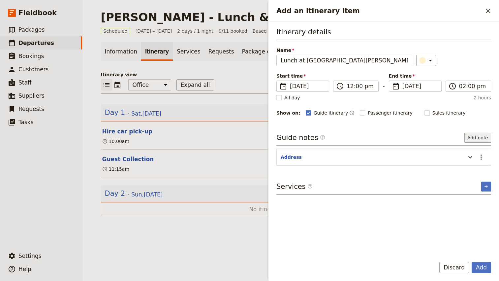
click at [486, 138] on button "Add note" at bounding box center [478, 138] width 27 height 10
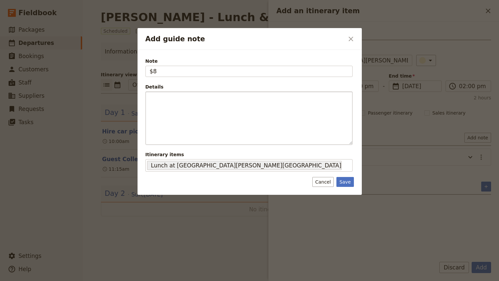
type input "$"
type input "Banquet"
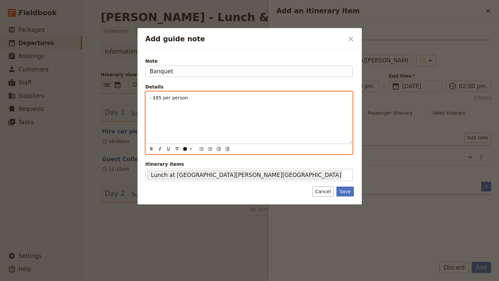
click at [150, 99] on span "- $85 per person" at bounding box center [169, 97] width 38 height 5
click at [153, 104] on span "- $85 per person" at bounding box center [169, 104] width 38 height 5
click at [266, 98] on p "- Confirm with waitstaff the $85 per person" at bounding box center [249, 97] width 199 height 7
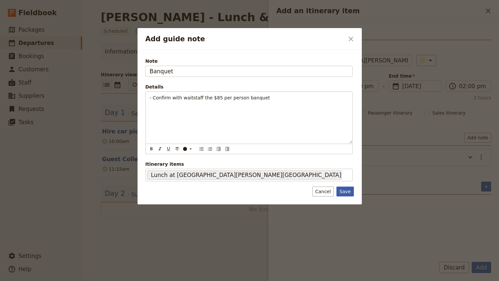
click at [347, 191] on button "Save" at bounding box center [345, 191] width 17 height 10
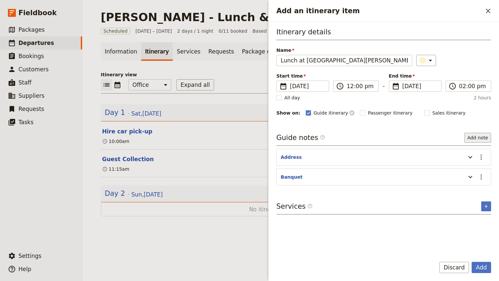
click at [479, 136] on button "Add note" at bounding box center [478, 138] width 27 height 10
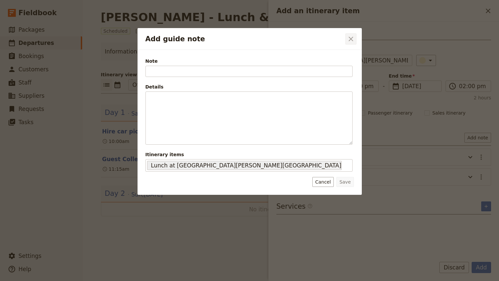
click at [351, 39] on icon "Close dialog" at bounding box center [351, 39] width 5 height 5
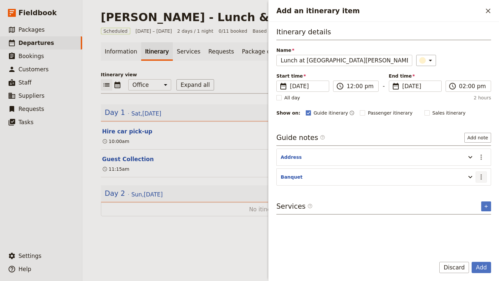
click at [481, 175] on icon "Actions" at bounding box center [481, 176] width 1 height 5
click at [472, 192] on span "Edit note" at bounding box center [462, 191] width 21 height 7
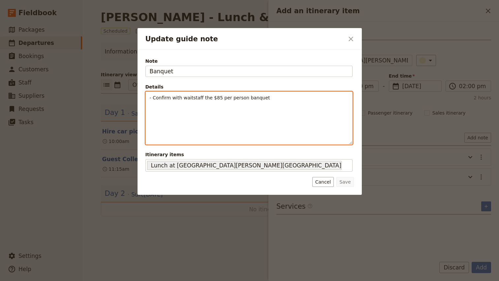
click at [276, 100] on p "- Confirm with waitstaff the $85 per person banquet" at bounding box center [249, 97] width 199 height 7
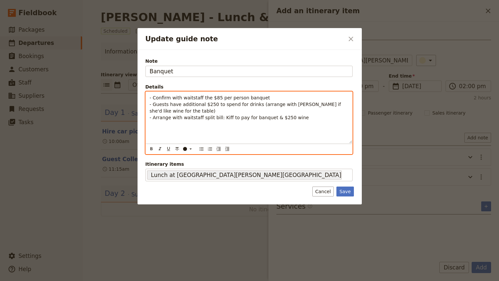
click at [245, 106] on span "- Guests have additional $250 to spend for drinks (arrange with [PERSON_NAME] i…" at bounding box center [246, 108] width 193 height 12
drag, startPoint x: 306, startPoint y: 104, endPoint x: 305, endPoint y: 110, distance: 5.4
click at [305, 110] on p "- Confirm with waitstaff the $85 per person banquet - Guests have additional $2…" at bounding box center [249, 107] width 199 height 26
click at [304, 111] on p "- Confirm with waitstaff the $85 per person banquet - Guests have additional $2…" at bounding box center [249, 104] width 199 height 20
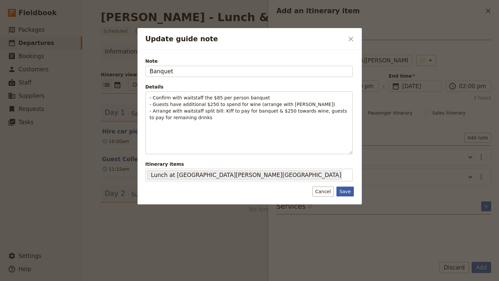
click at [348, 192] on button "Save" at bounding box center [345, 191] width 17 height 10
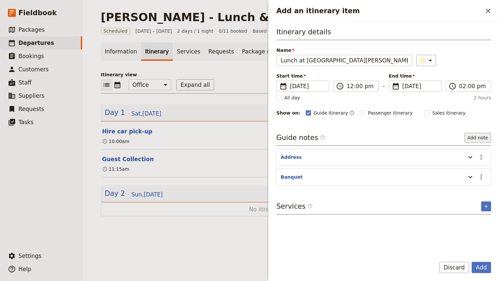
click at [481, 138] on button "Add note" at bounding box center [478, 138] width 27 height 10
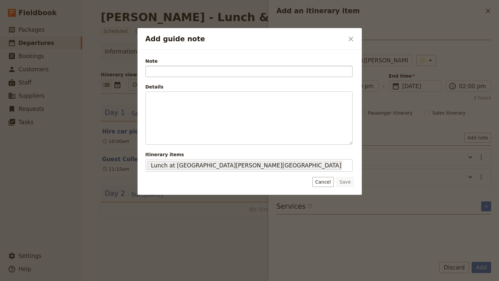
click at [181, 73] on input "Note" at bounding box center [249, 71] width 207 height 11
type input "S"
type input "F"
type input "S"
type input "Additional guests"
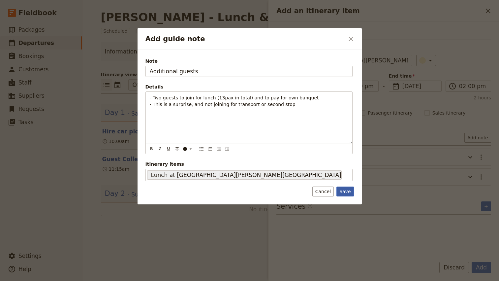
click at [348, 196] on button "Save" at bounding box center [345, 191] width 17 height 10
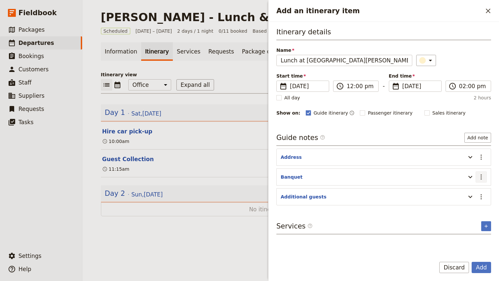
click at [482, 177] on icon "Actions" at bounding box center [481, 177] width 8 height 8
click at [474, 190] on span "Edit note" at bounding box center [467, 191] width 31 height 7
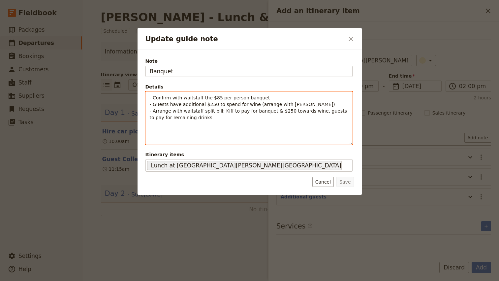
click at [271, 98] on p "- Confirm with waitstaff the $85 per person banquet - Guests have additional $2…" at bounding box center [249, 107] width 199 height 26
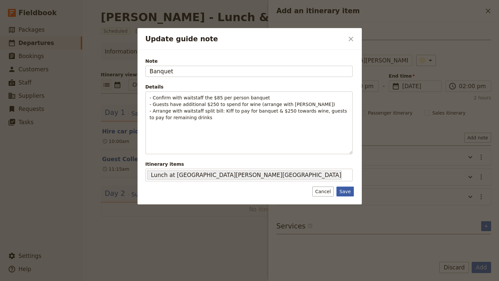
click at [345, 191] on button "Save" at bounding box center [345, 191] width 17 height 10
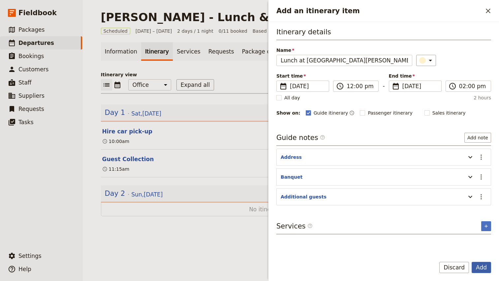
click at [483, 268] on button "Add" at bounding box center [481, 267] width 19 height 11
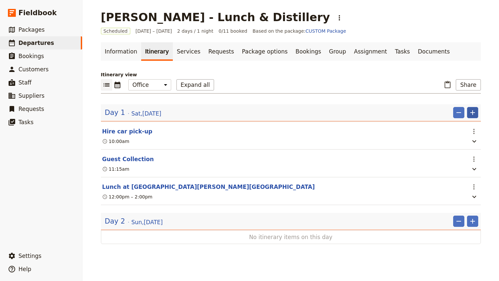
click at [476, 112] on icon "Add" at bounding box center [473, 113] width 8 height 8
click at [460, 128] on span "Add itinerary item" at bounding box center [453, 127] width 42 height 7
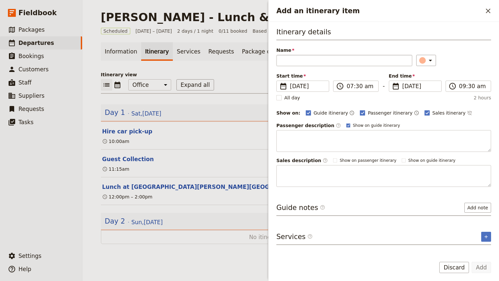
click at [312, 64] on input "Name" at bounding box center [345, 60] width 136 height 11
click at [290, 62] on input "Gin Tasting at Grandad Jacks" at bounding box center [345, 60] width 136 height 11
type input "Gin or Whisky Tasting at Grandad Jacks"
click at [348, 87] on input "07:30 am" at bounding box center [361, 86] width 28 height 8
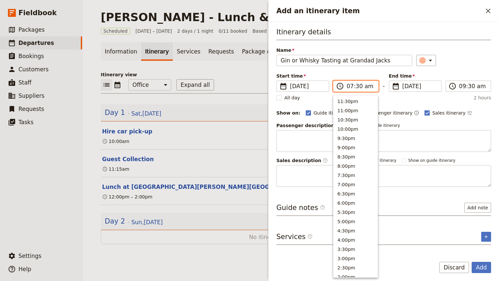
scroll to position [264, 0]
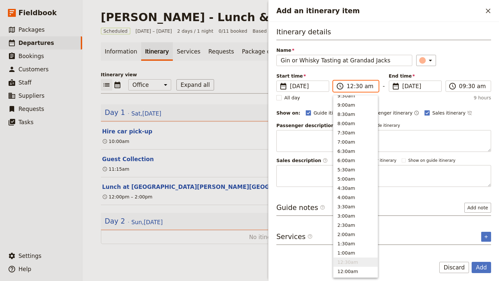
click at [348, 87] on input "12:30 am" at bounding box center [361, 86] width 28 height 8
click at [367, 88] on input "02:30 am" at bounding box center [361, 86] width 28 height 8
type input "02:30 pm"
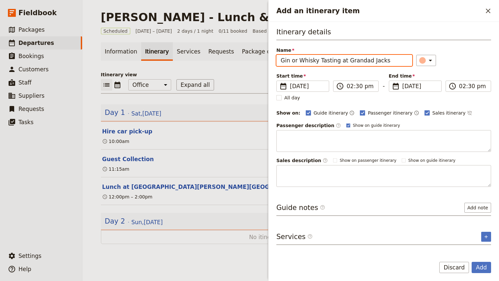
click at [468, 75] on div "Start time ​ [DATE] [DATE] [DATE] 14:30 ​ 02:30 pm - End time ​ [DATE] [DATE] […" at bounding box center [384, 82] width 215 height 19
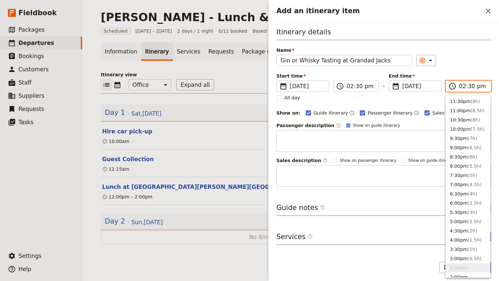
click at [462, 87] on input "02:30 pm" at bounding box center [473, 86] width 28 height 8
click at [469, 86] on input "04:30 pm" at bounding box center [473, 86] width 28 height 8
type input "04:00 pm"
click at [464, 60] on div "​" at bounding box center [453, 60] width 75 height 11
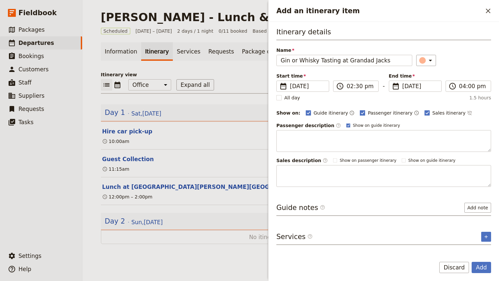
click at [378, 115] on span "Passenger itinerary" at bounding box center [390, 113] width 45 height 7
click at [360, 110] on input "Passenger itinerary" at bounding box center [360, 109] width 0 height 0
checkbox input "false"
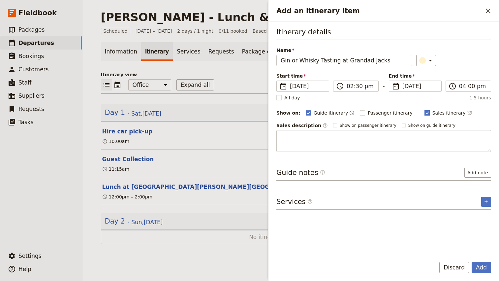
click at [433, 115] on span "Sales itinerary" at bounding box center [449, 113] width 33 height 7
click at [425, 110] on input "Sales itinerary" at bounding box center [424, 109] width 0 height 0
checkbox input "false"
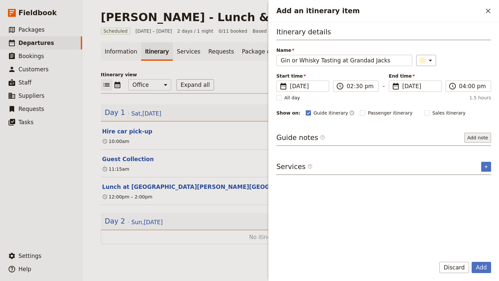
click at [480, 138] on button "Add note" at bounding box center [478, 138] width 27 height 10
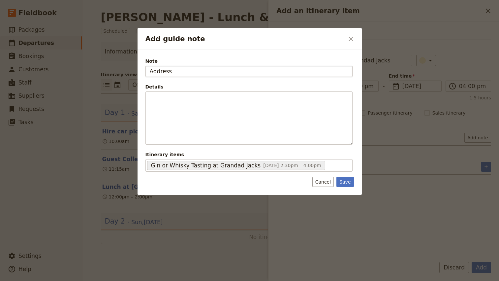
type input "Address"
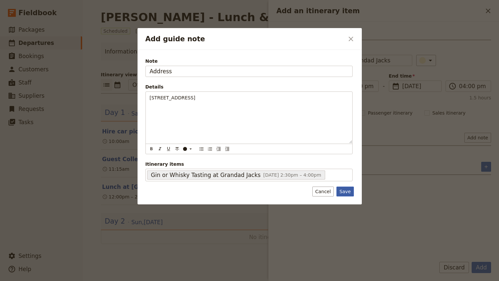
click at [350, 193] on button "Save" at bounding box center [345, 191] width 17 height 10
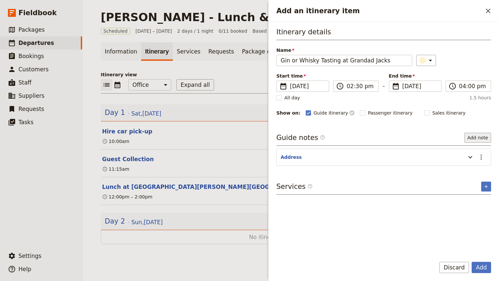
click at [476, 139] on button "Add note" at bounding box center [478, 138] width 27 height 10
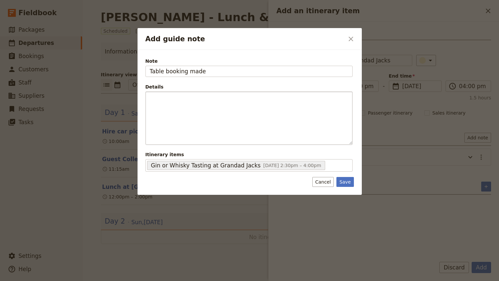
type input "Table booking made"
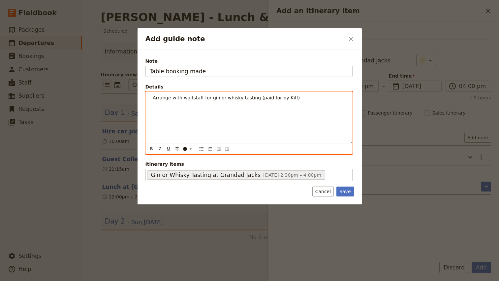
click at [150, 98] on span "- Arrange with waitstaff for gin or whisky tasting (paid for by Kiff)" at bounding box center [225, 97] width 150 height 5
click at [300, 99] on p "- Booking under [PERSON_NAME] & Culture - Arrange with waitstaff for gin or whi…" at bounding box center [249, 100] width 199 height 13
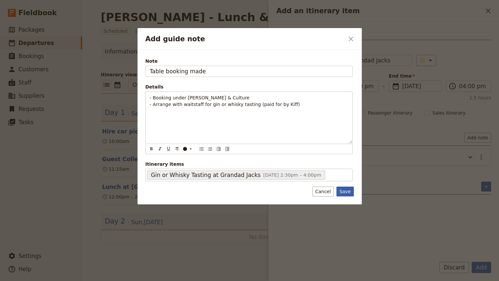
click at [349, 189] on button "Save" at bounding box center [345, 191] width 17 height 10
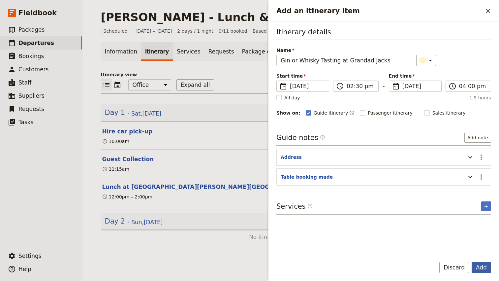
click at [482, 267] on button "Add" at bounding box center [481, 267] width 19 height 11
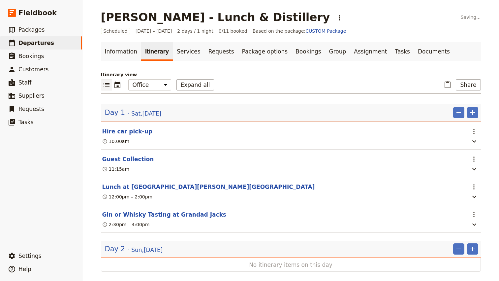
scroll to position [10, 0]
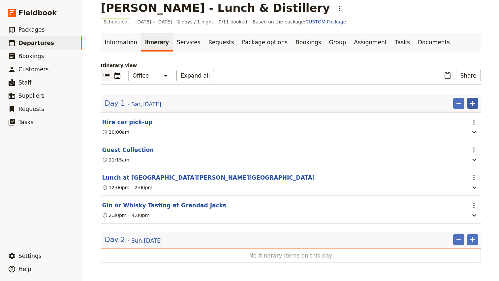
click at [476, 103] on button "​" at bounding box center [472, 103] width 11 height 11
click at [462, 117] on span "Add itinerary item" at bounding box center [453, 117] width 42 height 7
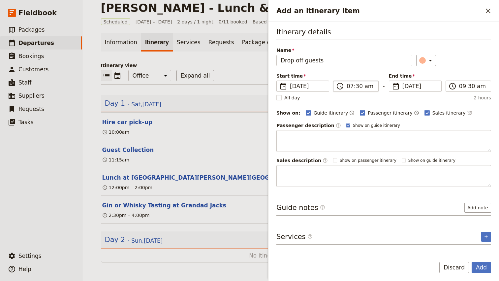
type input "Drop off guests"
click at [349, 86] on input "07:30 am" at bounding box center [361, 86] width 28 height 8
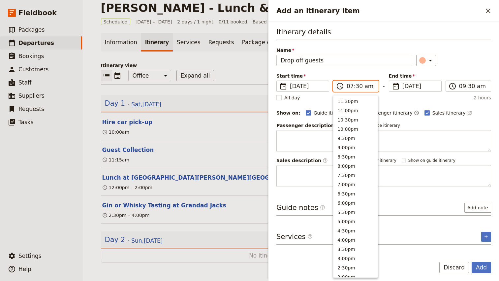
scroll to position [264, 0]
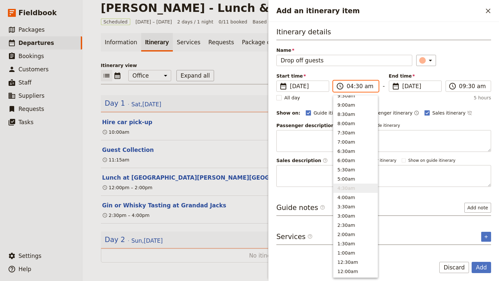
click at [357, 87] on input "04:30 am" at bounding box center [361, 86] width 28 height 8
click at [366, 86] on input "04:30 am" at bounding box center [361, 86] width 28 height 8
type input "04:30 pm"
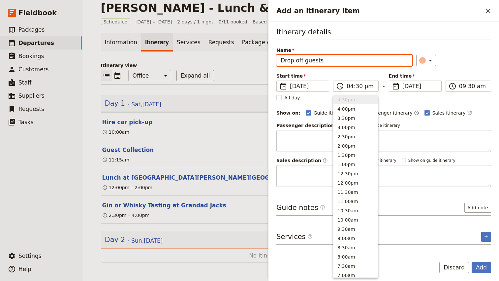
type input "04:30 pm"
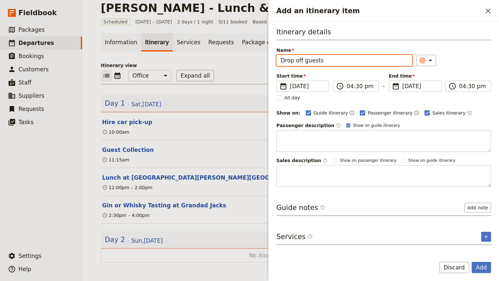
click at [473, 66] on div "Itinerary details Name Drop off guests ​ Start time ​ [DATE] [DATE] [DATE] 16:3…" at bounding box center [384, 107] width 215 height 160
click at [378, 108] on div "Itinerary details Name Drop off guests ​ Start time ​ [DATE] [DATE] [DATE] 16:3…" at bounding box center [384, 107] width 215 height 160
click at [375, 112] on span "Passenger itinerary" at bounding box center [390, 113] width 45 height 7
click at [360, 110] on input "Passenger itinerary" at bounding box center [360, 109] width 0 height 0
checkbox input "false"
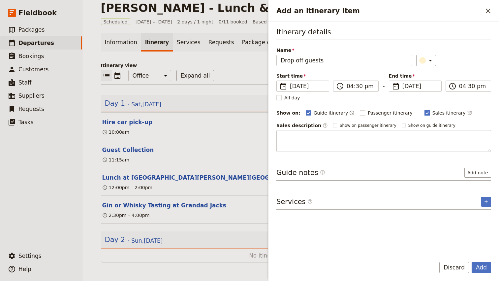
click at [440, 113] on span "Sales itinerary" at bounding box center [449, 113] width 33 height 7
click at [425, 110] on input "Sales itinerary" at bounding box center [424, 109] width 0 height 0
checkbox input "false"
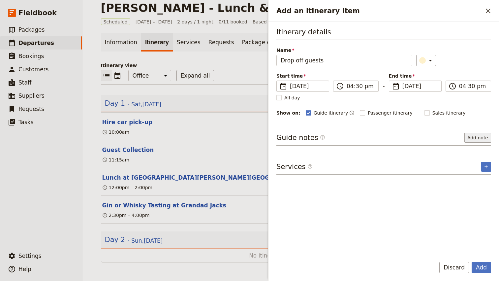
click at [484, 136] on button "Add note" at bounding box center [478, 138] width 27 height 10
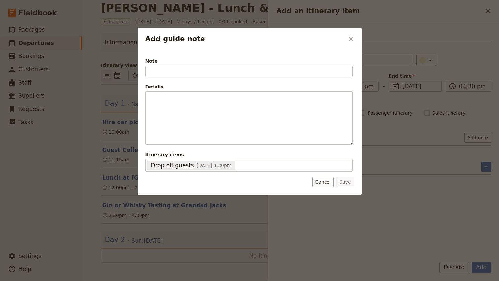
type input "B"
type input "Option of alternate drop-off"
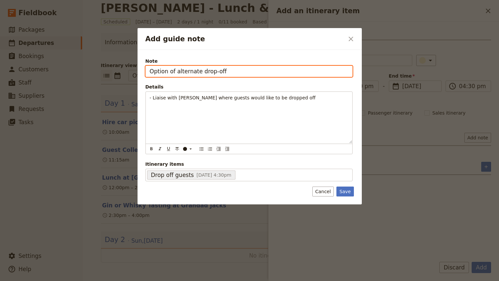
click at [184, 72] on input "Option of alternate drop-off" at bounding box center [249, 71] width 207 height 11
drag, startPoint x: 175, startPoint y: 72, endPoint x: 298, endPoint y: 70, distance: 123.1
click at [298, 71] on input "Option of alternate drop-off" at bounding box center [249, 71] width 207 height 11
type input "Optional drop-off to different location"
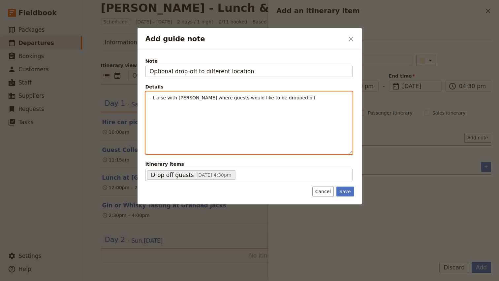
click at [299, 97] on p "- Liaise with [PERSON_NAME] where guests would like to be dropped off" at bounding box center [249, 97] width 199 height 7
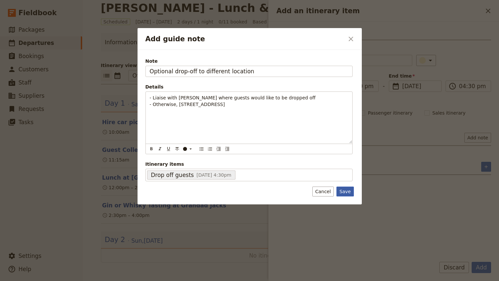
click at [345, 192] on button "Save" at bounding box center [345, 191] width 17 height 10
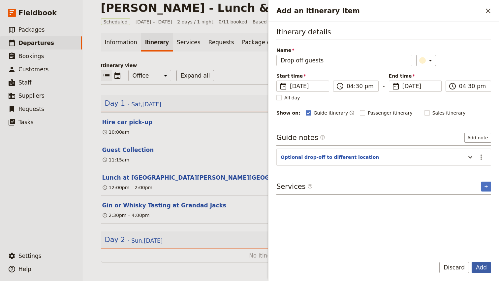
click at [479, 268] on button "Add" at bounding box center [481, 267] width 19 height 11
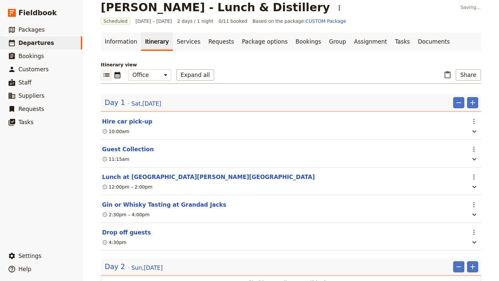
scroll to position [38, 0]
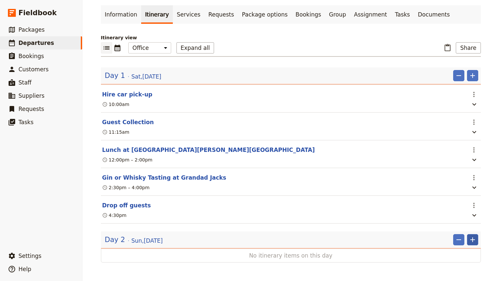
click at [473, 238] on icon "Add" at bounding box center [473, 240] width 8 height 8
click at [460, 196] on span "Add itinerary item" at bounding box center [453, 197] width 42 height 7
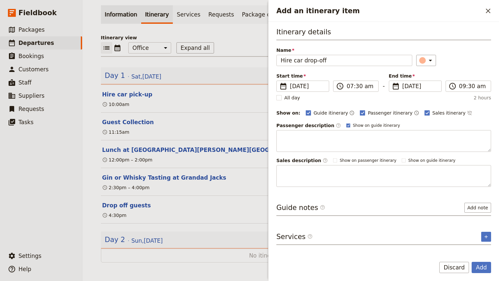
type input "Hire car drop-off"
click at [388, 112] on span "Passenger itinerary" at bounding box center [390, 113] width 45 height 7
click at [360, 110] on input "Passenger itinerary" at bounding box center [360, 109] width 0 height 0
checkbox input "false"
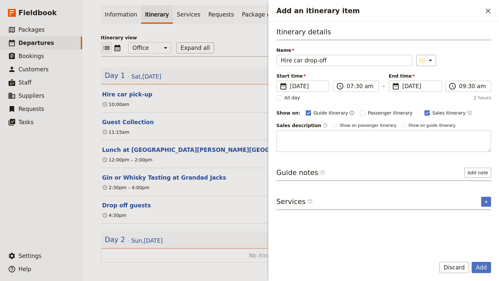
click at [433, 112] on span "Sales itinerary" at bounding box center [449, 113] width 33 height 7
click at [425, 110] on input "Sales itinerary" at bounding box center [424, 109] width 0 height 0
checkbox input "false"
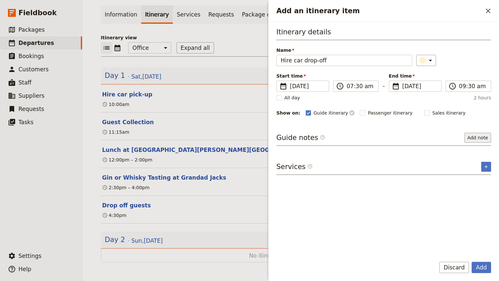
click at [480, 136] on button "Add note" at bounding box center [478, 138] width 27 height 10
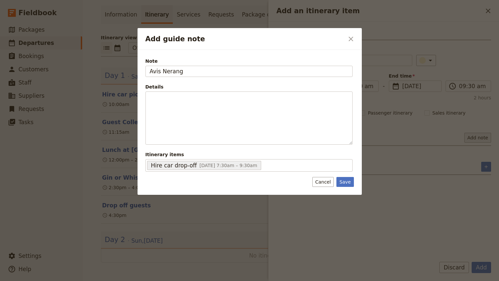
type input "Avis Nerang"
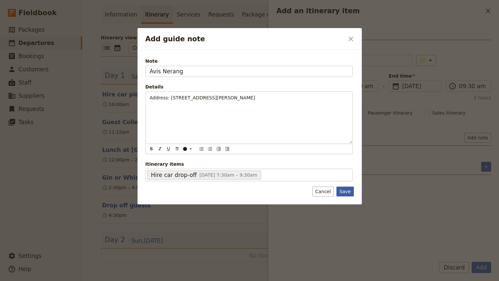
click at [343, 191] on button "Save" at bounding box center [345, 191] width 17 height 10
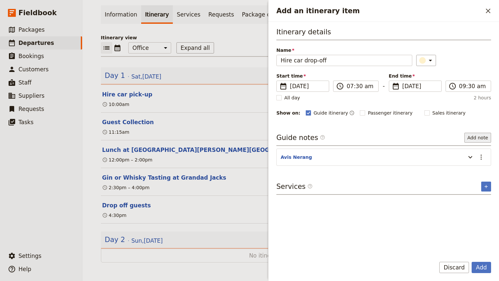
click at [478, 138] on button "Add note" at bounding box center [478, 138] width 27 height 10
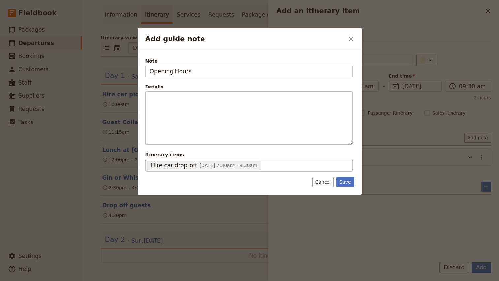
type input "Opening Hours"
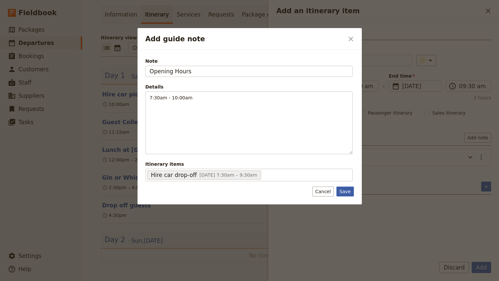
click at [347, 191] on button "Save" at bounding box center [345, 191] width 17 height 10
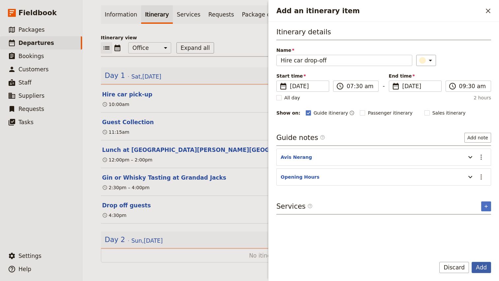
click at [482, 268] on button "Add" at bounding box center [481, 267] width 19 height 11
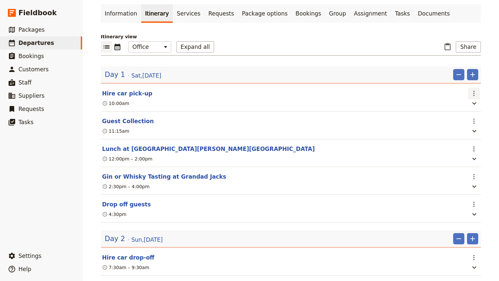
click at [479, 90] on button "​" at bounding box center [474, 93] width 11 height 11
click at [466, 108] on span "Edit this itinerary item" at bounding box center [443, 108] width 52 height 7
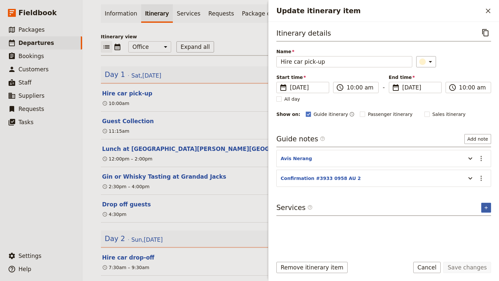
click at [485, 209] on icon "Add service inclusion" at bounding box center [486, 207] width 5 height 5
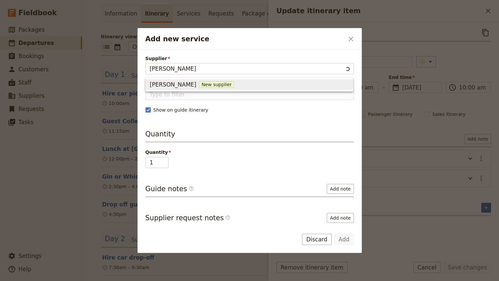
type input "Avis Nerang"
click at [208, 85] on span "New supplier" at bounding box center [203, 84] width 35 height 7
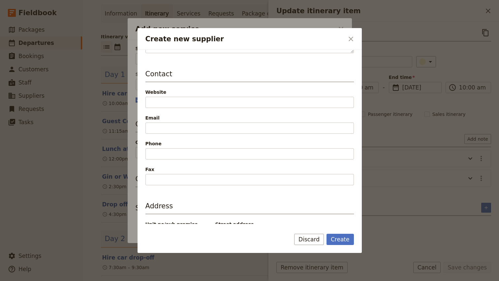
scroll to position [153, 0]
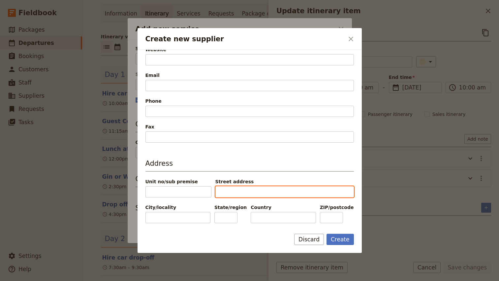
click at [236, 194] on input "Street address" at bounding box center [284, 191] width 139 height 11
paste input "[STREET_ADDRESS][PERSON_NAME]"
drag, startPoint x: 225, startPoint y: 192, endPoint x: 210, endPoint y: 191, distance: 14.9
click at [210, 192] on div "Unit no/sub premise Street address [STREET_ADDRESS][PERSON_NAME]" at bounding box center [250, 187] width 209 height 19
type input "[PERSON_NAME] Dr, Nerang QLD 4211"
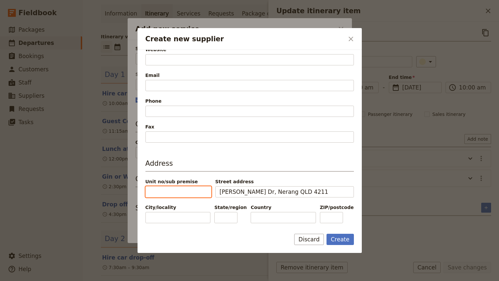
click at [189, 194] on input "Unit no/sub premise" at bounding box center [179, 191] width 66 height 11
paste input "3"
type input "3"
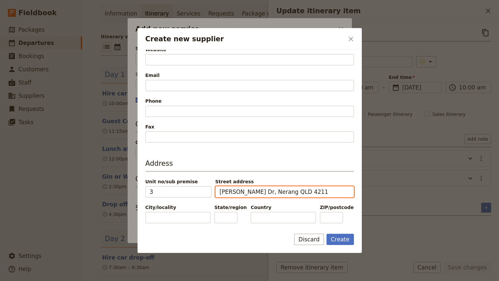
click at [254, 192] on input "[PERSON_NAME] Dr, Nerang QLD 4211" at bounding box center [284, 191] width 139 height 11
drag, startPoint x: 273, startPoint y: 191, endPoint x: 254, endPoint y: 192, distance: 18.2
click at [254, 192] on input "[PERSON_NAME] Dr, Nerang QLD 4211" at bounding box center [284, 191] width 139 height 11
type input "[PERSON_NAME] Dr, QLD 4211"
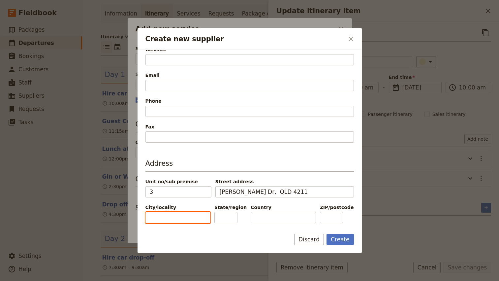
click at [164, 213] on input "City/locality" at bounding box center [178, 217] width 65 height 11
paste input "Nerang"
type input "Nerang"
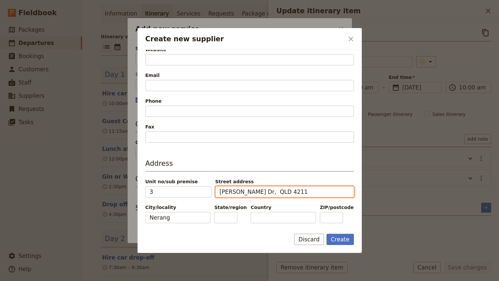
drag, startPoint x: 267, startPoint y: 191, endPoint x: 256, endPoint y: 191, distance: 11.6
click at [256, 191] on input "[PERSON_NAME] Dr, QLD 4211" at bounding box center [284, 191] width 139 height 11
type input "[PERSON_NAME] Dr, 4211"
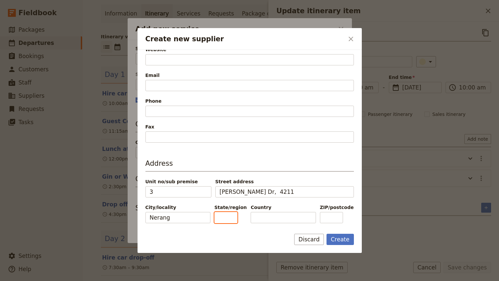
click at [230, 219] on input "State/region" at bounding box center [225, 217] width 23 height 11
paste input "QLD"
type input "QLD"
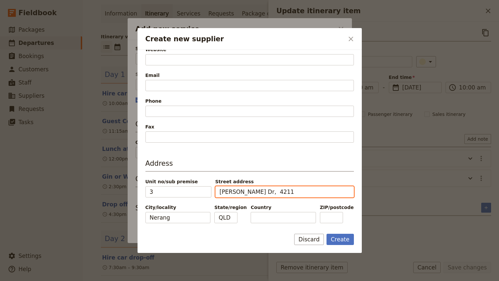
drag, startPoint x: 256, startPoint y: 193, endPoint x: 308, endPoint y: 192, distance: 51.8
click at [308, 192] on input "[PERSON_NAME] Dr, 4211" at bounding box center [284, 191] width 139 height 11
type input "[PERSON_NAME] Dr,"
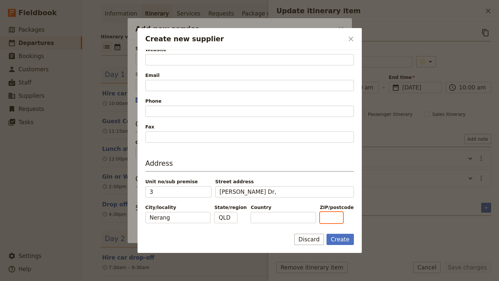
click at [341, 216] on input "ZIP/postcode" at bounding box center [331, 217] width 23 height 11
paste input "4211"
type input "4211"
click at [282, 218] on input "Country" at bounding box center [283, 217] width 65 height 11
type input "[GEOGRAPHIC_DATA]"
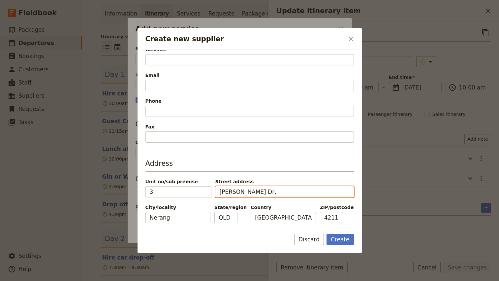
click at [263, 192] on input "[PERSON_NAME] Dr," at bounding box center [284, 191] width 139 height 11
type input "[PERSON_NAME][GEOGRAPHIC_DATA]"
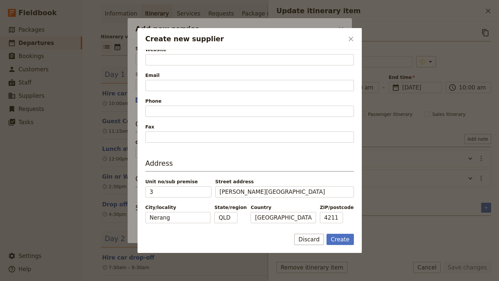
click at [312, 154] on div "Supplier information Name Avis Nerang Status Active Inactive Details Contact We…" at bounding box center [250, 62] width 209 height 321
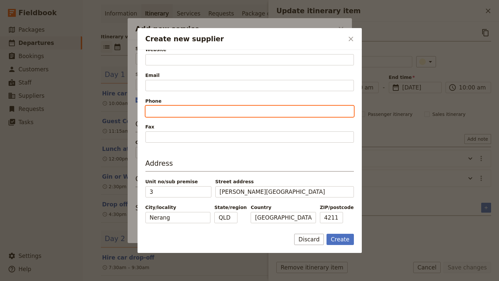
click at [179, 108] on input "Phone" at bounding box center [250, 111] width 209 height 11
paste input "0448 044 165"
type input "0448 044 165"
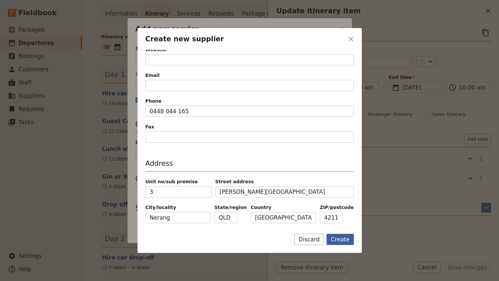
click at [342, 236] on button "Create" at bounding box center [340, 239] width 27 height 11
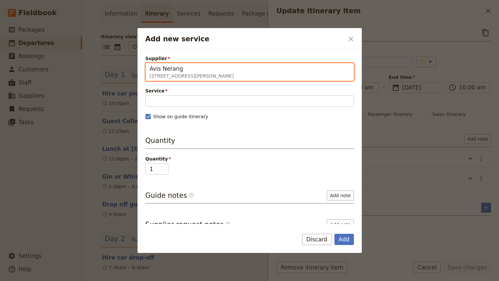
type input "Avis Nerang"
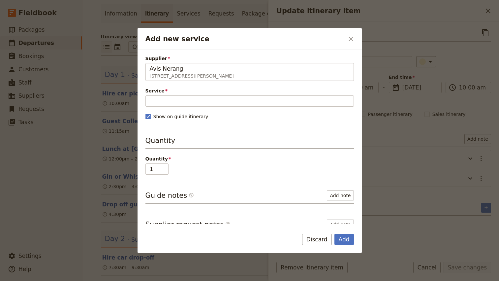
click at [176, 109] on div "Supplier Avis Nerang [STREET_ADDRESS][PERSON_NAME] Avis Nerang Service Please f…" at bounding box center [250, 158] width 209 height 207
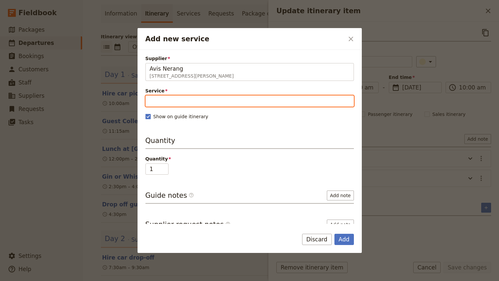
click at [176, 104] on input "Service" at bounding box center [250, 100] width 209 height 11
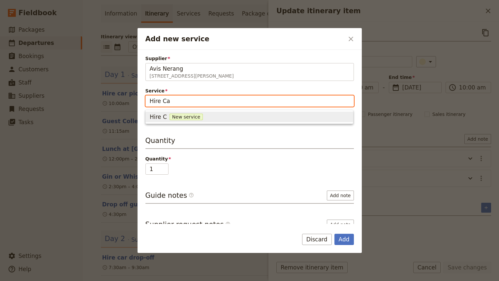
type input "Hire Car"
click at [178, 121] on button "Hire Car New service" at bounding box center [249, 117] width 207 height 11
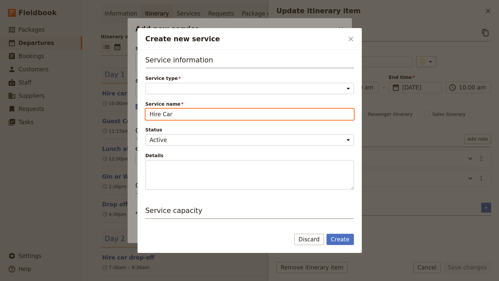
click at [166, 114] on input "Hire Car" at bounding box center [250, 114] width 209 height 11
type input "Hire Vehicle"
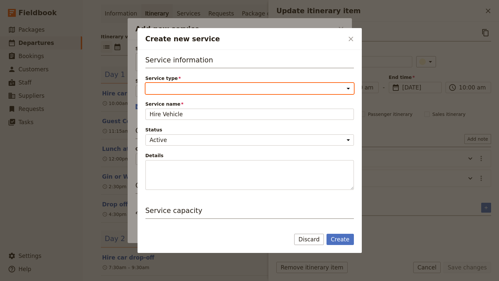
click at [155, 91] on select "Accommodation Activity Transport Flight Food and beverage Other" at bounding box center [250, 88] width 209 height 11
select select "TransportService"
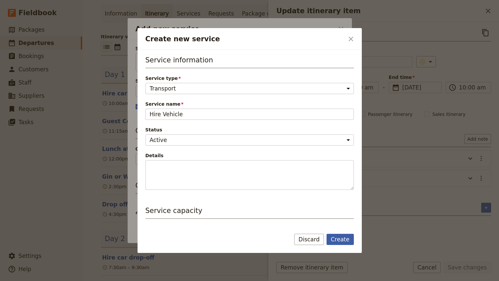
click at [334, 243] on button "Create" at bounding box center [340, 239] width 27 height 11
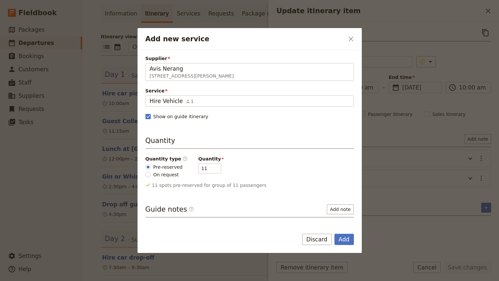
click at [164, 176] on span "On request" at bounding box center [166, 174] width 26 height 7
click at [151, 176] on input "On request" at bounding box center [148, 174] width 5 height 5
radio input "true"
type input "0"
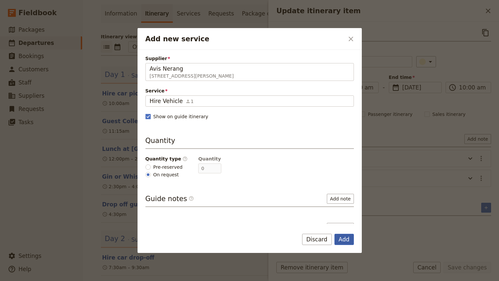
click at [347, 238] on button "Add" at bounding box center [344, 239] width 19 height 11
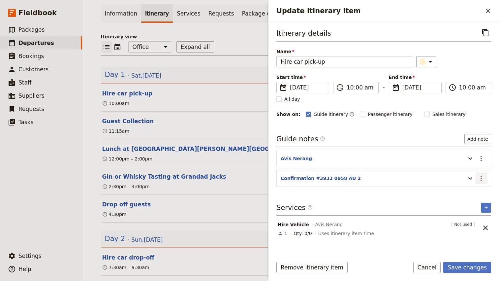
click at [485, 174] on button "​" at bounding box center [481, 178] width 11 height 11
click at [470, 193] on span "Edit note" at bounding box center [462, 192] width 21 height 7
click at [458, 271] on button "Save changes" at bounding box center [467, 267] width 48 height 11
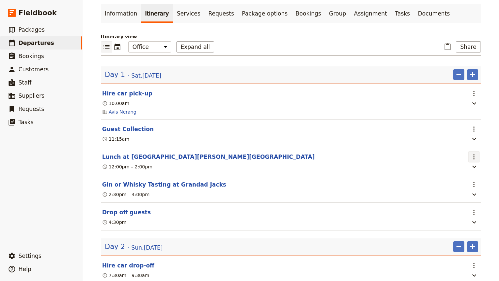
click at [475, 157] on icon "Actions" at bounding box center [474, 157] width 8 height 8
click at [462, 171] on span "Edit this itinerary item" at bounding box center [443, 171] width 52 height 7
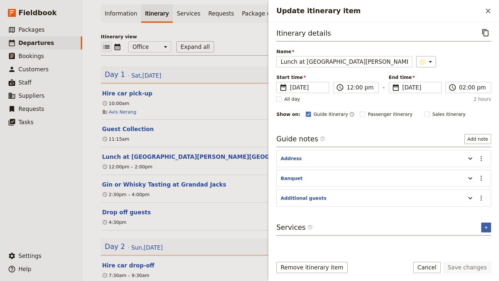
click at [488, 228] on icon "Add service inclusion" at bounding box center [486, 227] width 5 height 5
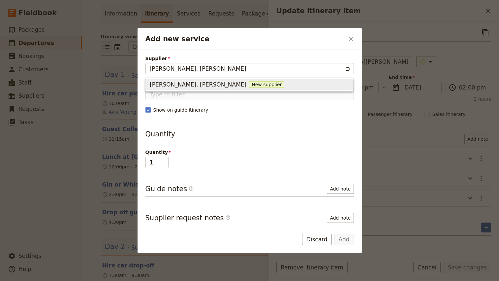
type input "[PERSON_NAME]"
click at [201, 83] on span "New supplier" at bounding box center [216, 84] width 35 height 7
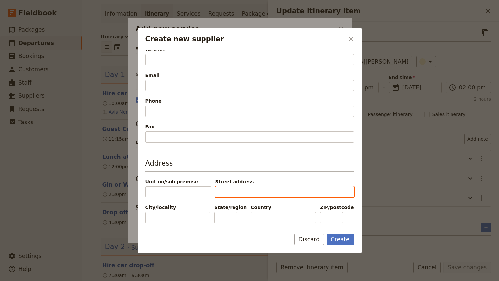
click at [250, 192] on input "Street address" at bounding box center [284, 191] width 139 height 11
paste input "[STREET_ADDRESS][PERSON_NAME]"
drag, startPoint x: 229, startPoint y: 192, endPoint x: 213, endPoint y: 192, distance: 15.2
click at [213, 192] on div "Unit no/sub premise Street address [STREET_ADDRESS][PERSON_NAME]" at bounding box center [250, 187] width 209 height 19
type input "[PERSON_NAME][STREET_ADDRESS]"
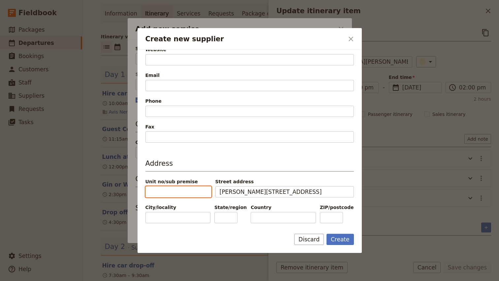
click at [184, 188] on input "Unit no/sub premise" at bounding box center [179, 191] width 66 height 11
paste input "76"
type input "76"
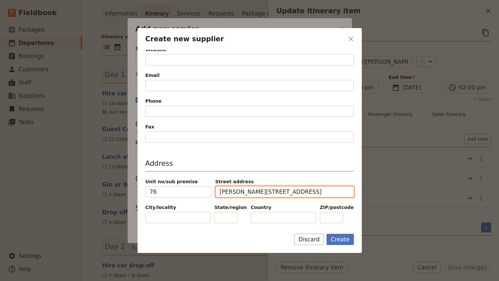
drag, startPoint x: 254, startPoint y: 193, endPoint x: 285, endPoint y: 194, distance: 31.0
click at [285, 194] on input "[PERSON_NAME][STREET_ADDRESS]" at bounding box center [284, 191] width 139 height 11
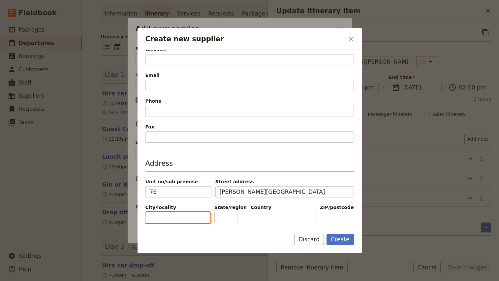
click at [152, 214] on input "City/locality" at bounding box center [178, 217] width 65 height 11
paste input "Coolangatta"
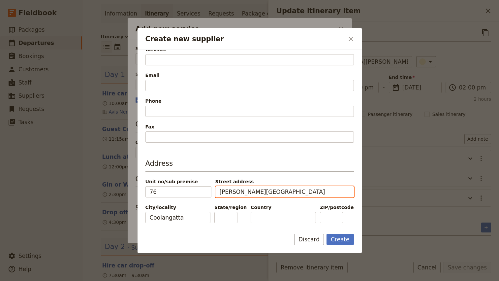
drag, startPoint x: 253, startPoint y: 192, endPoint x: 266, endPoint y: 193, distance: 12.5
click at [266, 193] on input "[PERSON_NAME][GEOGRAPHIC_DATA]" at bounding box center [284, 191] width 139 height 11
drag, startPoint x: 266, startPoint y: 193, endPoint x: 255, endPoint y: 192, distance: 10.9
click at [255, 192] on input "[PERSON_NAME][GEOGRAPHIC_DATA]" at bounding box center [284, 191] width 139 height 11
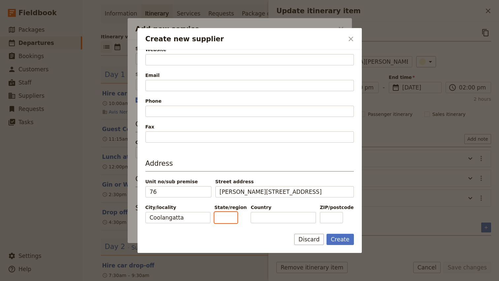
click at [237, 217] on input "State/region" at bounding box center [225, 217] width 23 height 11
paste input "QLD"
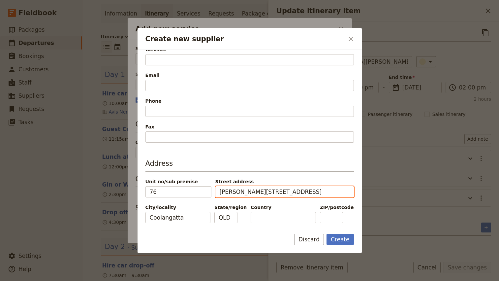
drag, startPoint x: 256, startPoint y: 192, endPoint x: 311, endPoint y: 191, distance: 54.1
click at [311, 191] on input "[PERSON_NAME][STREET_ADDRESS]" at bounding box center [284, 191] width 139 height 11
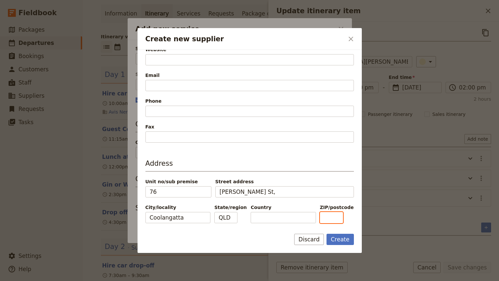
click at [340, 215] on input "ZIP/postcode" at bounding box center [331, 217] width 23 height 11
paste input "4225"
click at [266, 216] on input "Country" at bounding box center [283, 217] width 65 height 11
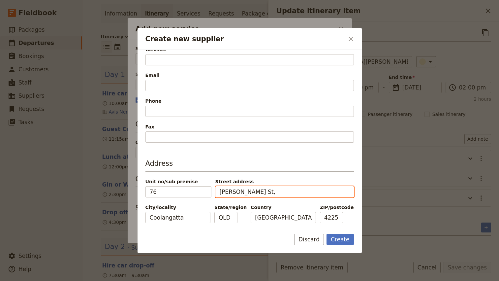
click at [257, 192] on input "[PERSON_NAME] St," at bounding box center [284, 191] width 139 height 11
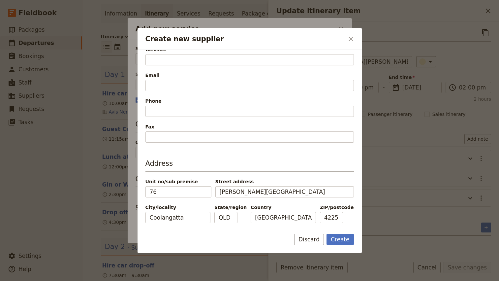
click at [203, 177] on div "Address [STREET_ADDRESS][PERSON_NAME]" at bounding box center [250, 190] width 209 height 65
click at [340, 239] on button "Create" at bounding box center [340, 239] width 27 height 11
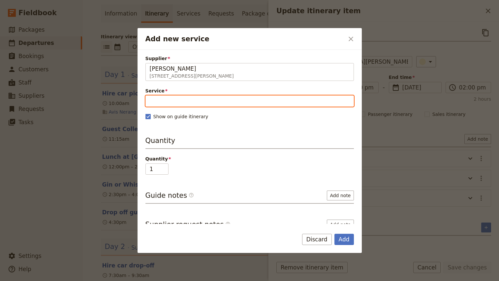
click at [200, 100] on input "Service" at bounding box center [250, 100] width 209 height 11
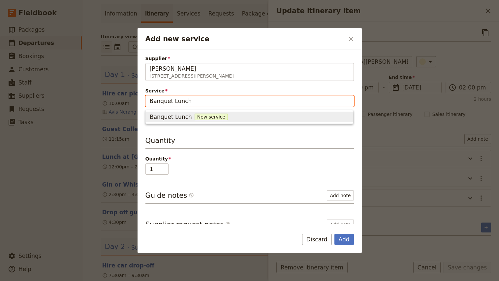
click at [181, 118] on span "Banquet Lunch" at bounding box center [171, 117] width 42 height 8
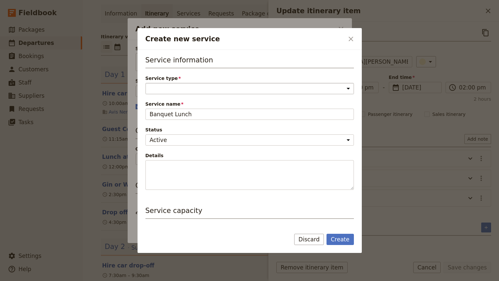
click at [170, 90] on select "Accommodation Activity Transport Flight Food and beverage Other" at bounding box center [250, 88] width 209 height 11
click at [337, 237] on button "Create" at bounding box center [340, 239] width 27 height 11
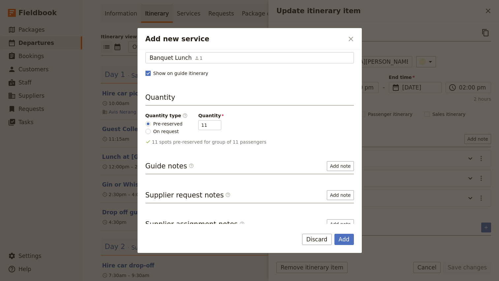
scroll to position [52, 0]
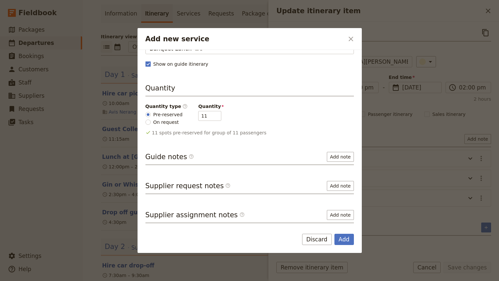
click at [341, 245] on div "Add Discard" at bounding box center [250, 243] width 224 height 19
click at [347, 240] on button "Add" at bounding box center [344, 239] width 19 height 11
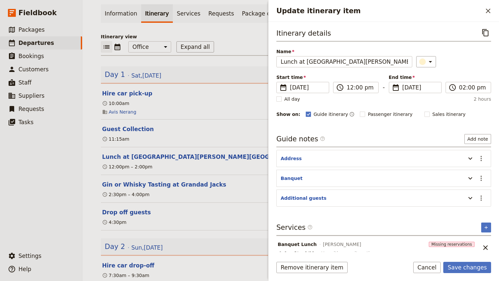
scroll to position [7, 0]
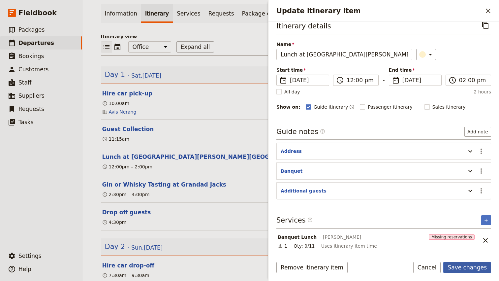
click at [474, 267] on button "Save changes" at bounding box center [467, 267] width 48 height 11
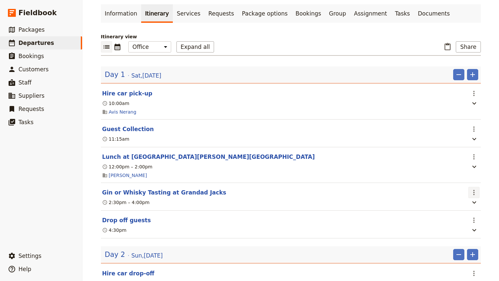
click at [471, 194] on icon "Actions" at bounding box center [474, 192] width 8 height 8
click at [460, 207] on span "Edit this itinerary item" at bounding box center [443, 207] width 52 height 7
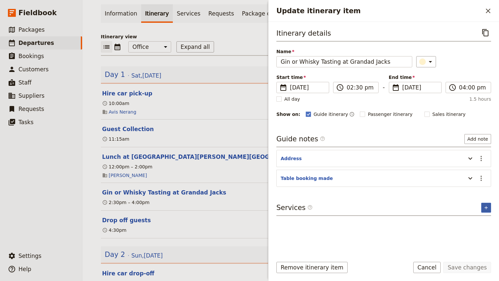
click at [486, 205] on icon "Add service inclusion" at bounding box center [486, 207] width 5 height 5
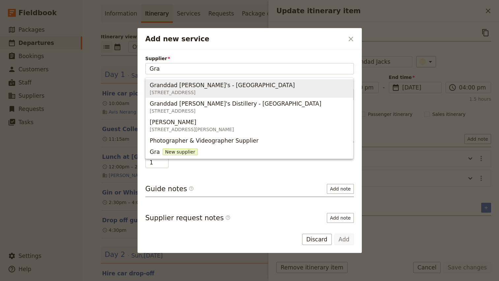
click at [221, 94] on span "[STREET_ADDRESS]" at bounding box center [222, 92] width 145 height 7
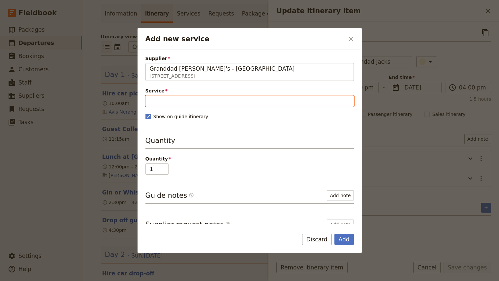
click at [183, 103] on input "Service" at bounding box center [250, 100] width 209 height 11
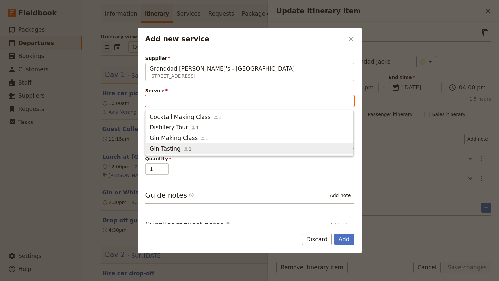
click at [169, 147] on span "Gin Tasting" at bounding box center [165, 149] width 31 height 8
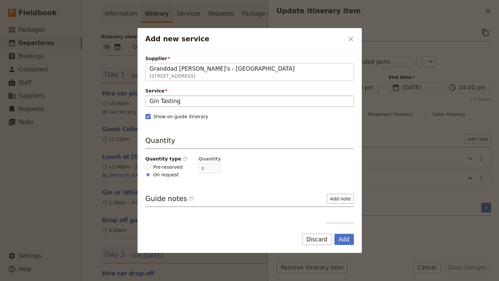
click at [161, 101] on input "Gin Tasting" at bounding box center [250, 101] width 200 height 8
click at [163, 166] on span "Pre-reserved" at bounding box center [167, 167] width 29 height 7
click at [151, 166] on input "Pre-reserved" at bounding box center [148, 166] width 5 height 5
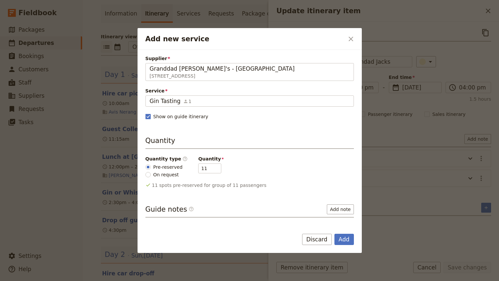
click at [271, 167] on div "Quantity type ​ Pre-reserved On request Quantity 11" at bounding box center [250, 166] width 209 height 22
click at [175, 98] on span "Gin Tasting" at bounding box center [165, 101] width 31 height 8
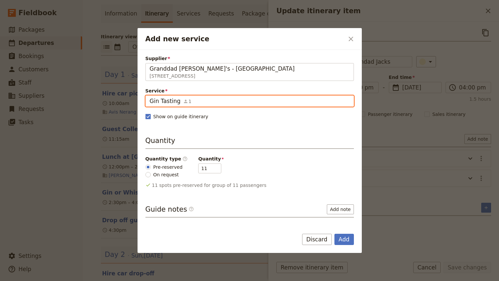
click at [150, 96] on input "Gin Tasting" at bounding box center [149, 95] width 0 height 0
click at [160, 102] on input "Gin Tasting" at bounding box center [250, 101] width 200 height 8
click at [171, 99] on input "Gin or WHisTasting" at bounding box center [250, 101] width 200 height 8
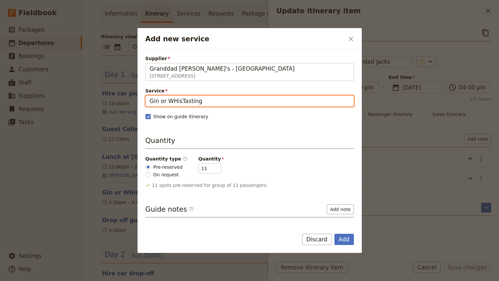
click at [171, 99] on input "Gin or WHisTasting" at bounding box center [250, 101] width 200 height 8
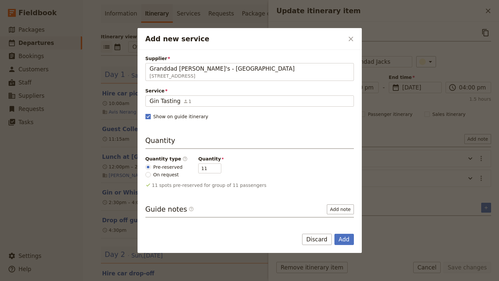
click at [198, 115] on span "Show on guide itinerary" at bounding box center [180, 116] width 55 height 7
click at [146, 113] on input "Show on guide itinerary" at bounding box center [145, 113] width 0 height 0
click at [319, 239] on button "Discard" at bounding box center [317, 239] width 30 height 11
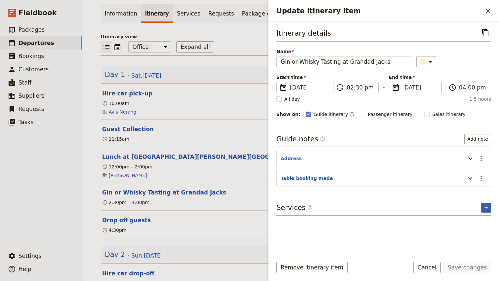
click at [485, 207] on icon "Add service inclusion" at bounding box center [486, 207] width 5 height 5
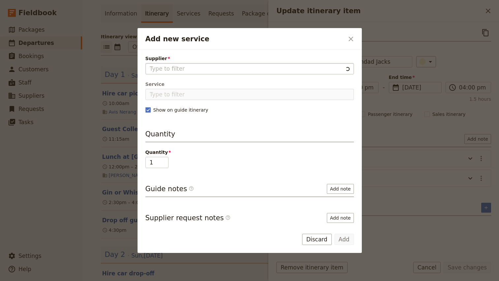
click at [181, 67] on input "Supplier" at bounding box center [246, 69] width 193 height 8
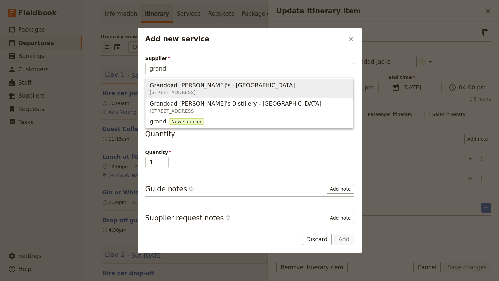
click at [190, 87] on span "Granddad [PERSON_NAME]'s - [GEOGRAPHIC_DATA]" at bounding box center [222, 85] width 145 height 8
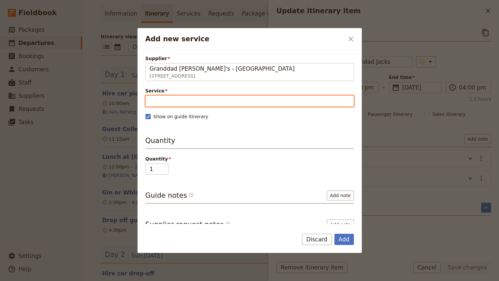
click at [176, 104] on input "Service" at bounding box center [250, 100] width 209 height 11
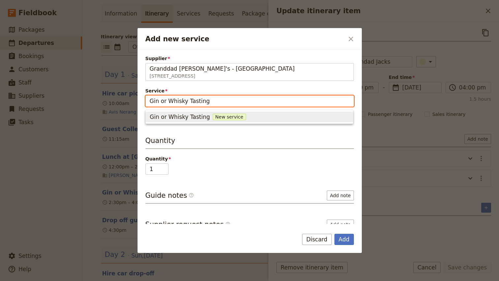
click at [172, 116] on span "Gin or Whisky Tasting" at bounding box center [180, 117] width 60 height 8
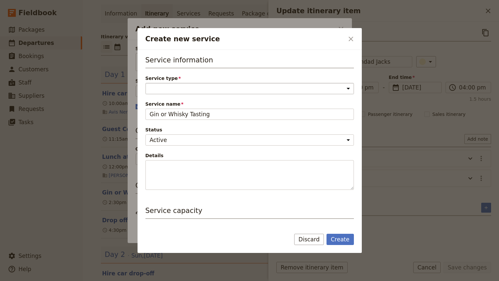
click at [164, 90] on select "Accommodation Activity Transport Flight Food and beverage Other" at bounding box center [250, 88] width 209 height 11
click at [184, 89] on select "Accommodation Activity Transport Flight Food and beverage Other" at bounding box center [250, 88] width 209 height 11
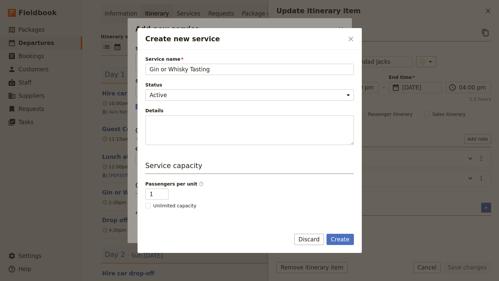
scroll to position [47, 0]
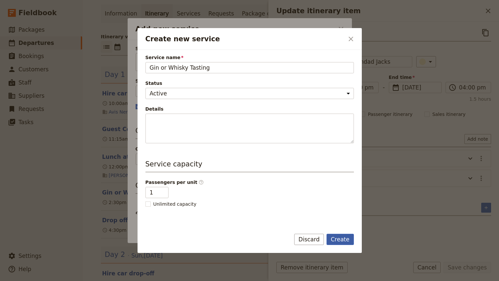
click at [348, 242] on button "Create" at bounding box center [340, 239] width 27 height 11
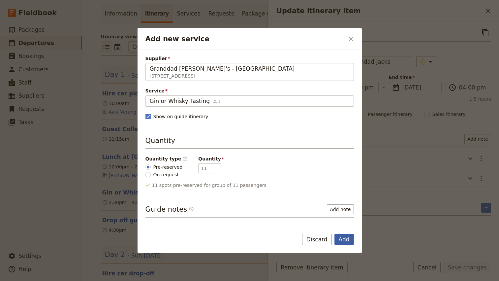
click at [351, 236] on button "Add" at bounding box center [344, 239] width 19 height 11
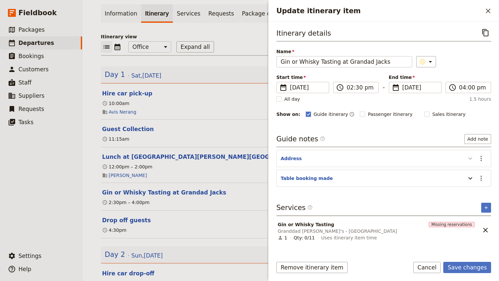
click at [469, 161] on icon "Update itinerary item" at bounding box center [471, 158] width 8 height 8
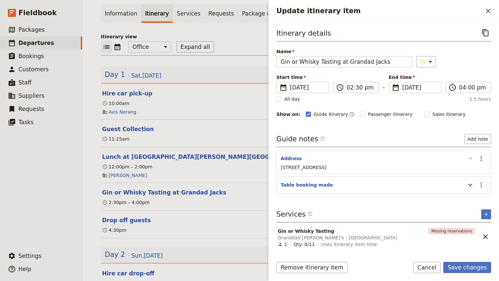
click at [469, 161] on icon "Update itinerary item" at bounding box center [471, 158] width 8 height 8
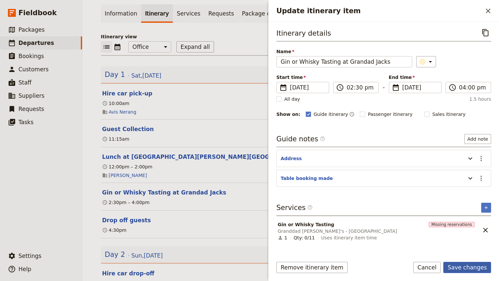
click at [474, 268] on button "Save changes" at bounding box center [467, 267] width 48 height 11
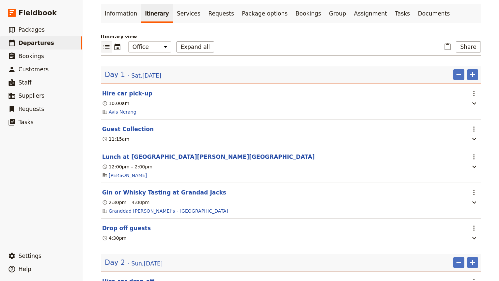
scroll to position [76, 0]
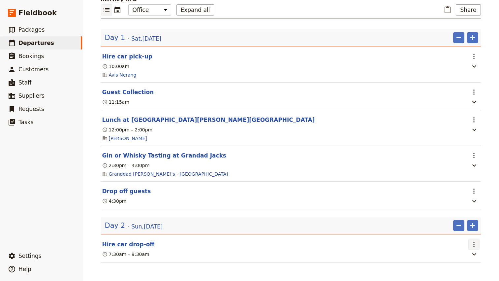
click at [475, 244] on icon "Actions" at bounding box center [474, 244] width 8 height 8
click at [457, 258] on span "Edit this itinerary item" at bounding box center [443, 258] width 52 height 7
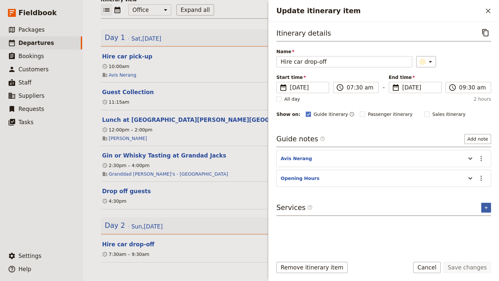
click at [484, 208] on icon "Add service inclusion" at bounding box center [486, 207] width 5 height 5
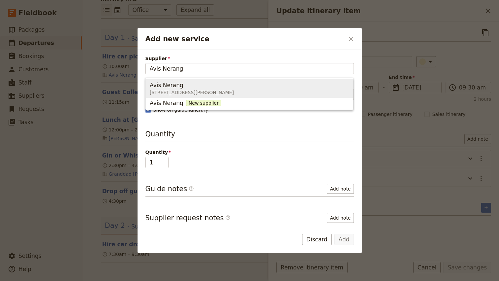
click at [201, 87] on div "Avis Nerang" at bounding box center [192, 85] width 84 height 8
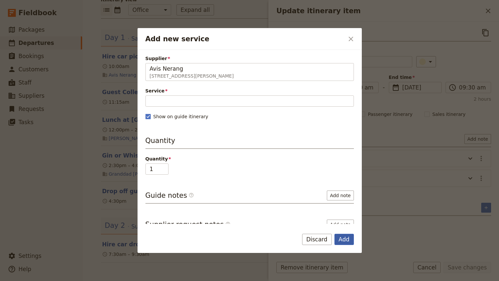
click at [342, 240] on button "Add" at bounding box center [344, 239] width 19 height 11
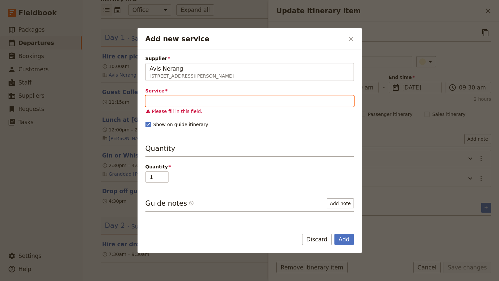
click at [172, 99] on input "Service" at bounding box center [250, 100] width 209 height 11
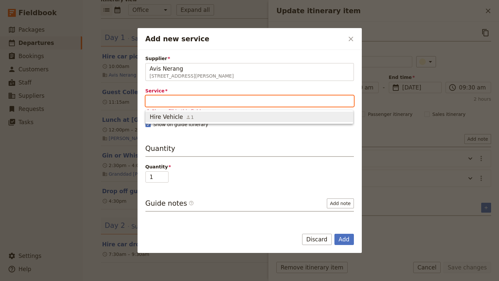
click at [170, 116] on span "Hire Vehicle" at bounding box center [166, 117] width 33 height 8
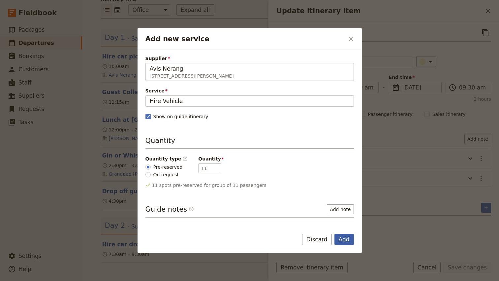
click at [345, 239] on button "Add" at bounding box center [344, 239] width 19 height 11
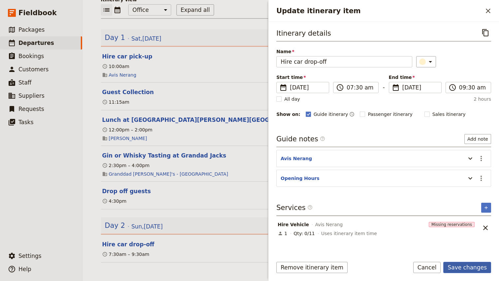
click at [468, 269] on button "Save changes" at bounding box center [467, 267] width 48 height 11
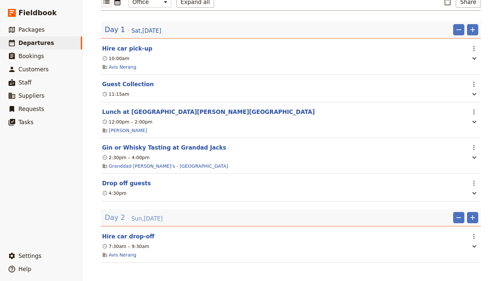
scroll to position [0, 0]
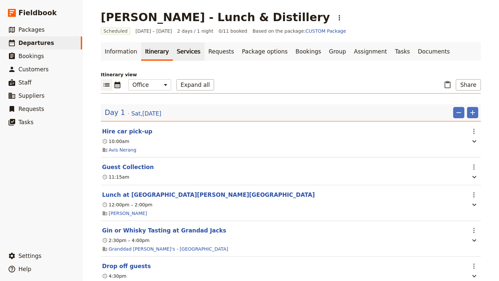
click at [181, 55] on link "Services" at bounding box center [189, 51] width 32 height 18
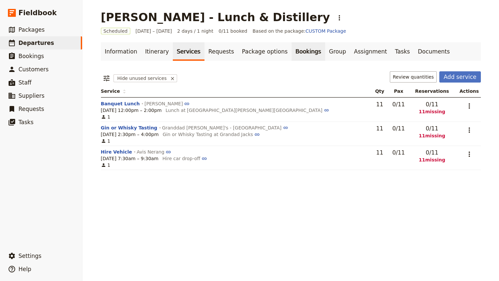
click at [297, 52] on link "Bookings" at bounding box center [308, 51] width 33 height 18
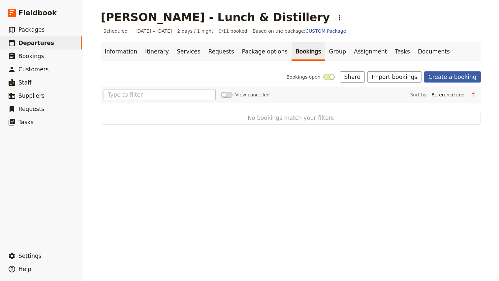
click at [462, 78] on link "Create a booking" at bounding box center [452, 76] width 56 height 11
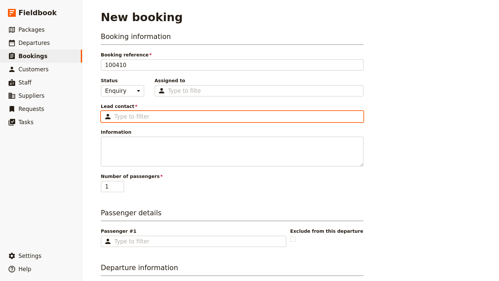
click at [127, 118] on input "Lead contact ​" at bounding box center [237, 117] width 245 height 8
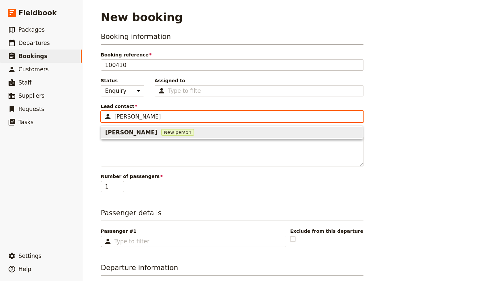
click at [148, 130] on div "[PERSON_NAME] New person" at bounding box center [231, 132] width 253 height 8
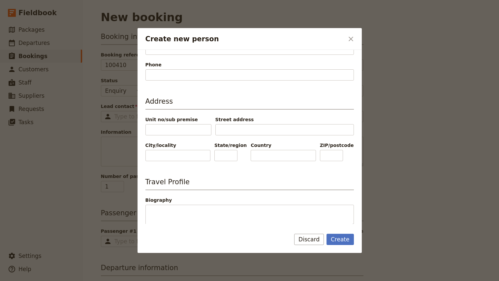
scroll to position [149, 0]
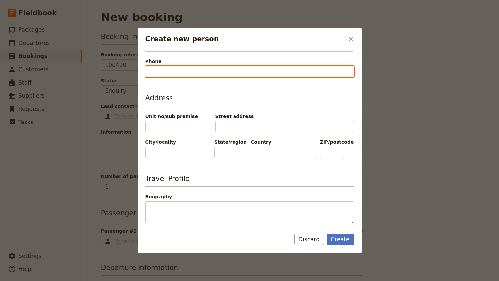
click at [196, 72] on input "Phone" at bounding box center [250, 71] width 209 height 11
paste input "0416082267"
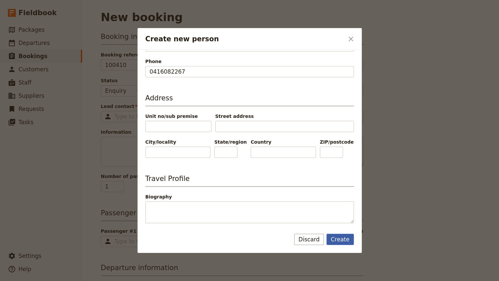
click at [344, 243] on button "Create" at bounding box center [340, 239] width 27 height 11
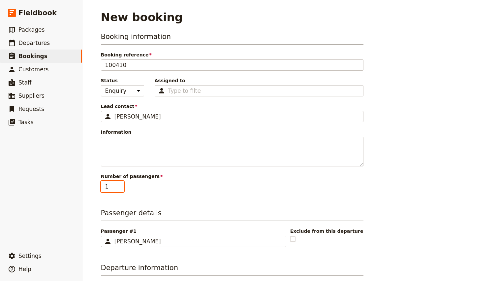
click at [118, 184] on input "2" at bounding box center [112, 186] width 23 height 11
click at [118, 184] on input "3" at bounding box center [112, 186] width 23 height 11
click at [118, 184] on input "4" at bounding box center [112, 186] width 23 height 11
click at [118, 184] on input "5" at bounding box center [112, 186] width 23 height 11
click at [118, 184] on input "6" at bounding box center [112, 186] width 23 height 11
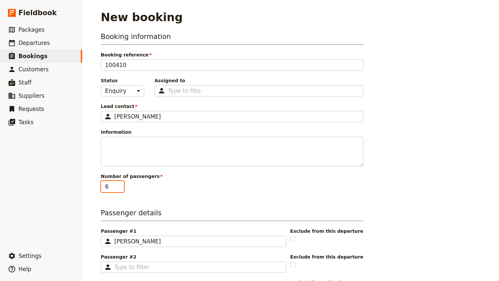
click at [118, 184] on input "7" at bounding box center [112, 186] width 23 height 11
click at [118, 184] on input "8" at bounding box center [112, 186] width 23 height 11
click at [118, 184] on input "9" at bounding box center [112, 186] width 23 height 11
click at [118, 184] on input "10" at bounding box center [112, 186] width 23 height 11
click at [118, 184] on input "11" at bounding box center [112, 186] width 23 height 11
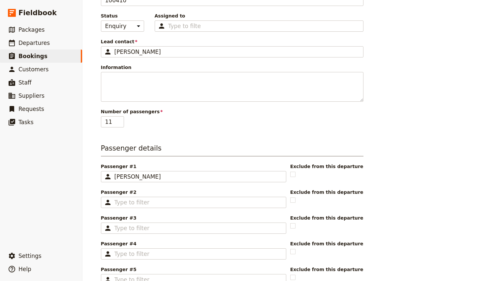
scroll to position [66, 0]
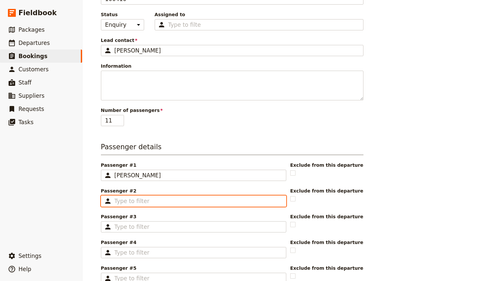
click at [141, 202] on input "Passenger #2 ​" at bounding box center [199, 201] width 168 height 8
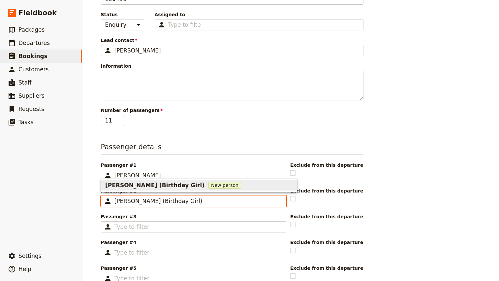
click at [131, 186] on span "[PERSON_NAME] (Birthday Girl)" at bounding box center [154, 185] width 99 height 8
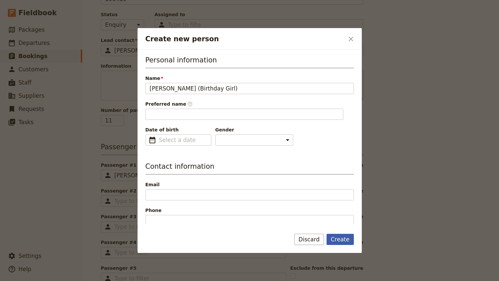
click at [341, 239] on button "Create" at bounding box center [340, 239] width 27 height 11
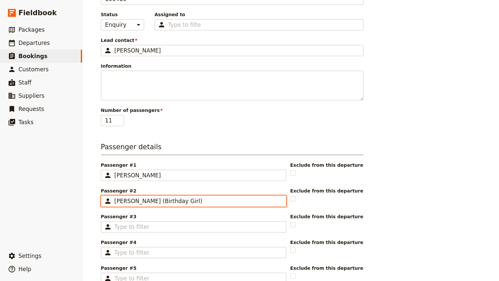
scroll to position [0, 0]
click at [458, 207] on div "Booking information Booking reference 100410 Status Enquiry On hold Confirmed A…" at bounding box center [291, 274] width 380 height 616
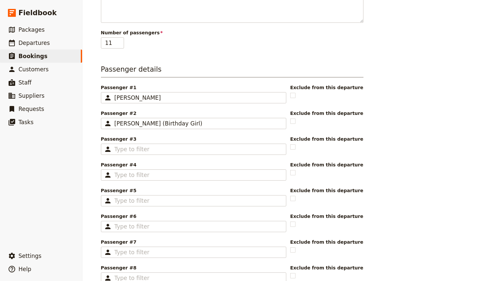
scroll to position [145, 0]
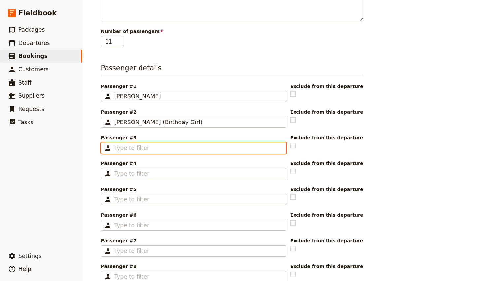
click at [145, 149] on input "Passenger #3 ​" at bounding box center [199, 148] width 168 height 8
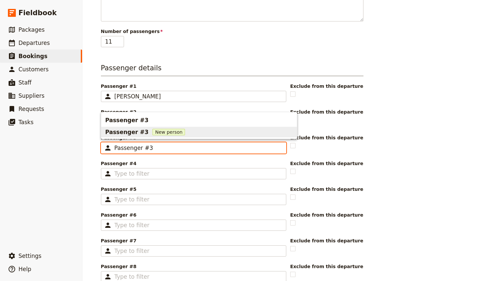
click at [137, 122] on span "Passenger #3" at bounding box center [126, 120] width 43 height 8
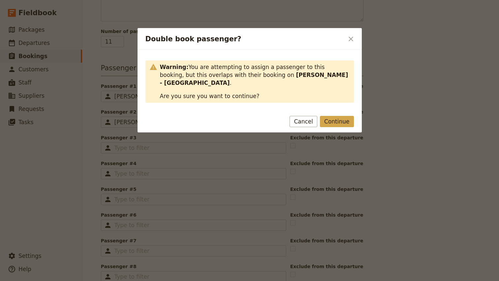
click at [339, 124] on button "Continue" at bounding box center [337, 121] width 34 height 11
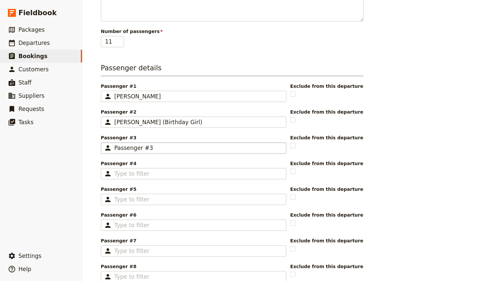
click at [131, 148] on span "Passenger #3" at bounding box center [134, 148] width 39 height 7
click at [104, 143] on input "Passenger #3" at bounding box center [104, 142] width 0 height 0
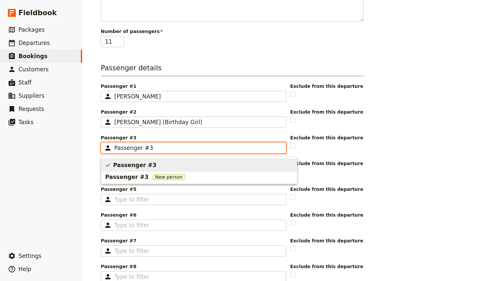
click at [131, 148] on input "Passenger #3" at bounding box center [199, 148] width 168 height 8
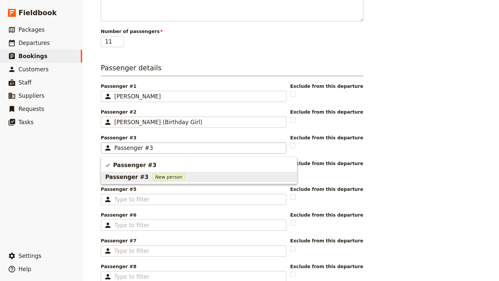
click at [93, 201] on main "New booking Booking information Booking reference 100410 Status Enquiry On hold…" at bounding box center [291, 184] width 396 height 658
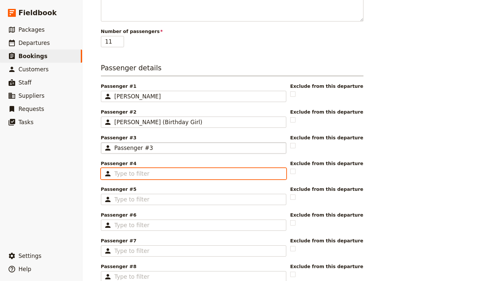
click at [136, 175] on input "Passenger #4 ​" at bounding box center [199, 174] width 168 height 8
paste input "Passenger #3"
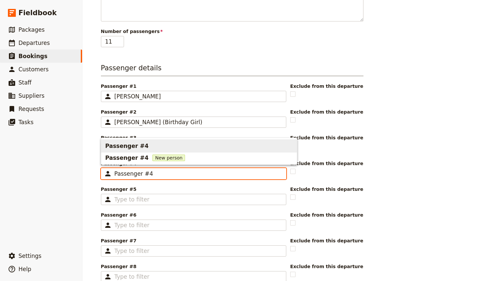
click at [144, 146] on span "Passenger #4" at bounding box center [199, 146] width 188 height 11
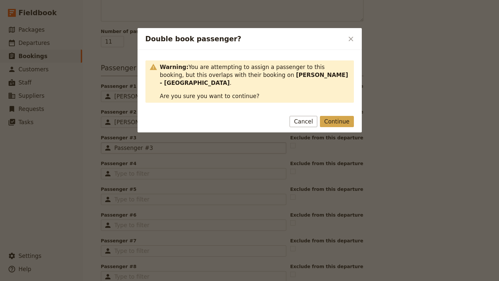
click at [340, 118] on button "Continue" at bounding box center [337, 121] width 34 height 11
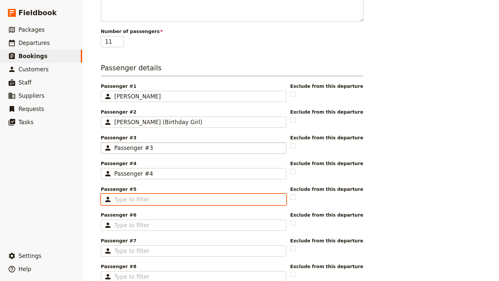
click at [145, 201] on input "Passenger #5 ​" at bounding box center [199, 199] width 168 height 8
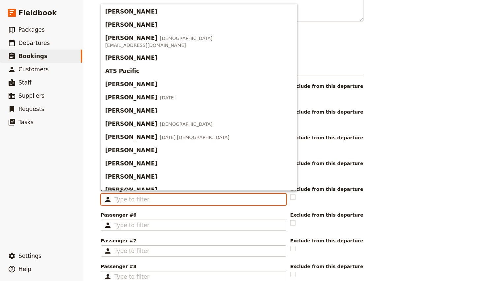
paste input "Passenger #3"
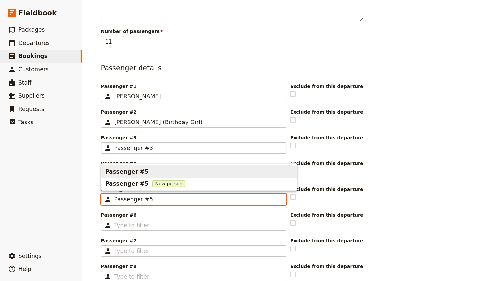
click at [155, 172] on span "Passenger #5" at bounding box center [199, 171] width 188 height 11
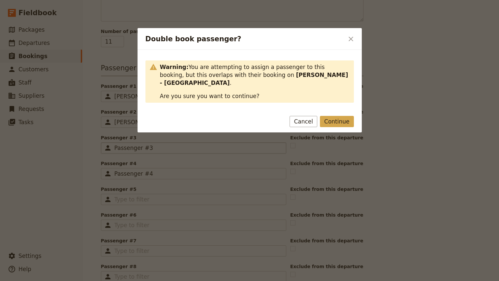
click at [339, 121] on button "Continue" at bounding box center [337, 121] width 34 height 11
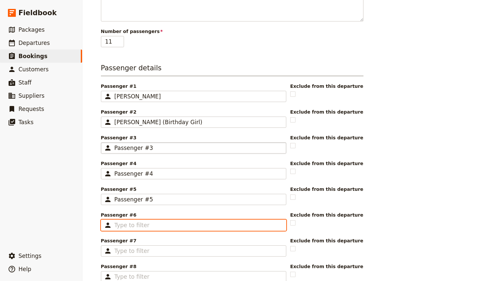
click at [135, 224] on input "Passenger #6 ​" at bounding box center [199, 225] width 168 height 8
paste input "Passenger #3"
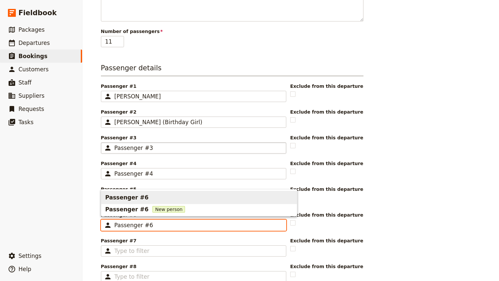
click at [139, 202] on div "Passenger #6" at bounding box center [127, 197] width 45 height 11
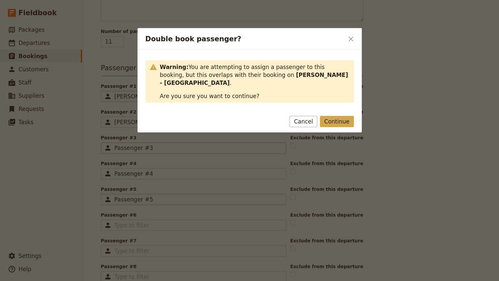
click at [341, 123] on button "Continue" at bounding box center [337, 121] width 34 height 11
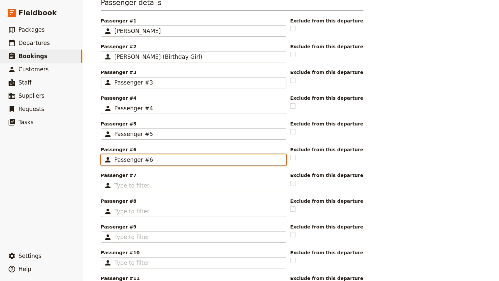
scroll to position [220, 0]
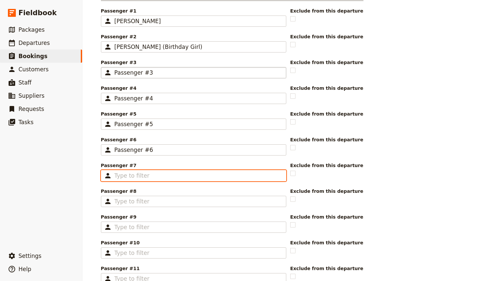
click at [146, 176] on input "Passenger #7 ​" at bounding box center [199, 176] width 168 height 8
paste input "Passenger #3"
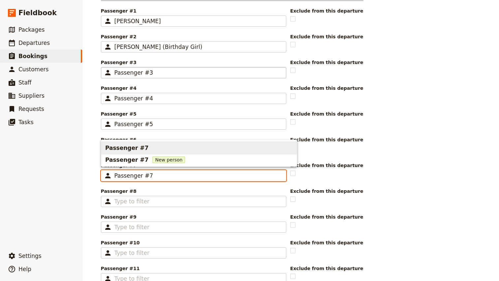
click at [145, 149] on span "Passenger #7" at bounding box center [199, 148] width 188 height 11
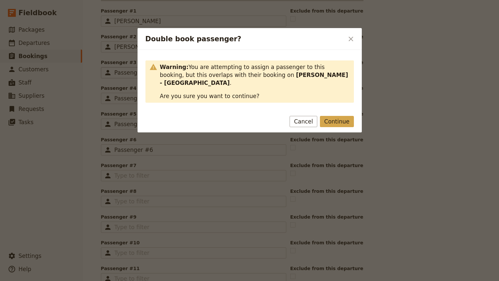
click at [337, 123] on button "Continue" at bounding box center [337, 121] width 34 height 11
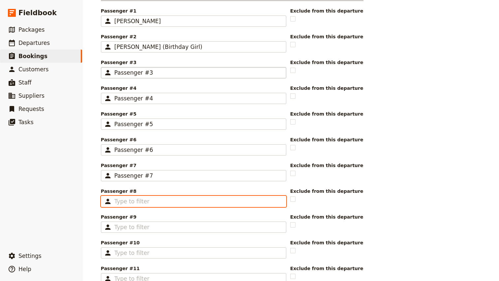
click at [154, 204] on input "Passenger #8 ​" at bounding box center [199, 201] width 168 height 8
paste input "Passenger #3"
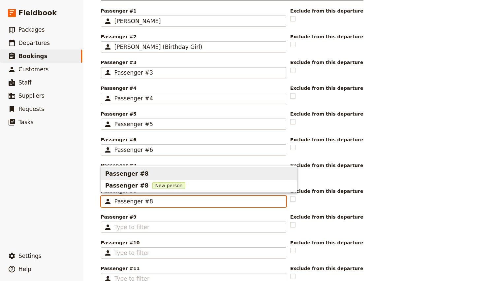
click at [156, 175] on span "Passenger #8" at bounding box center [199, 173] width 188 height 11
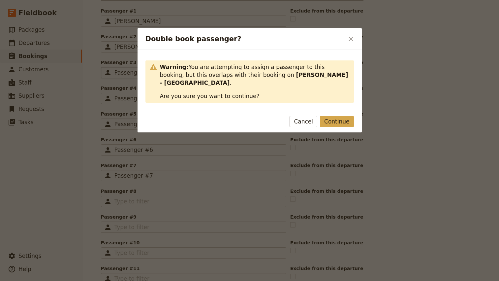
click at [332, 124] on button "Continue" at bounding box center [337, 121] width 34 height 11
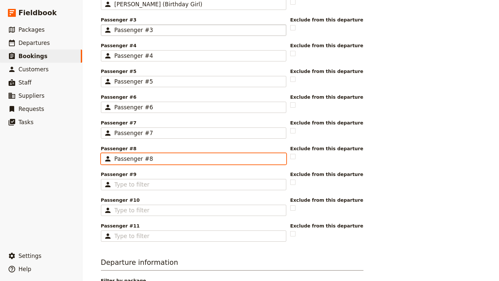
scroll to position [278, 0]
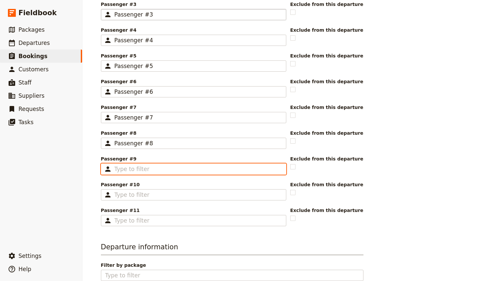
click at [152, 172] on input "Passenger #9 ​" at bounding box center [199, 169] width 168 height 8
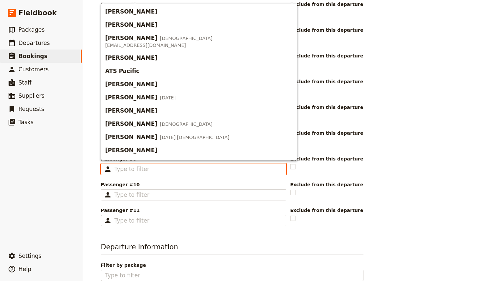
paste input "Passenger #3"
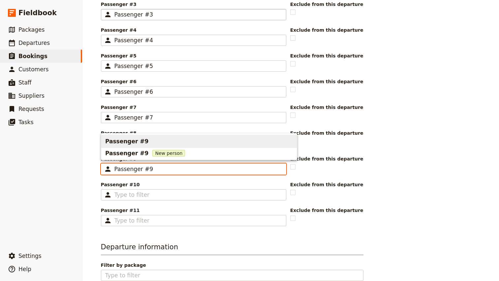
click at [142, 143] on div "Passenger #9" at bounding box center [127, 141] width 45 height 8
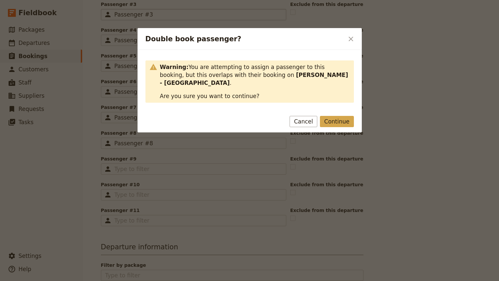
click at [339, 121] on button "Continue" at bounding box center [337, 121] width 34 height 11
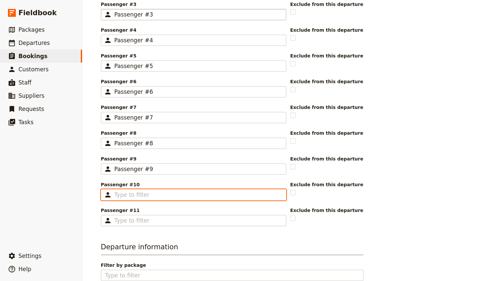
click at [155, 195] on input "Passenger #10 ​" at bounding box center [199, 195] width 168 height 8
paste input "Passenger #3"
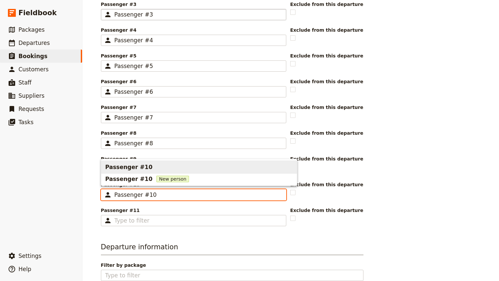
click at [162, 166] on span "Passenger #10" at bounding box center [199, 167] width 188 height 11
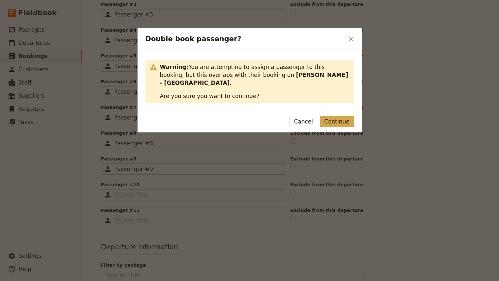
click at [347, 119] on button "Continue" at bounding box center [337, 121] width 34 height 11
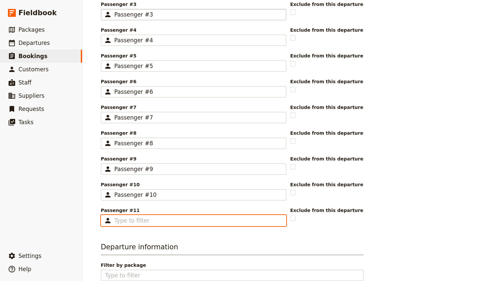
click at [157, 221] on input "Passenger #11 ​" at bounding box center [199, 220] width 168 height 8
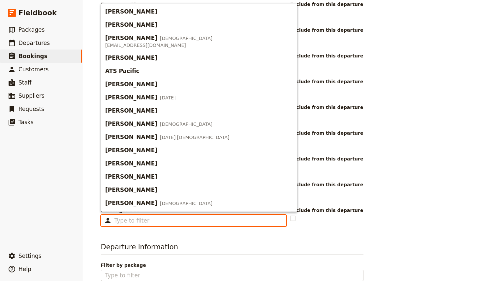
paste input "Passenger #3"
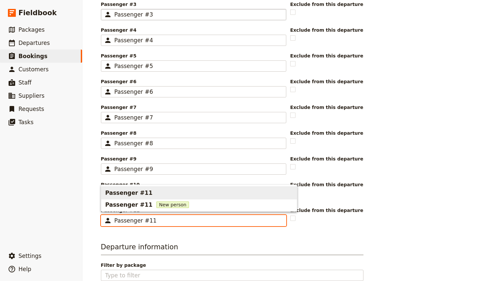
click at [153, 192] on span "Passenger #11" at bounding box center [199, 192] width 188 height 11
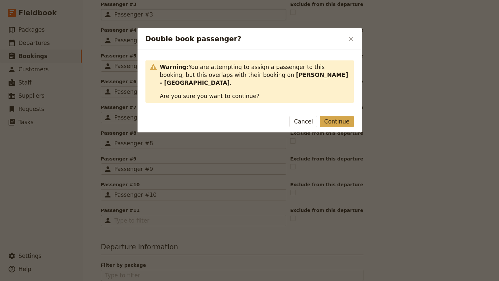
click at [338, 124] on button "Continue" at bounding box center [337, 121] width 34 height 11
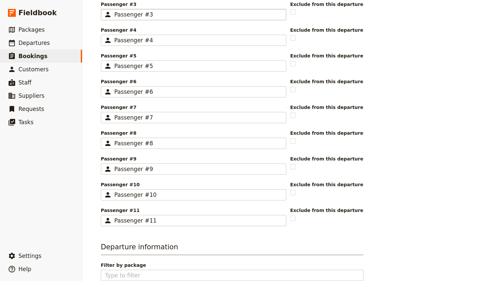
click at [422, 217] on div "Booking information Booking reference 100410 Status Enquiry On hold Confirmed A…" at bounding box center [291, 62] width 380 height 616
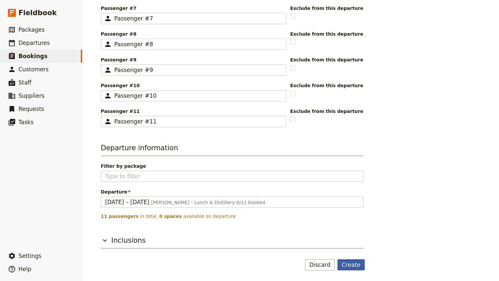
click at [357, 265] on button "Create" at bounding box center [351, 264] width 27 height 11
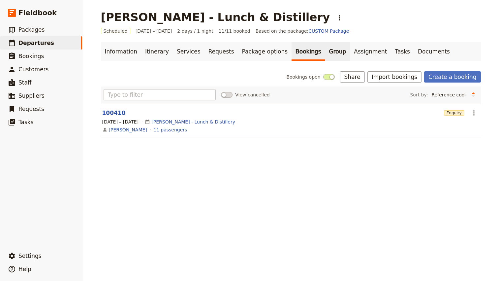
click at [325, 49] on link "Group" at bounding box center [337, 51] width 25 height 18
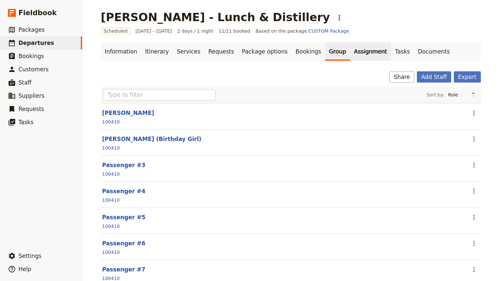
click at [350, 52] on link "Assignment" at bounding box center [370, 51] width 41 height 18
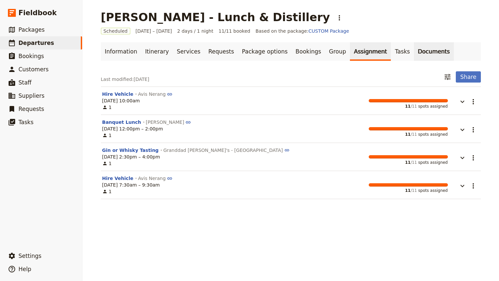
click at [414, 51] on link "Documents" at bounding box center [434, 51] width 40 height 18
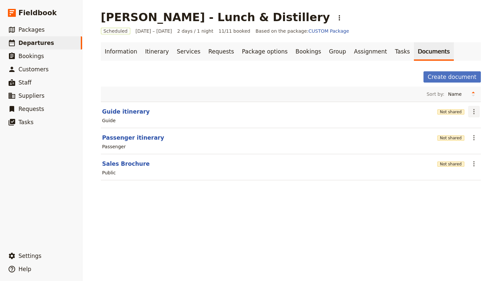
click at [472, 114] on icon "Actions" at bounding box center [474, 112] width 8 height 8
click at [462, 133] on span "Edit document" at bounding box center [452, 135] width 34 height 7
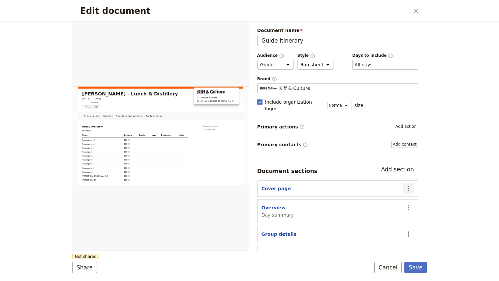
click at [409, 186] on icon "Actions" at bounding box center [408, 188] width 1 height 5
click at [388, 196] on span "Edit section" at bounding box center [382, 195] width 53 height 7
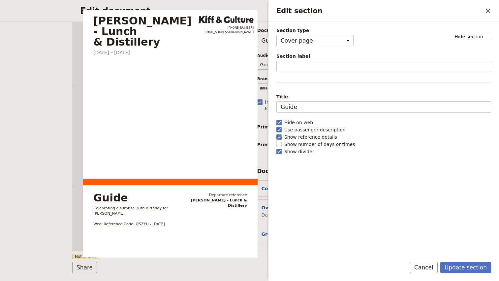
select select "STAFF"
select select "RUN_SHEET"
select select "DEFAULT"
click at [294, 135] on span "Show reference details" at bounding box center [310, 137] width 53 height 7
click at [277, 134] on input "Show reference details" at bounding box center [276, 133] width 0 height 0
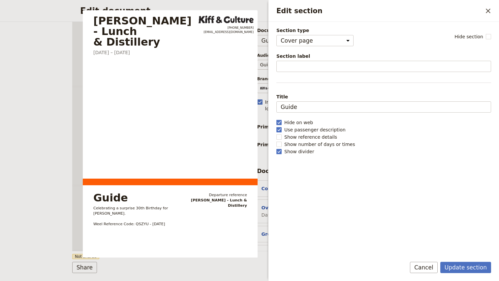
checkbox input "false"
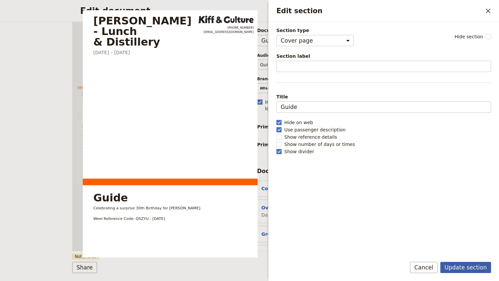
click at [465, 267] on button "Update section" at bounding box center [466, 267] width 51 height 11
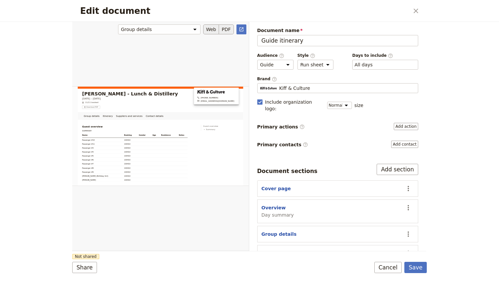
click at [229, 27] on button "PDF" at bounding box center [226, 29] width 15 height 10
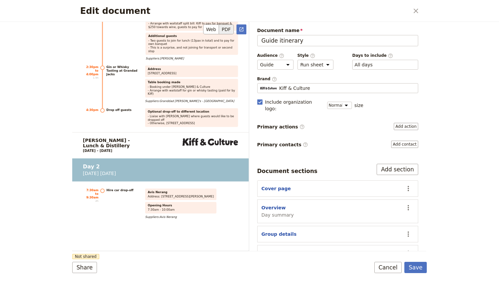
scroll to position [961, 0]
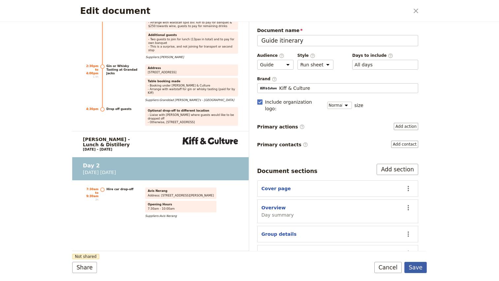
click at [415, 269] on button "Save" at bounding box center [416, 267] width 22 height 11
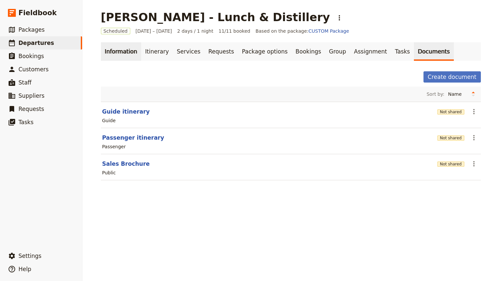
click at [115, 50] on link "Information" at bounding box center [121, 51] width 40 height 18
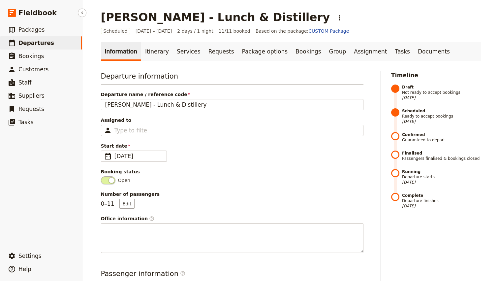
click at [32, 40] on span "Departures" at bounding box center [36, 43] width 36 height 7
